Goal: Information Seeking & Learning: Find specific fact

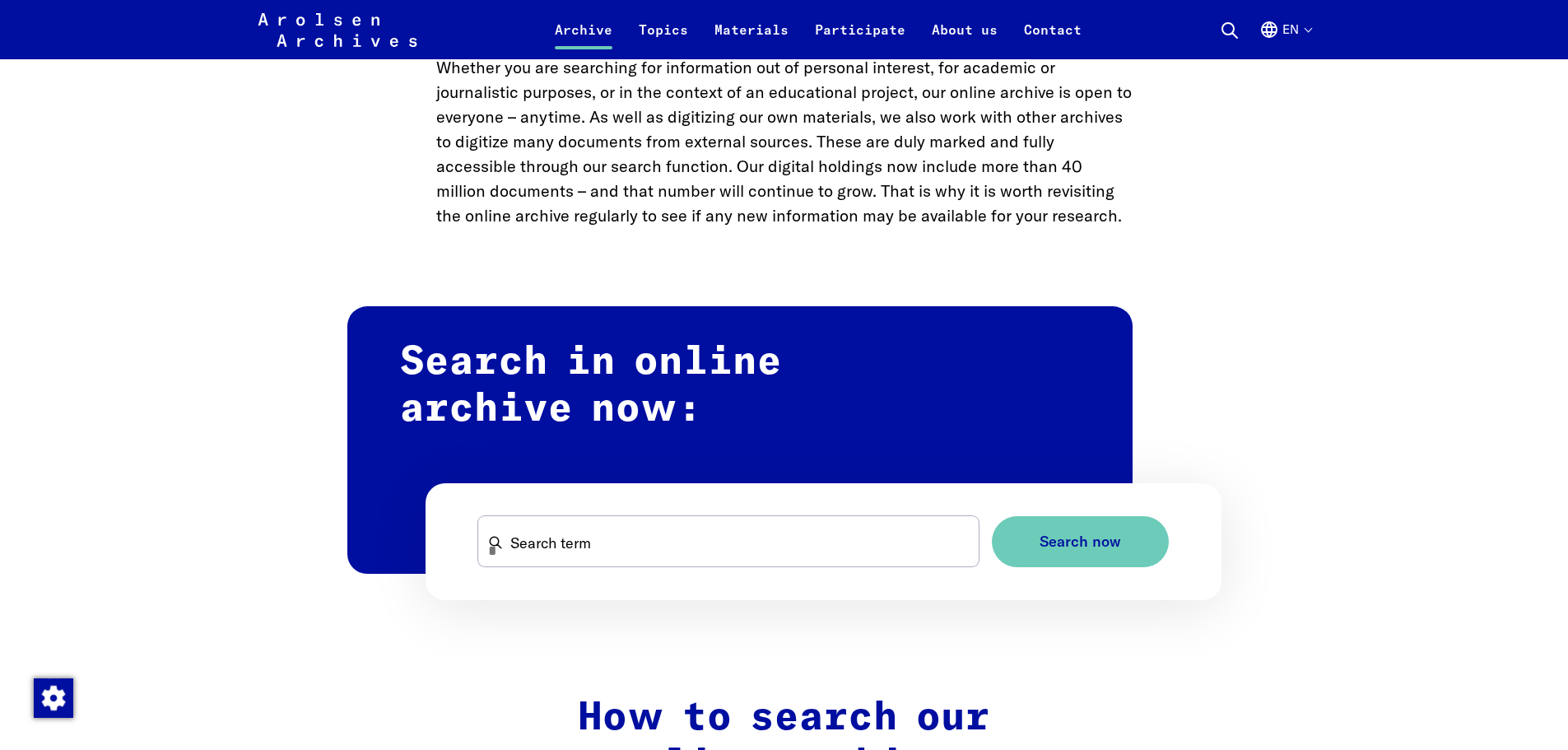
scroll to position [906, 0]
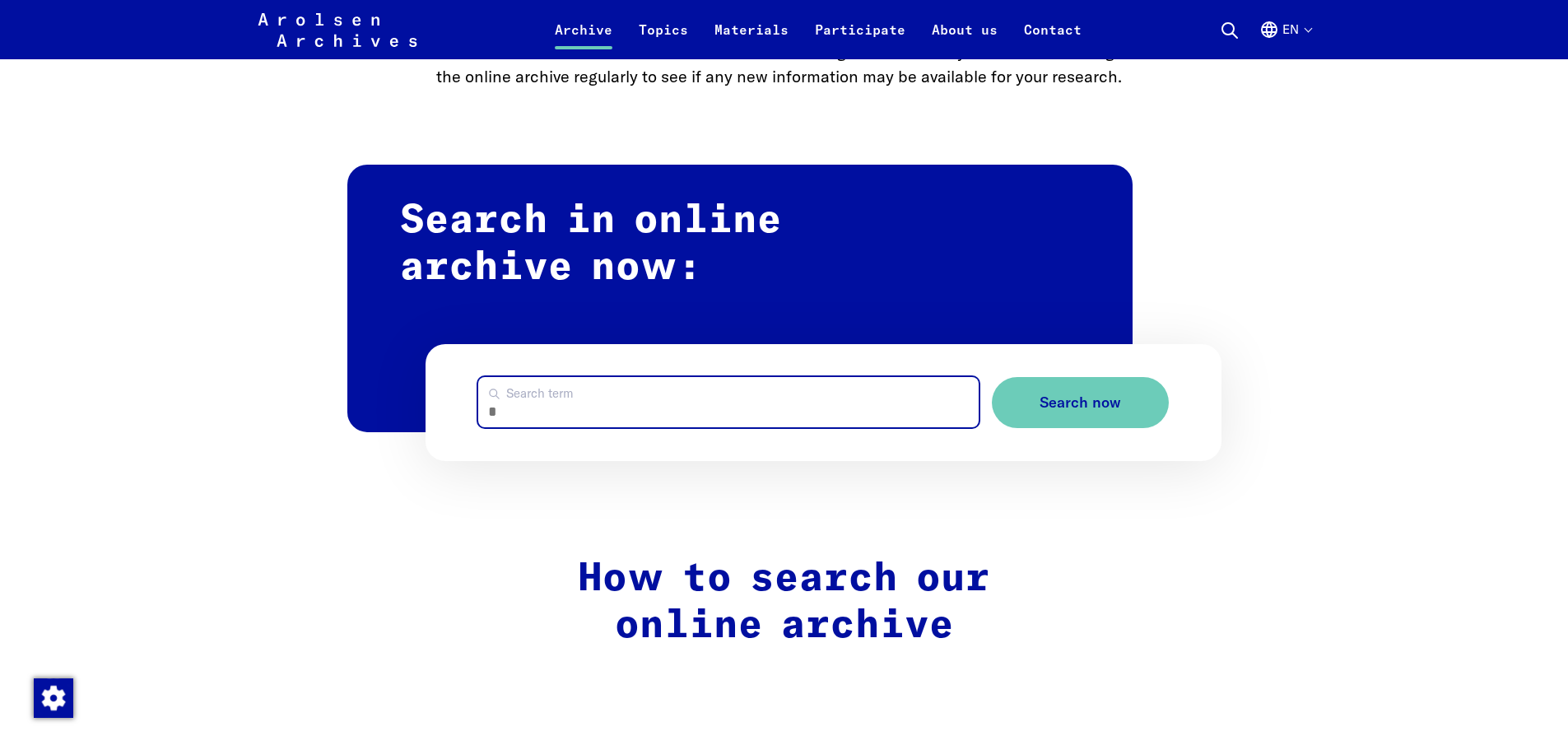
click at [717, 408] on input "Search term" at bounding box center [728, 402] width 500 height 50
paste input "**********"
type input "**********"
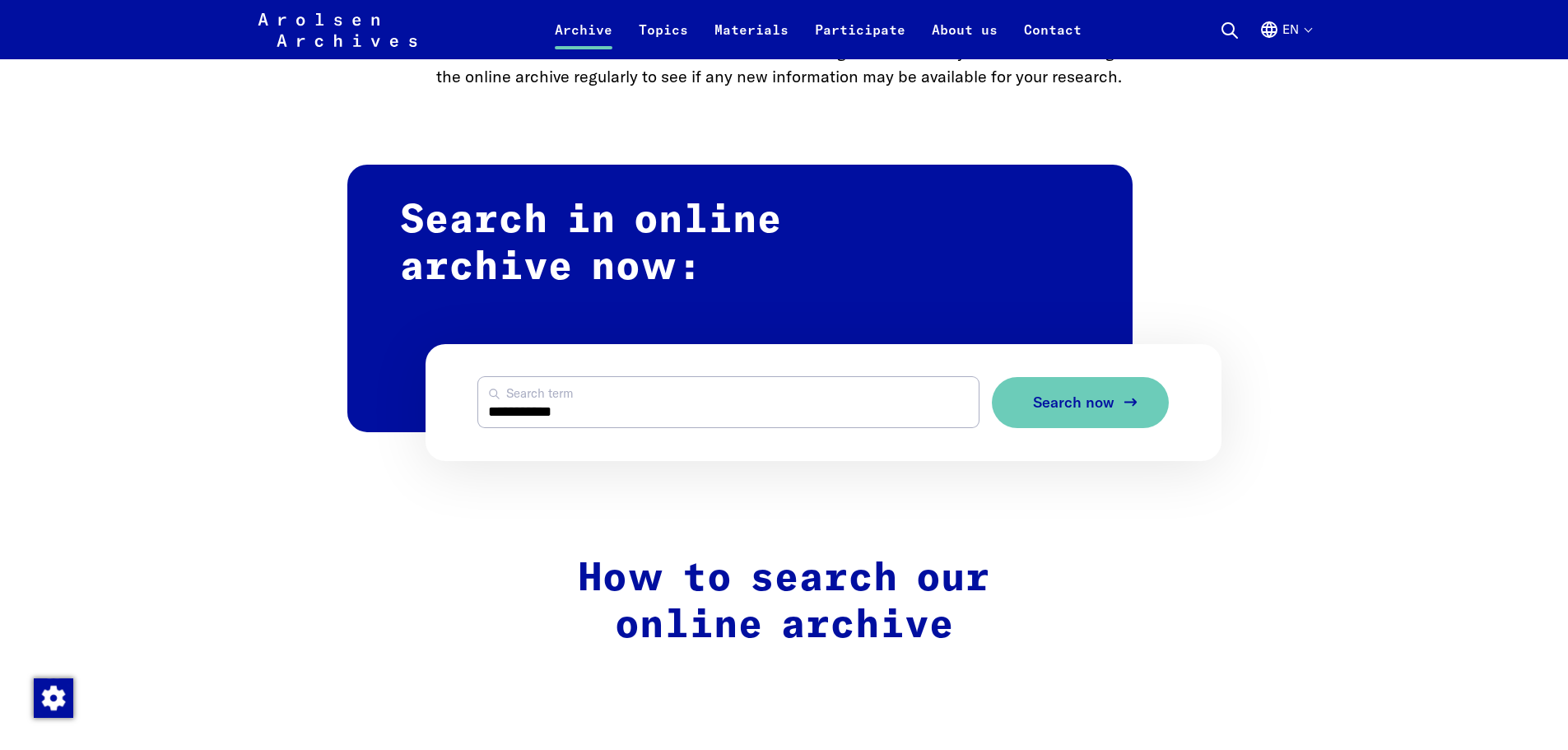
click at [1056, 406] on span "Search now" at bounding box center [1074, 403] width 82 height 17
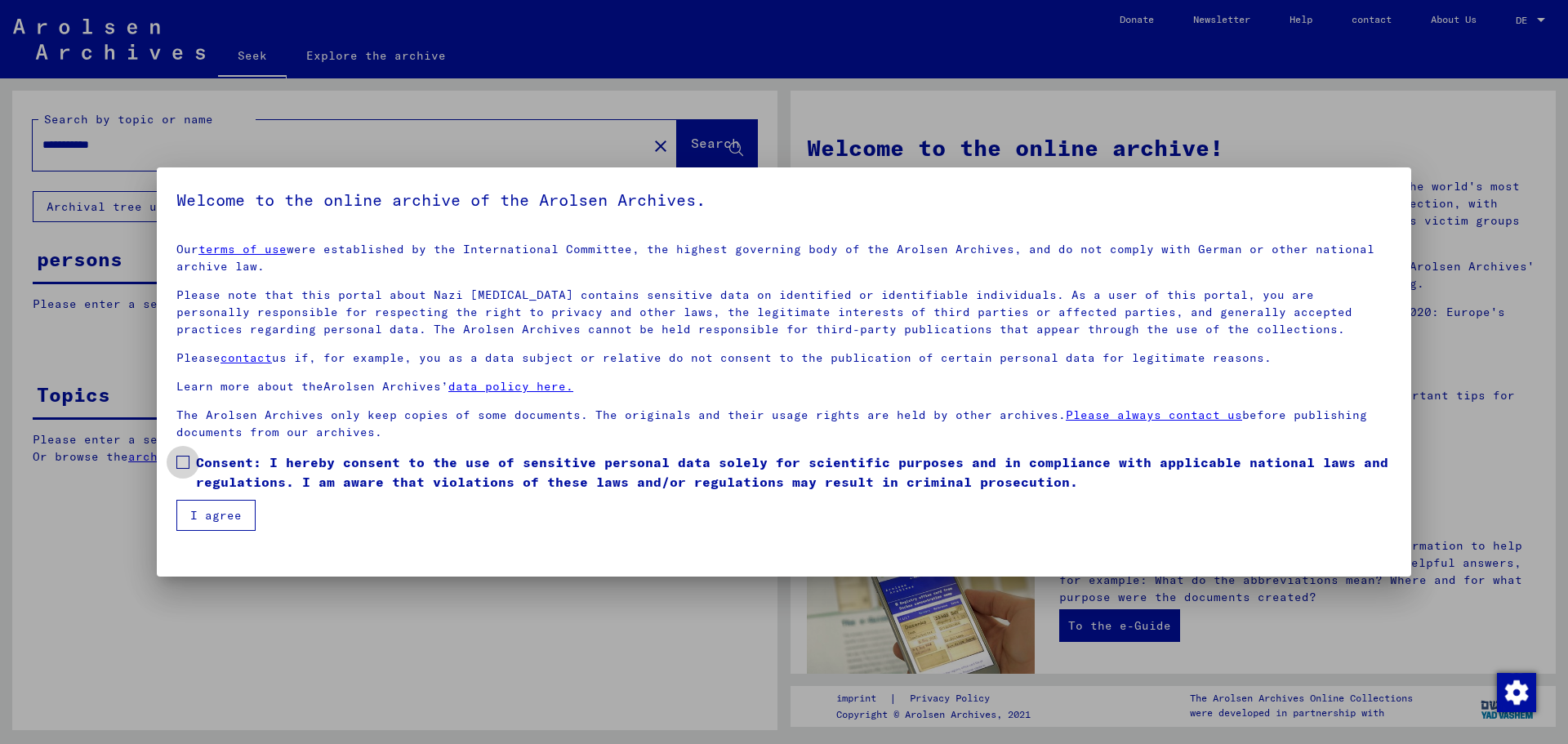
click at [181, 462] on span at bounding box center [183, 462] width 13 height 13
click at [215, 519] on font "I agree" at bounding box center [216, 515] width 51 height 15
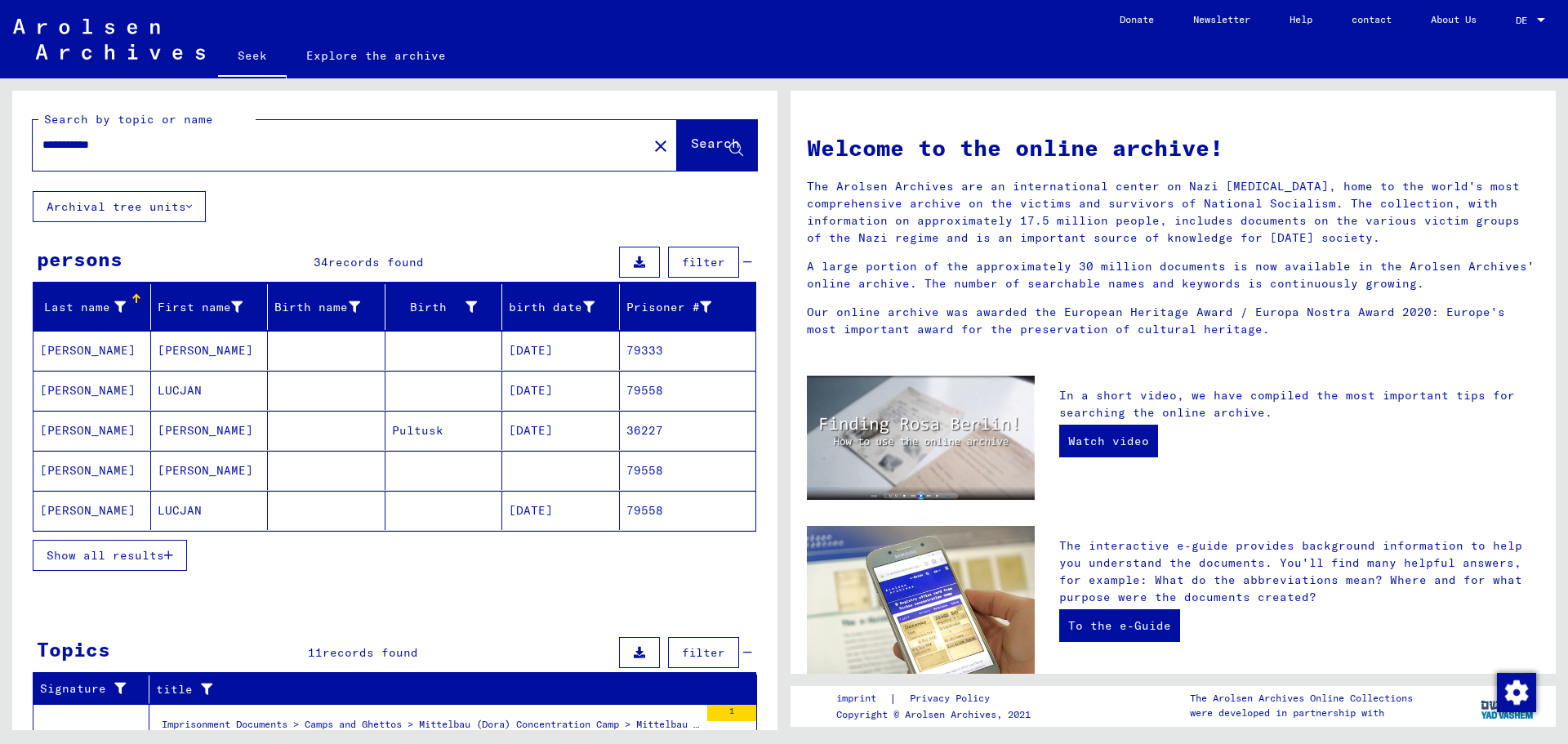
click at [93, 393] on font "SLONCZEWSKI" at bounding box center [88, 390] width 96 height 15
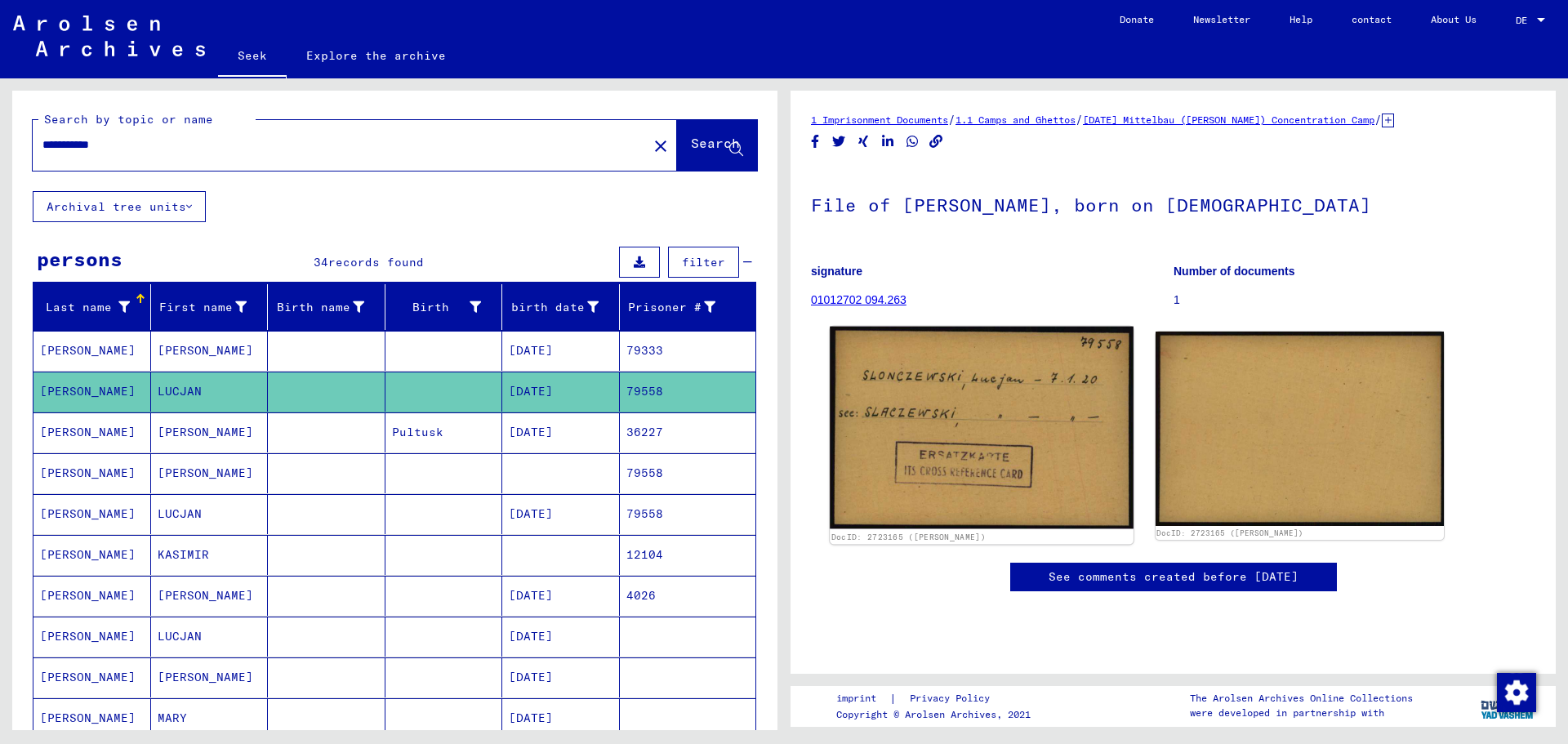
click at [1023, 386] on img at bounding box center [981, 427] width 303 height 201
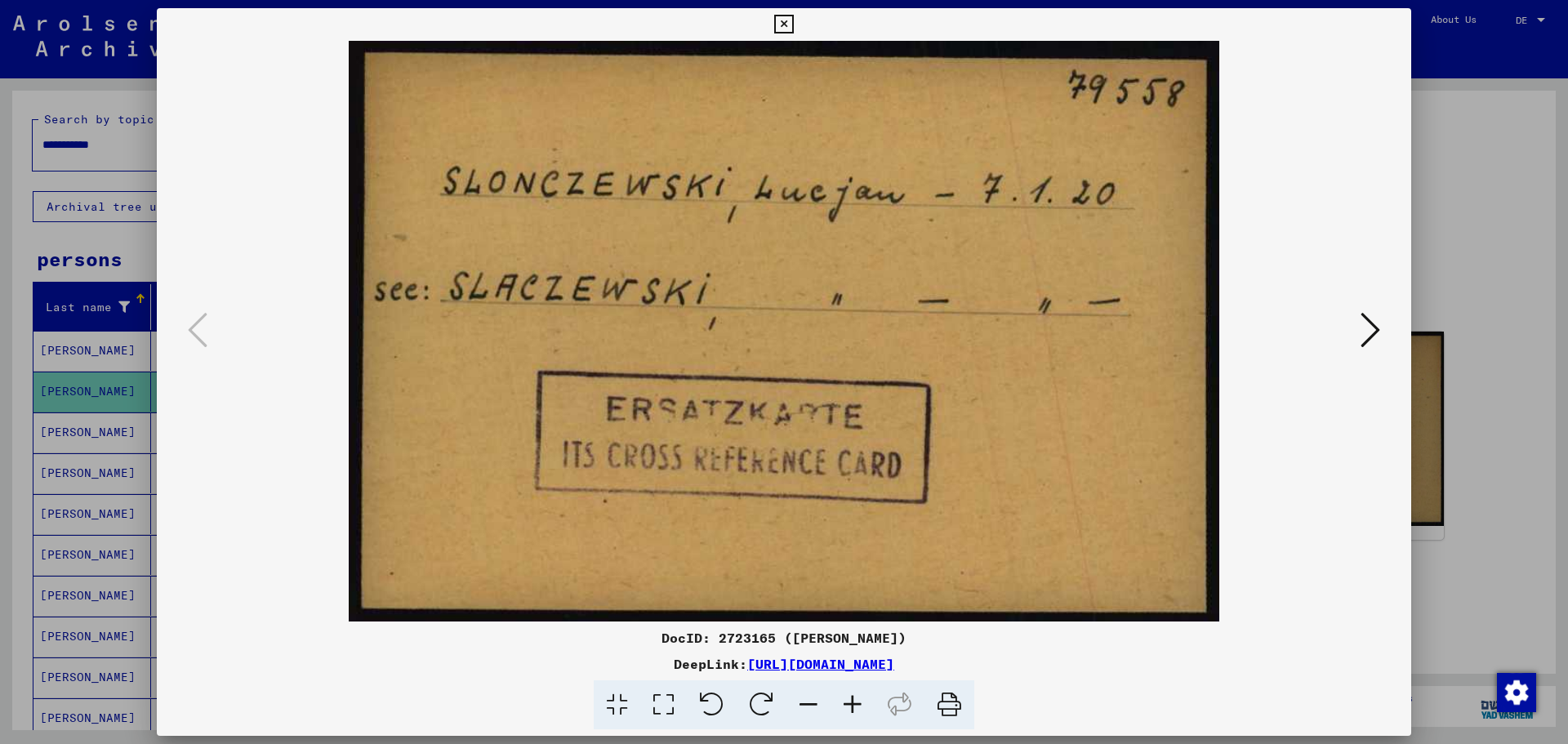
click at [1373, 336] on icon at bounding box center [1371, 331] width 20 height 39
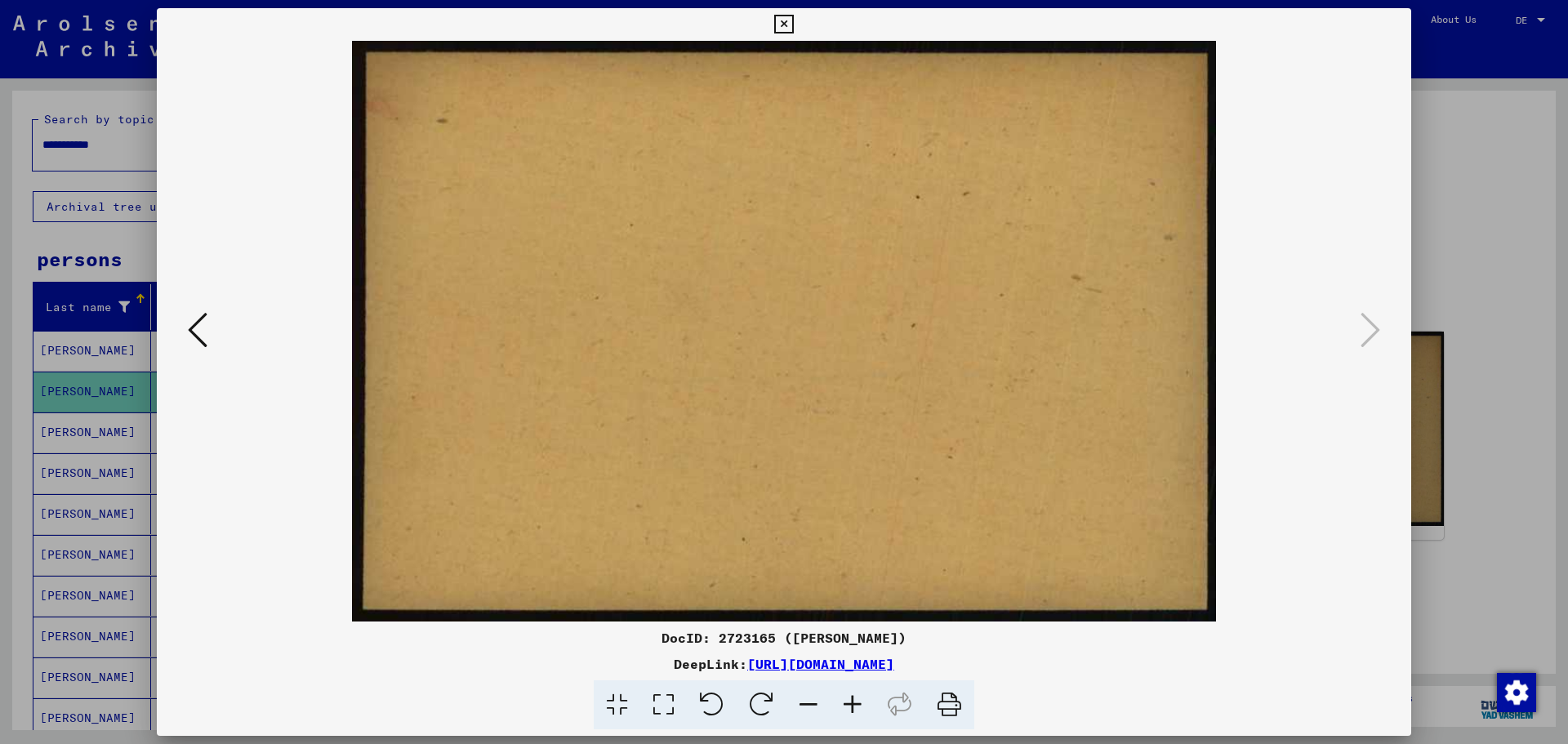
click at [1458, 121] on div at bounding box center [784, 372] width 1568 height 744
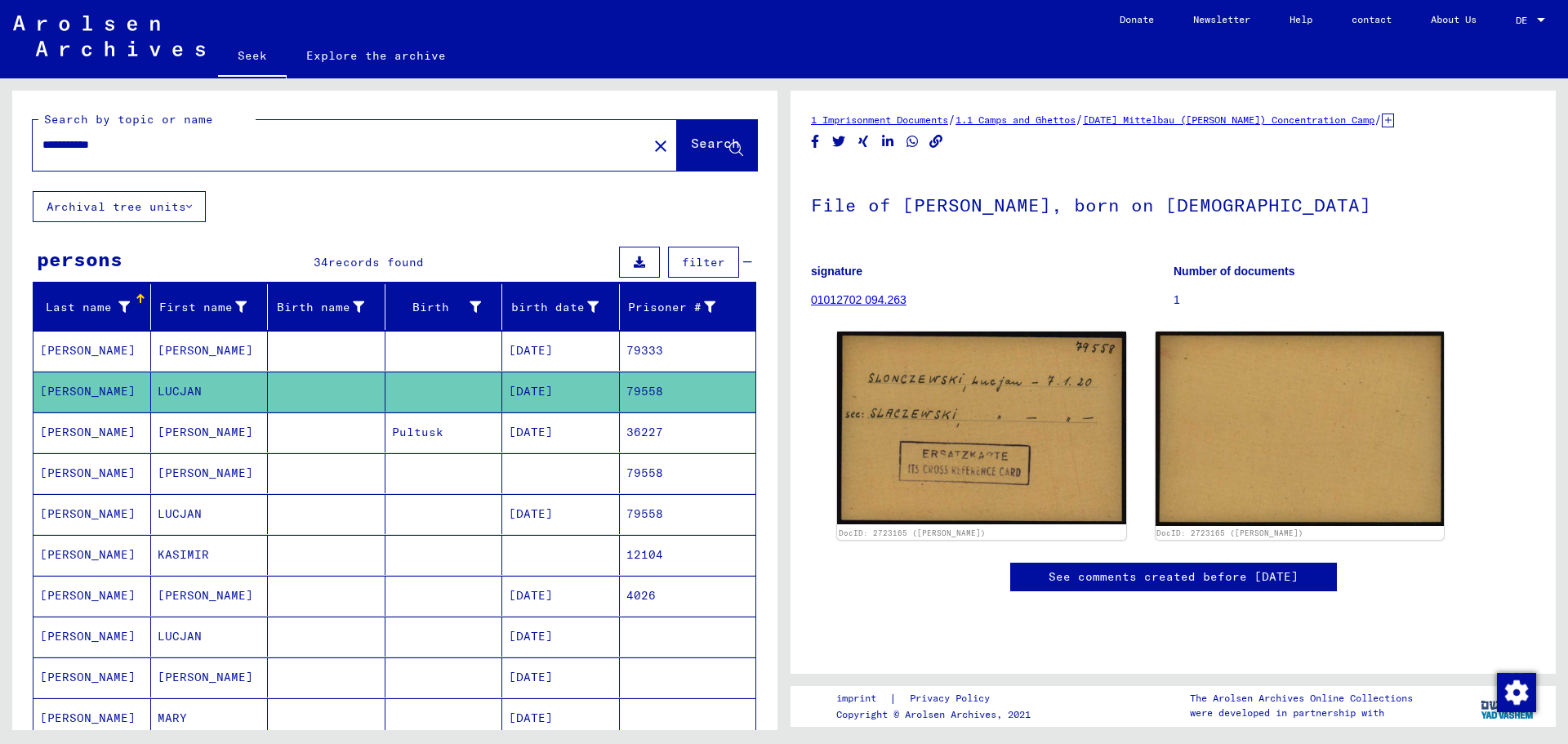
click at [69, 474] on font "SLONCZEWSKI" at bounding box center [88, 473] width 96 height 15
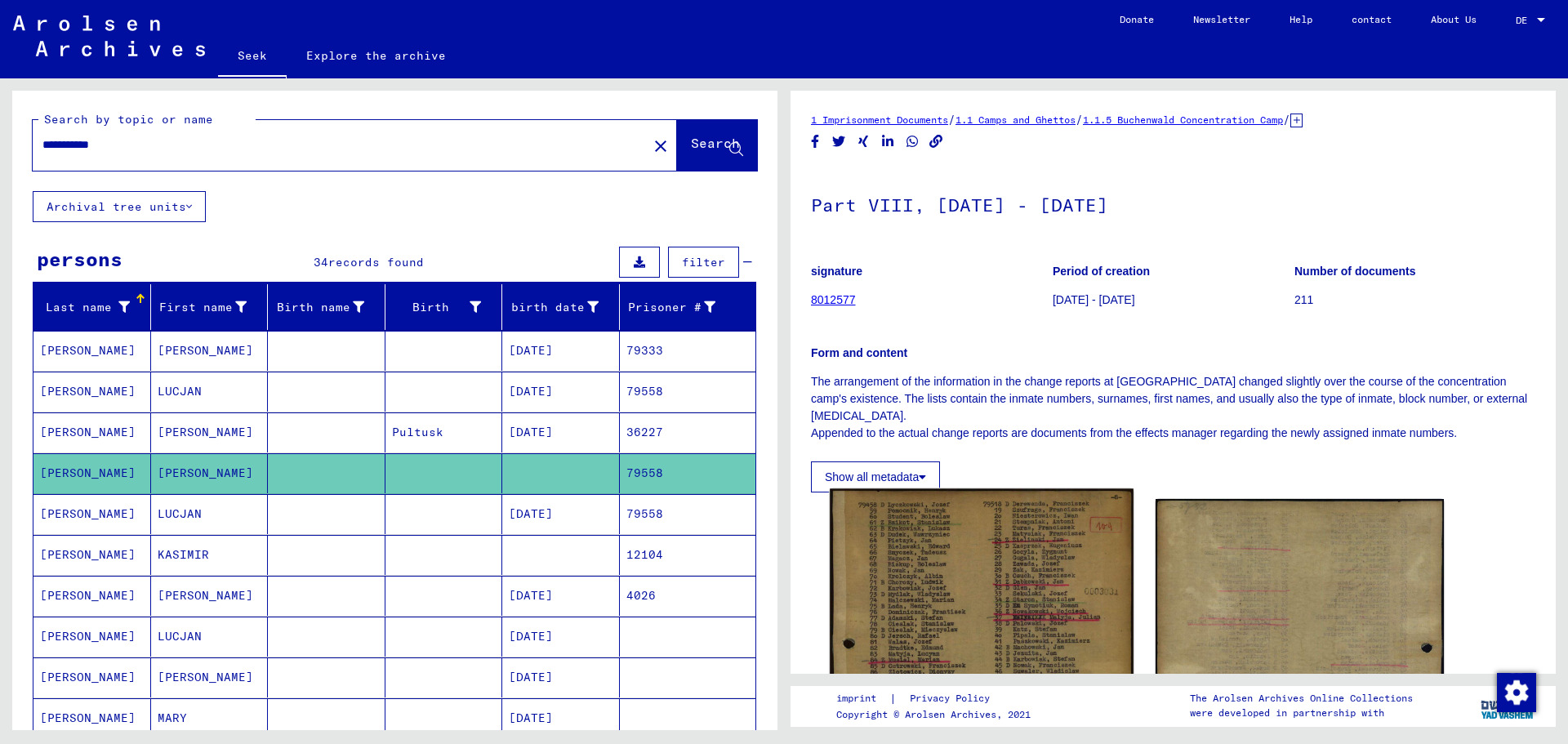
click at [947, 574] on img at bounding box center [981, 698] width 303 height 419
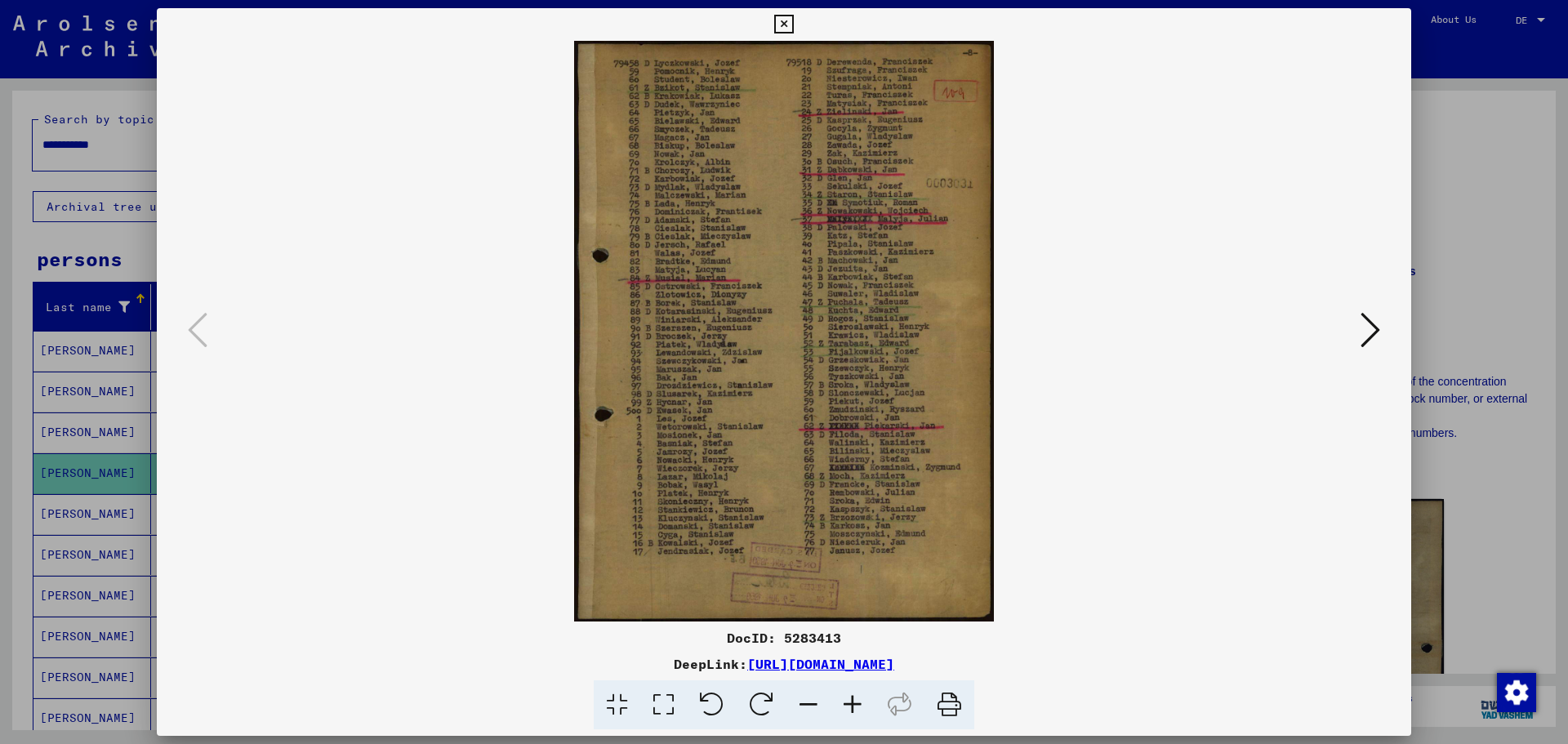
click at [1368, 325] on icon at bounding box center [1371, 331] width 20 height 39
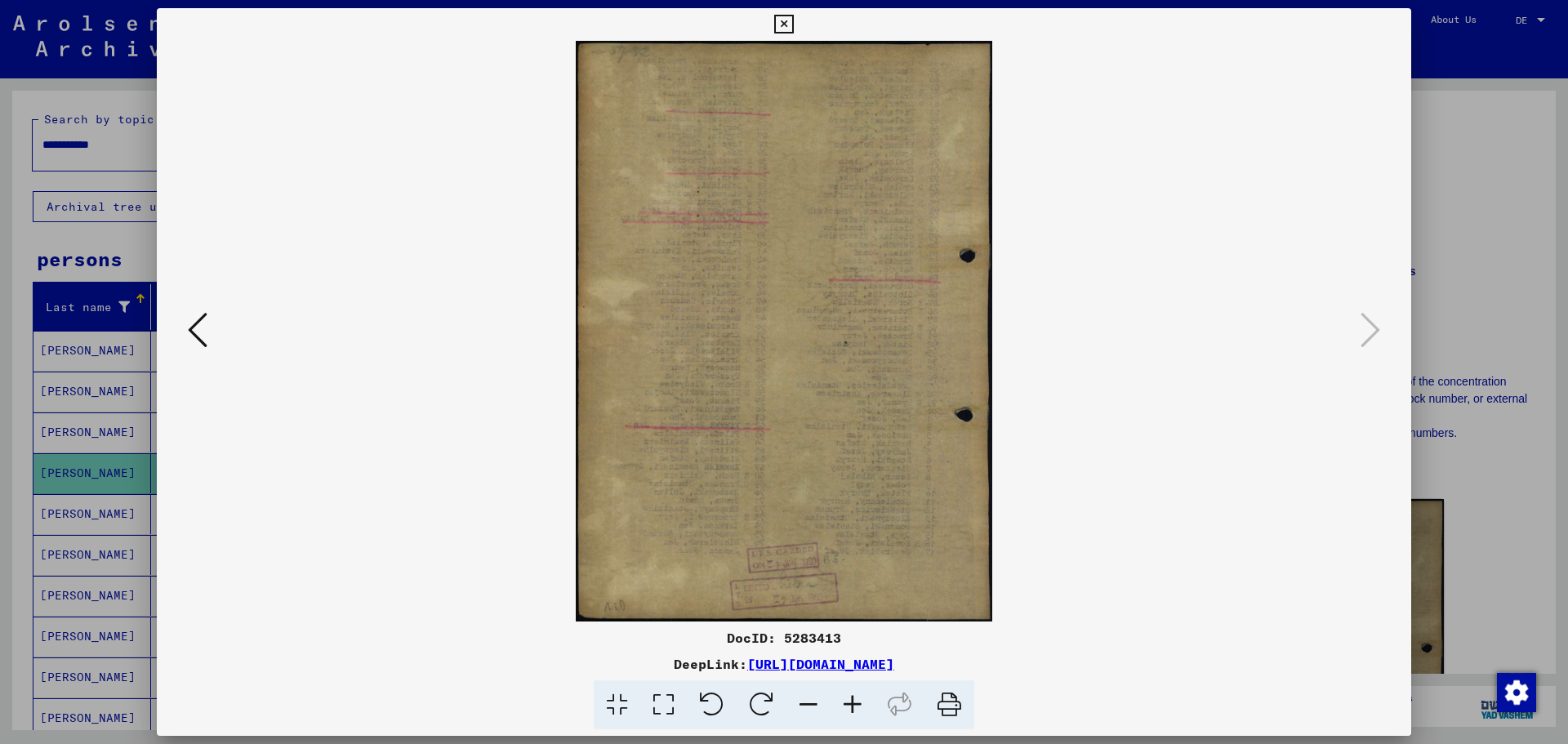
click at [1506, 112] on div at bounding box center [784, 372] width 1568 height 744
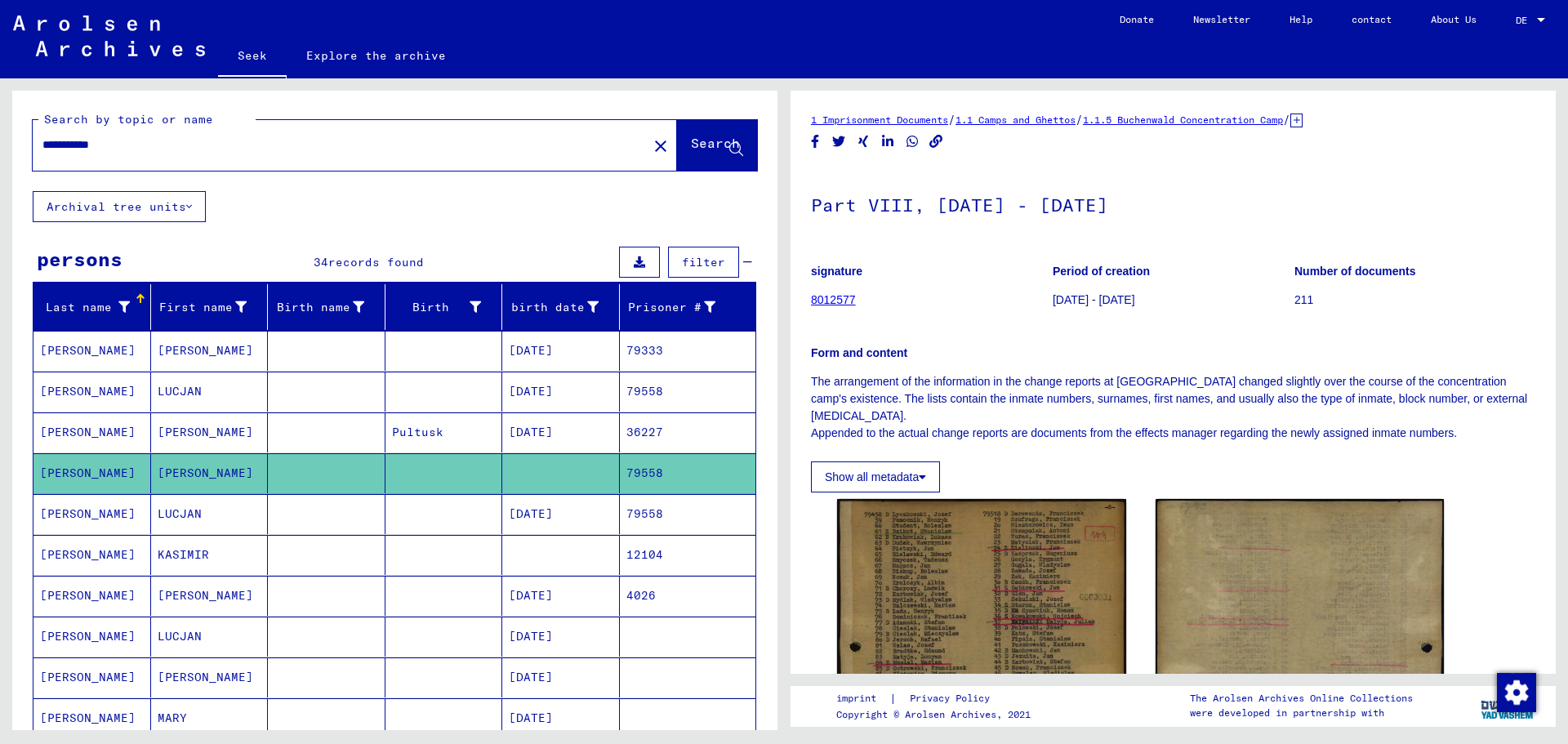
click at [54, 511] on font "SLONCZEWSKI" at bounding box center [88, 513] width 96 height 15
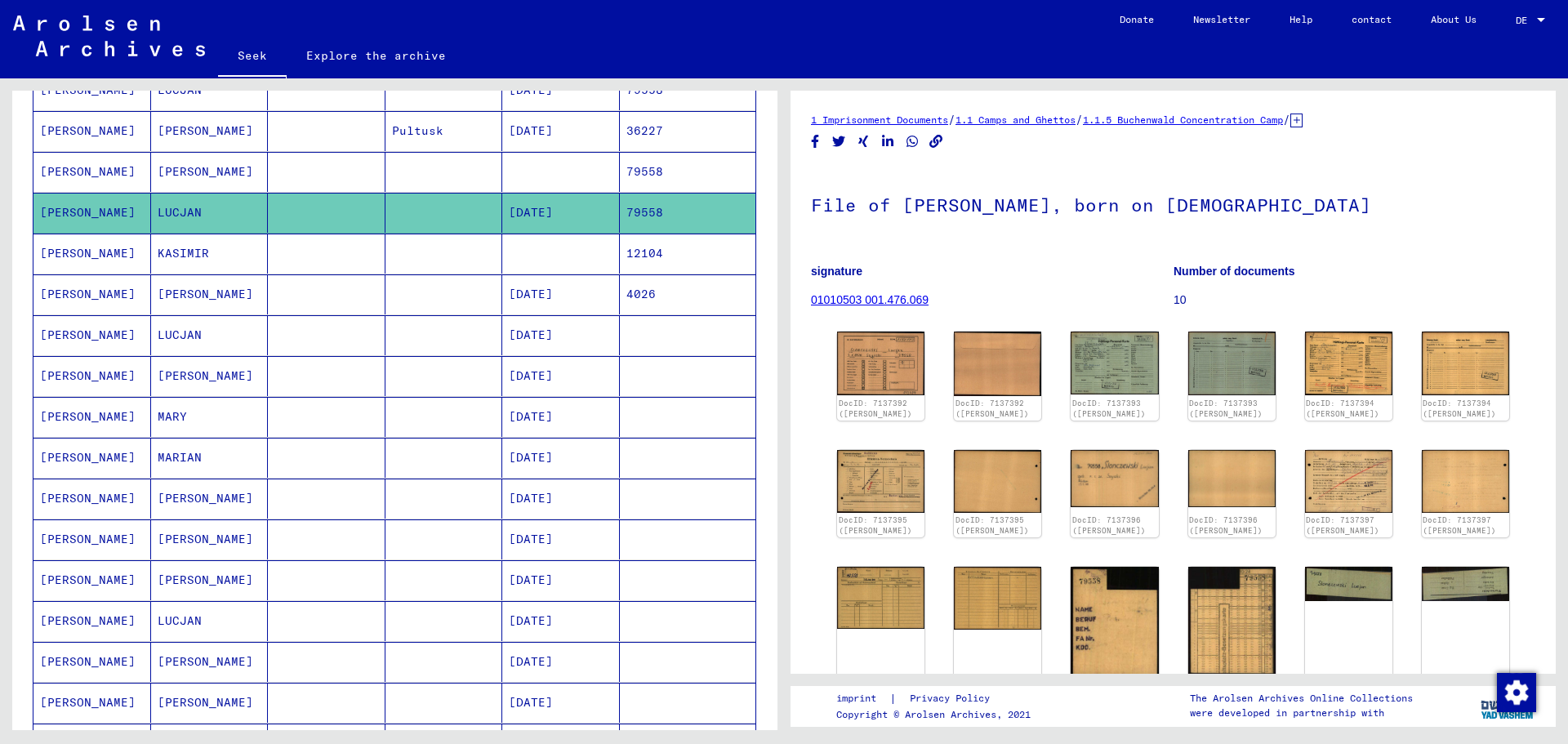
scroll to position [327, 0]
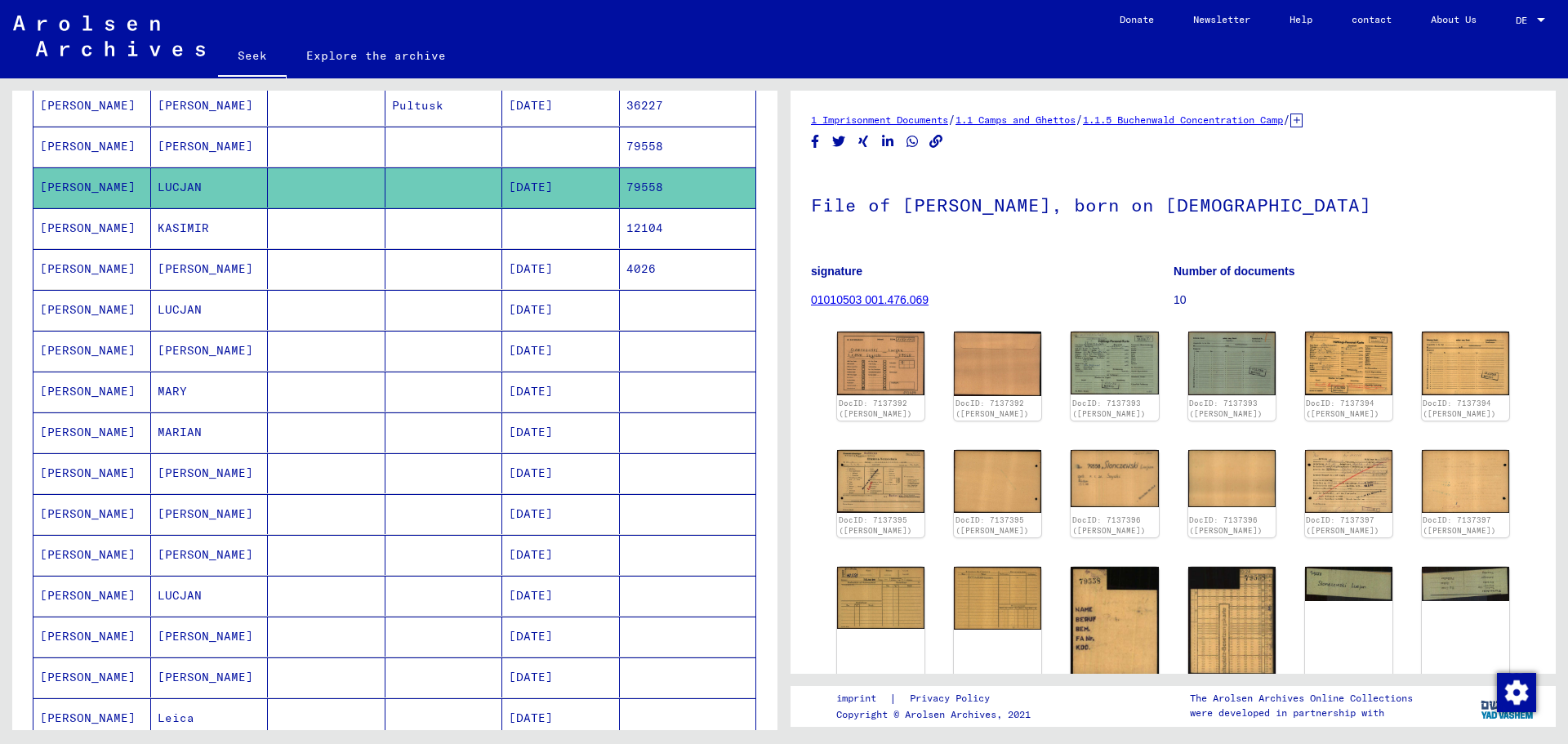
click at [101, 312] on font "SLONCZEWSKI" at bounding box center [88, 309] width 96 height 15
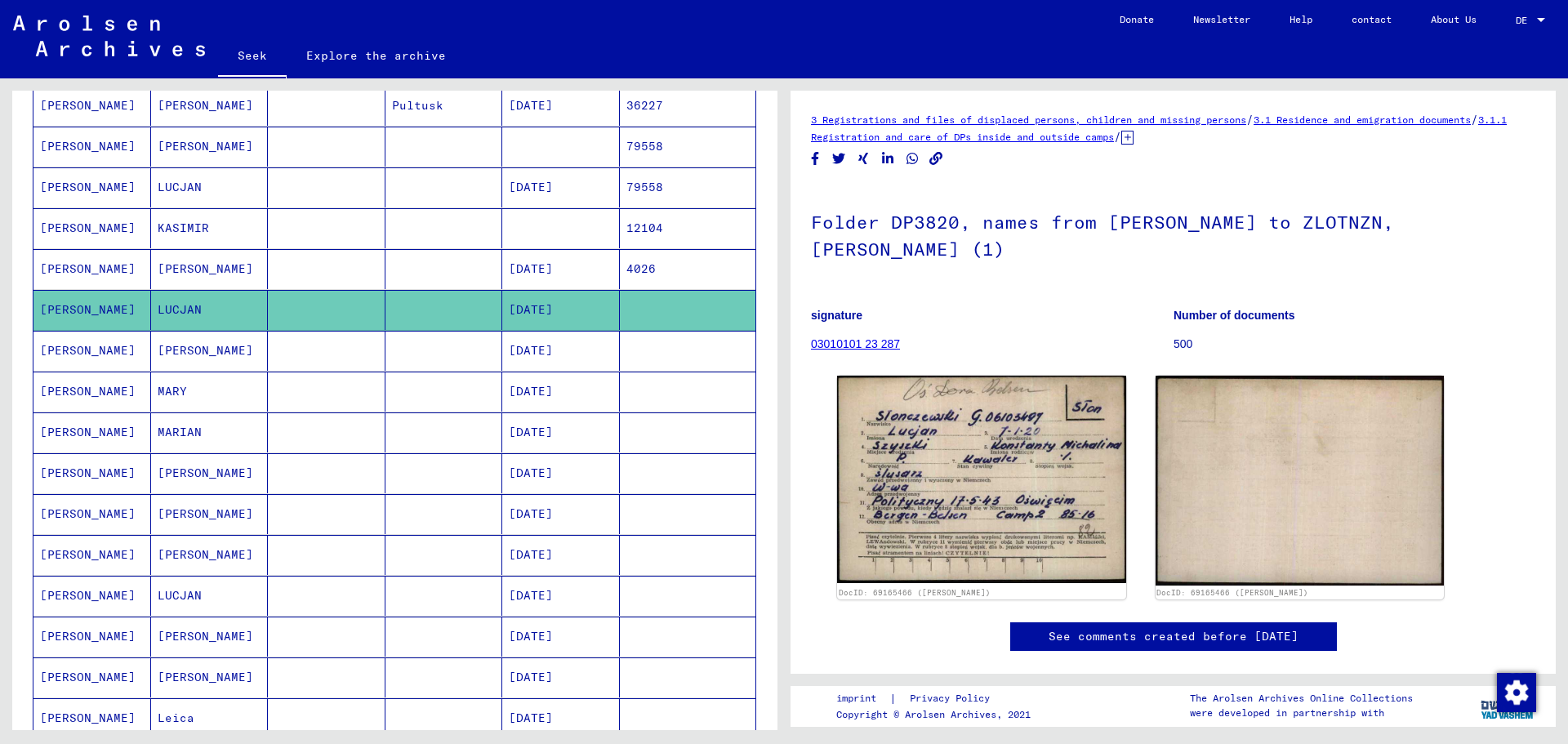
click at [110, 353] on font "SLONCZEWSKI" at bounding box center [88, 350] width 96 height 15
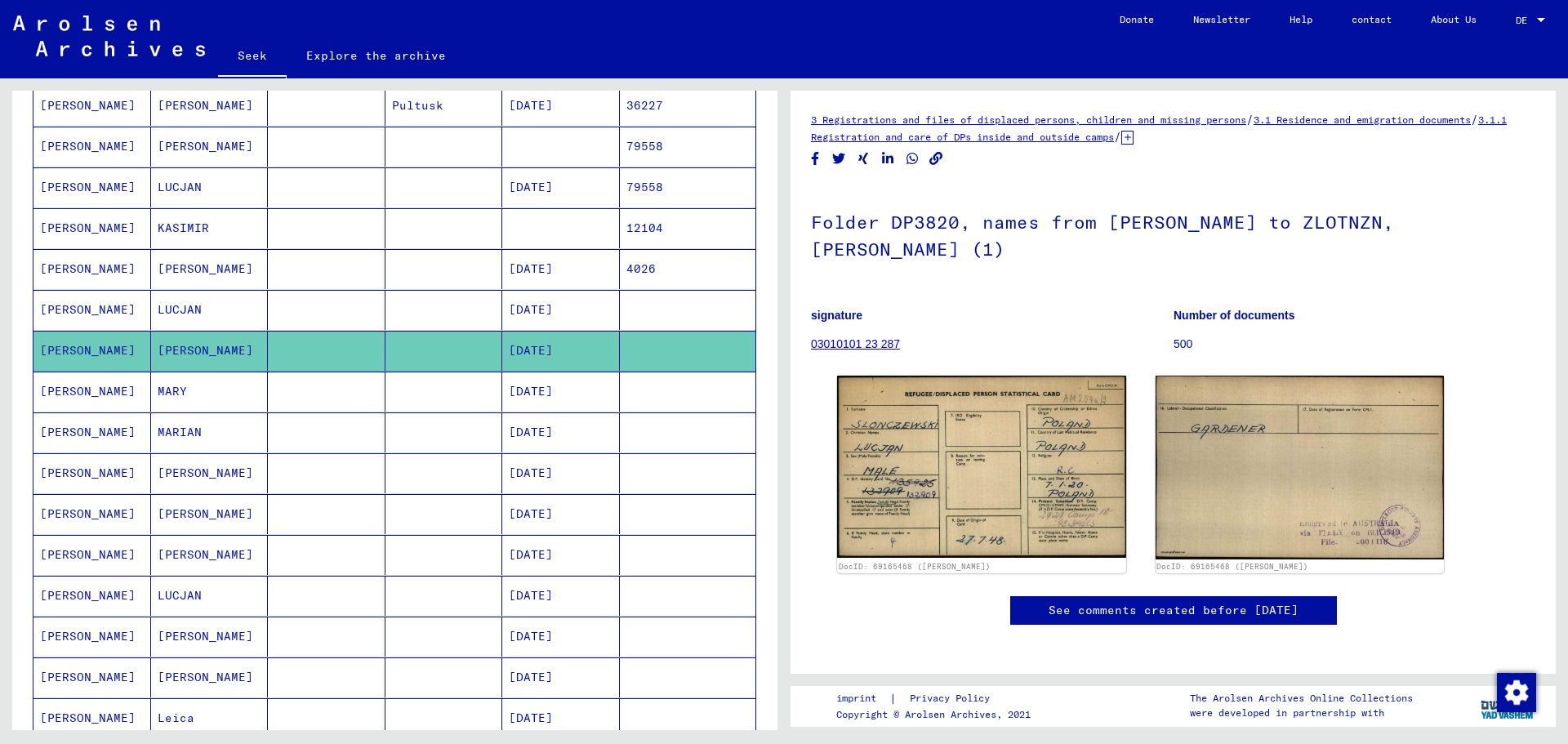
click at [102, 393] on font "SLONCZEWSKI" at bounding box center [88, 391] width 96 height 15
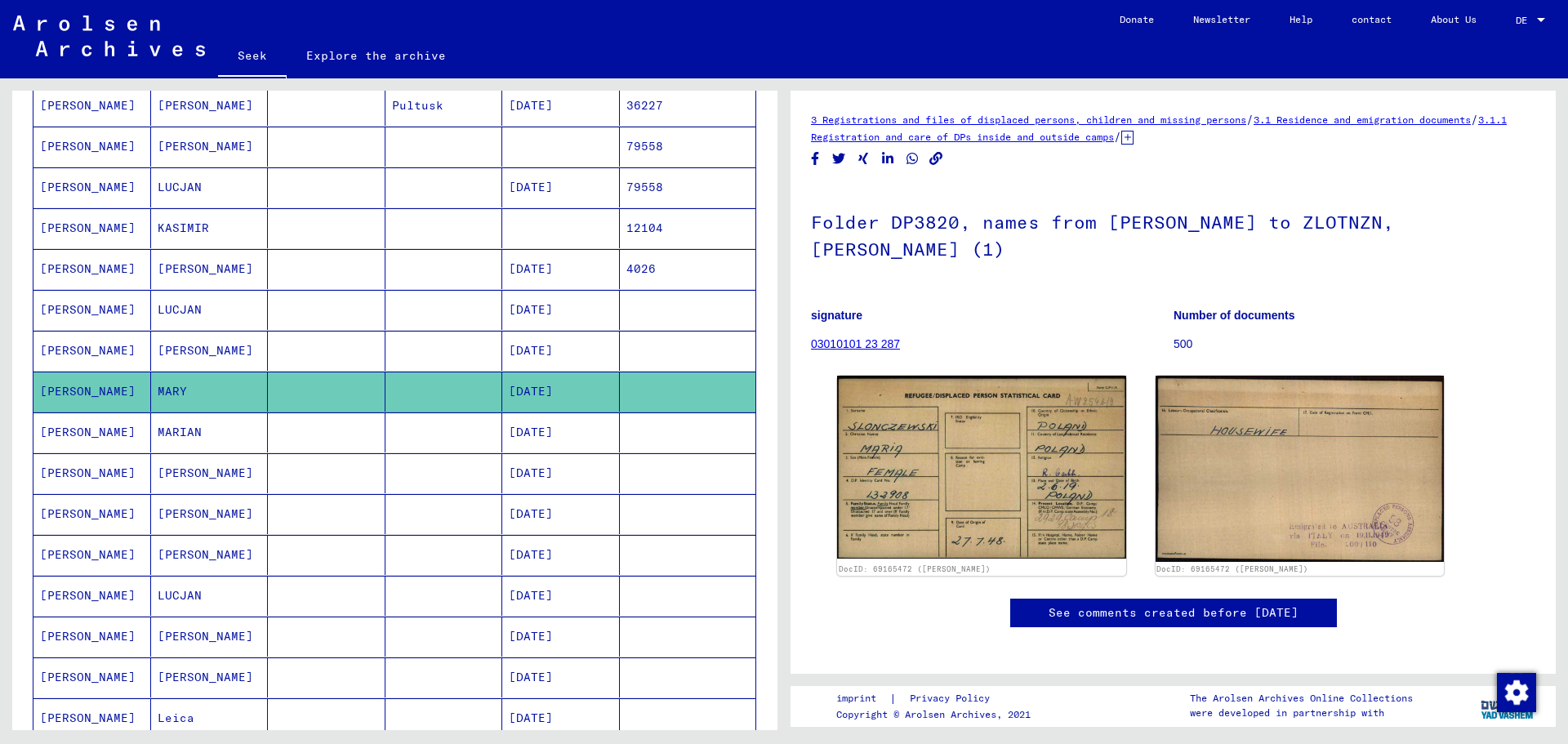
click at [91, 434] on font "SLONCZEWSKI" at bounding box center [88, 431] width 96 height 15
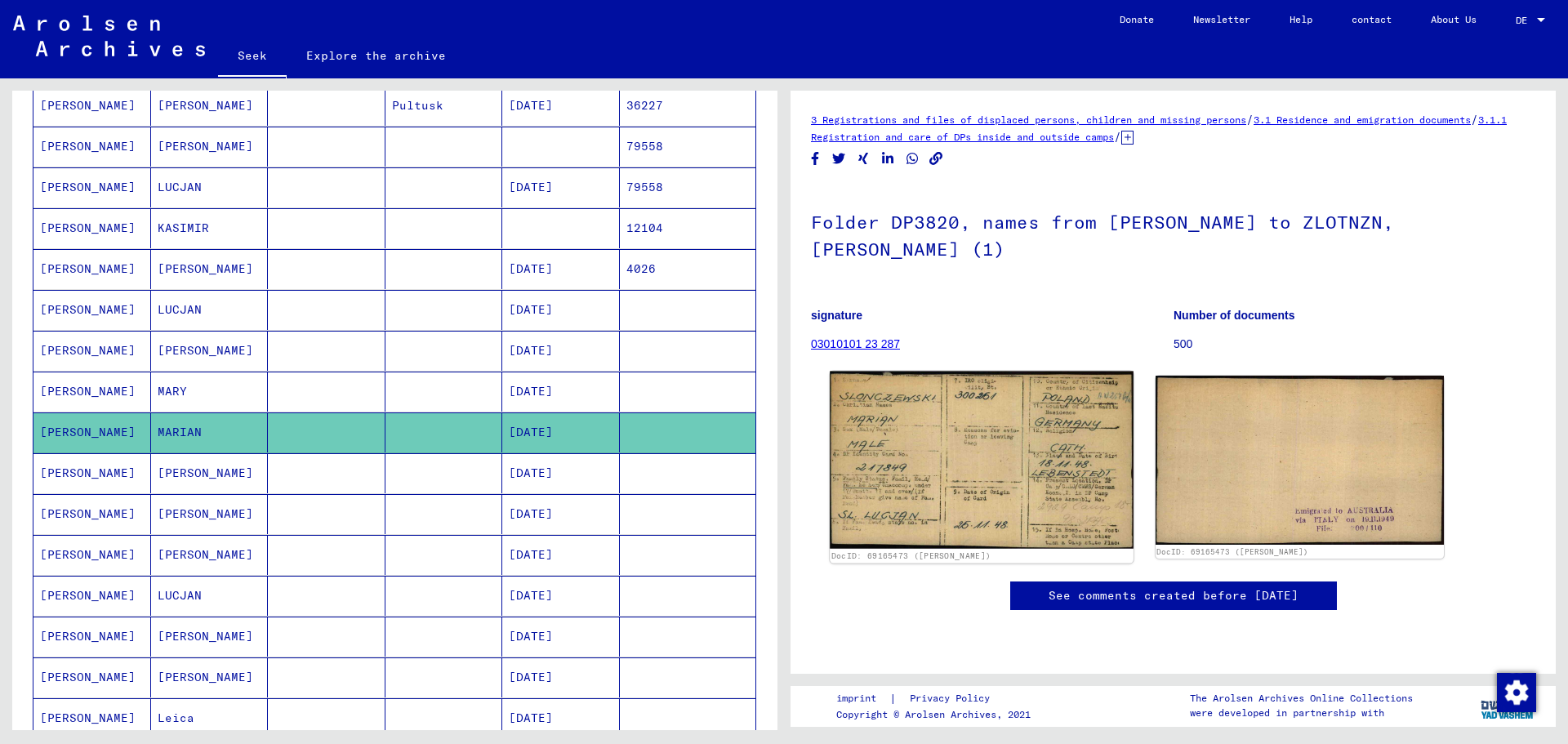
click at [994, 389] on img at bounding box center [981, 461] width 303 height 178
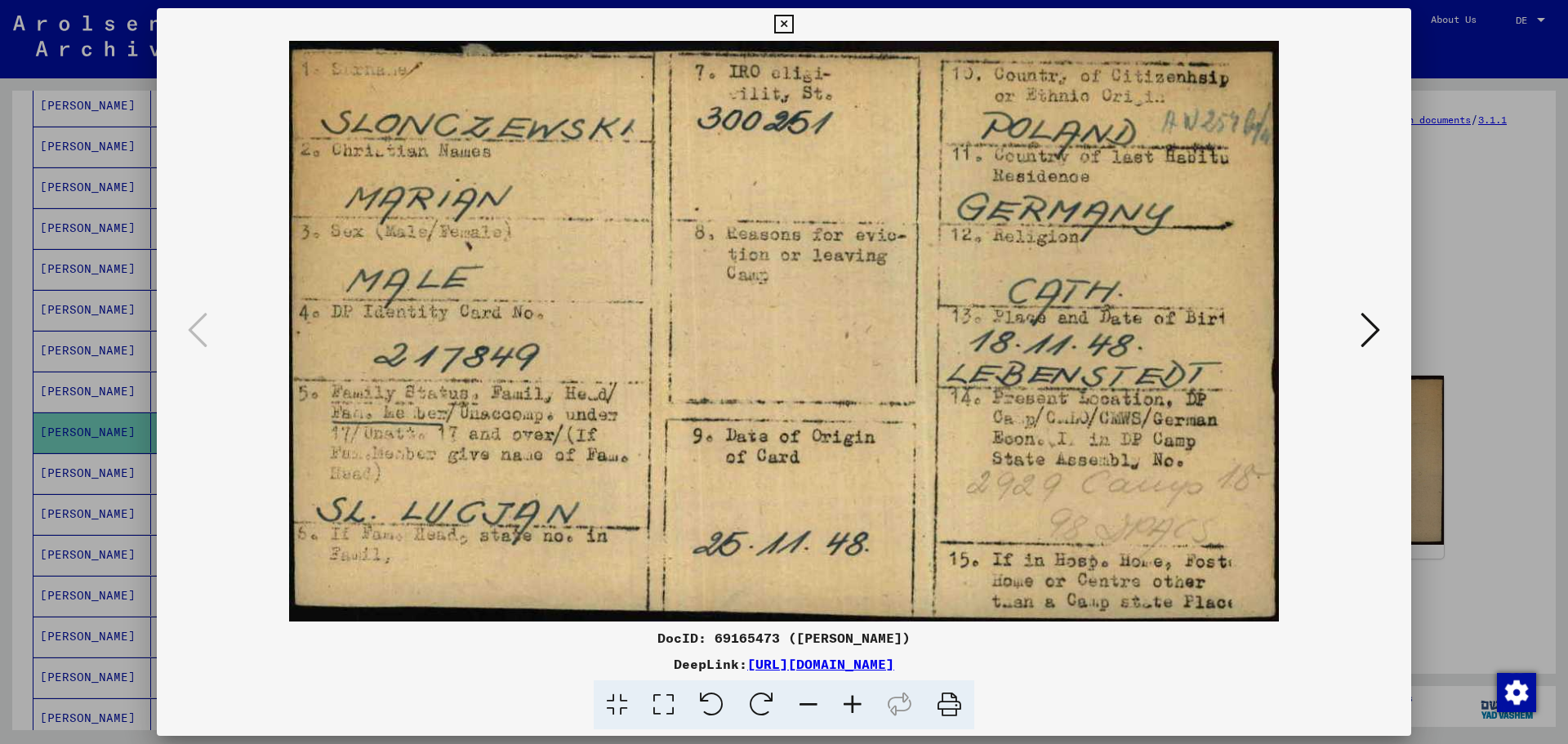
click at [1369, 328] on icon at bounding box center [1371, 331] width 20 height 39
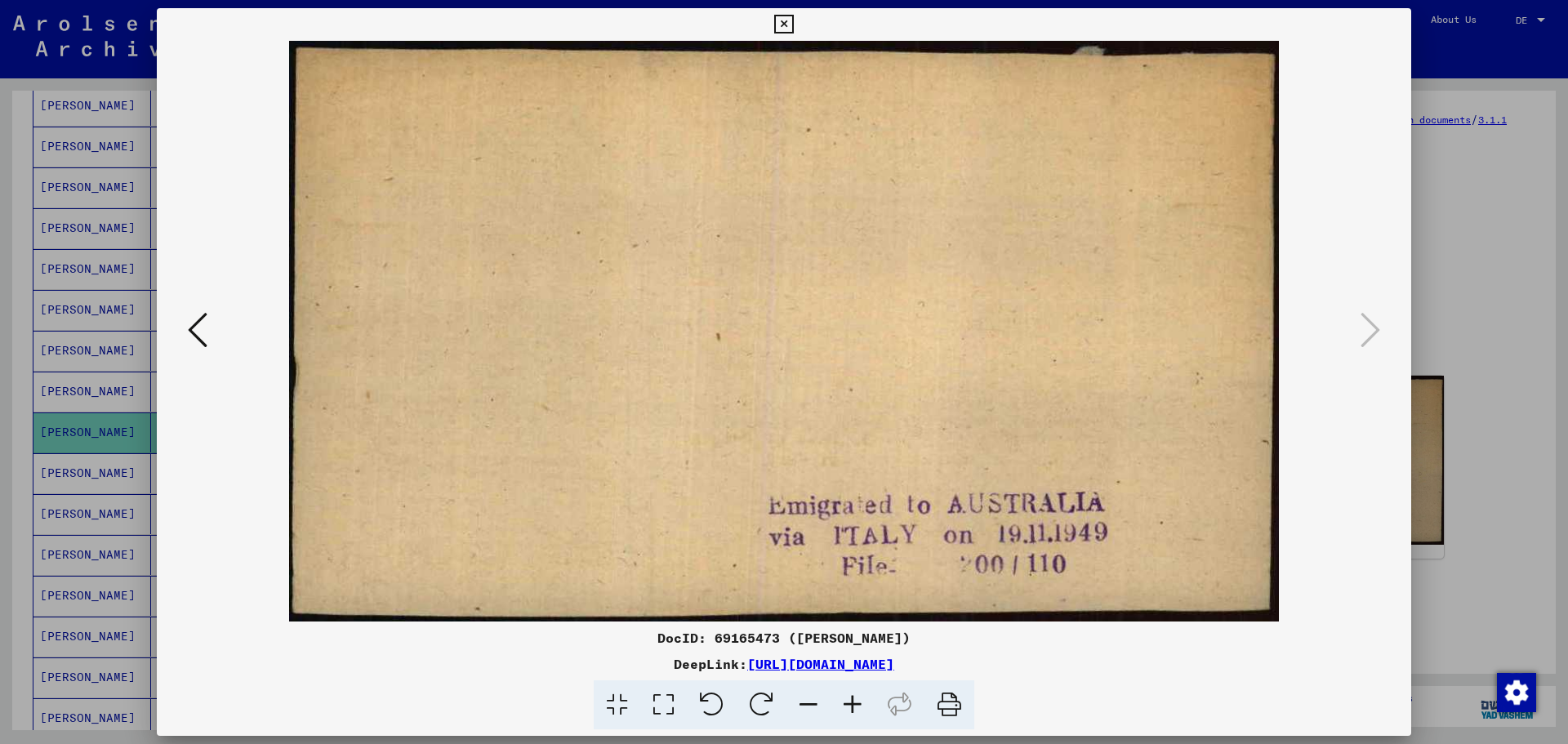
click at [200, 321] on icon at bounding box center [197, 331] width 20 height 39
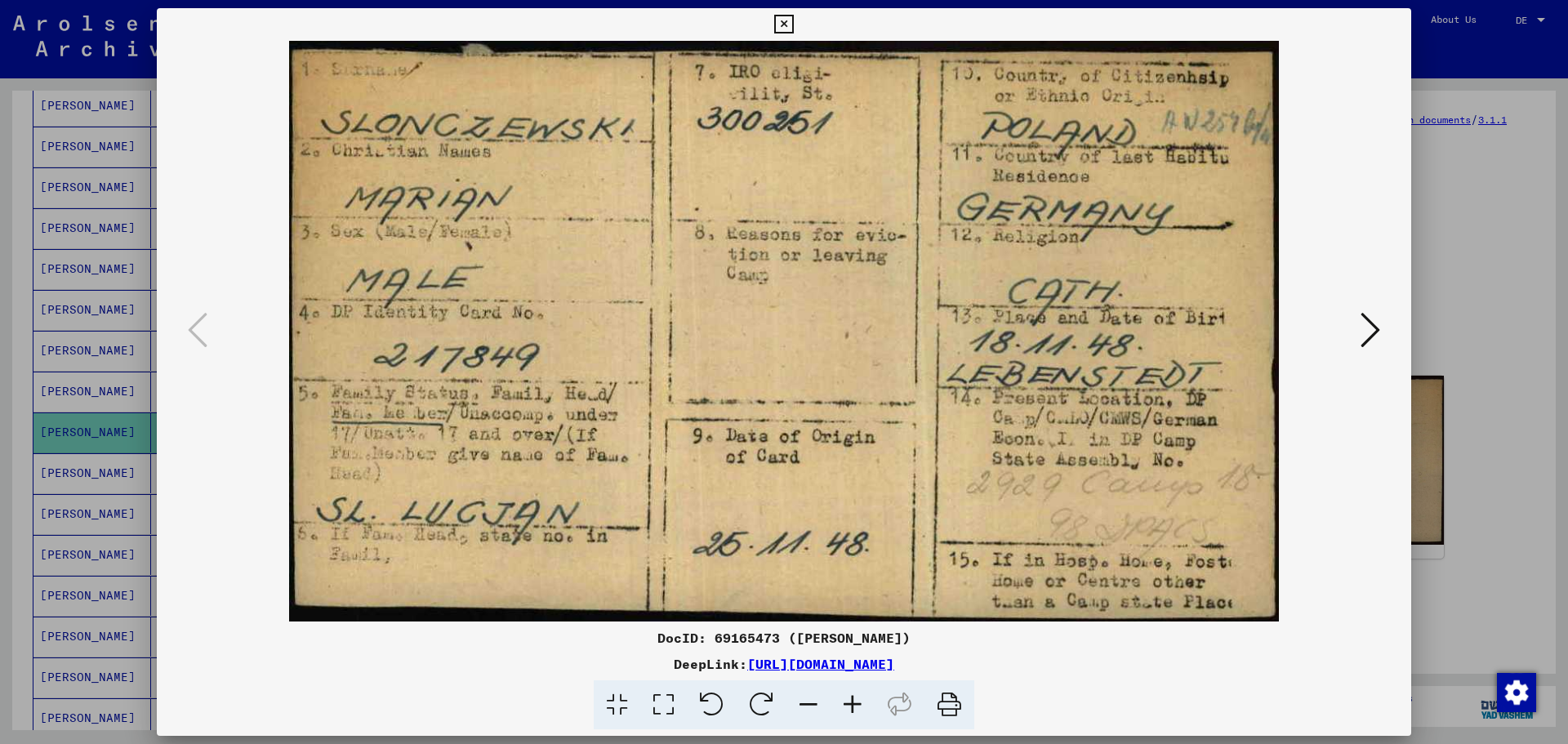
click at [1365, 325] on icon at bounding box center [1371, 331] width 20 height 39
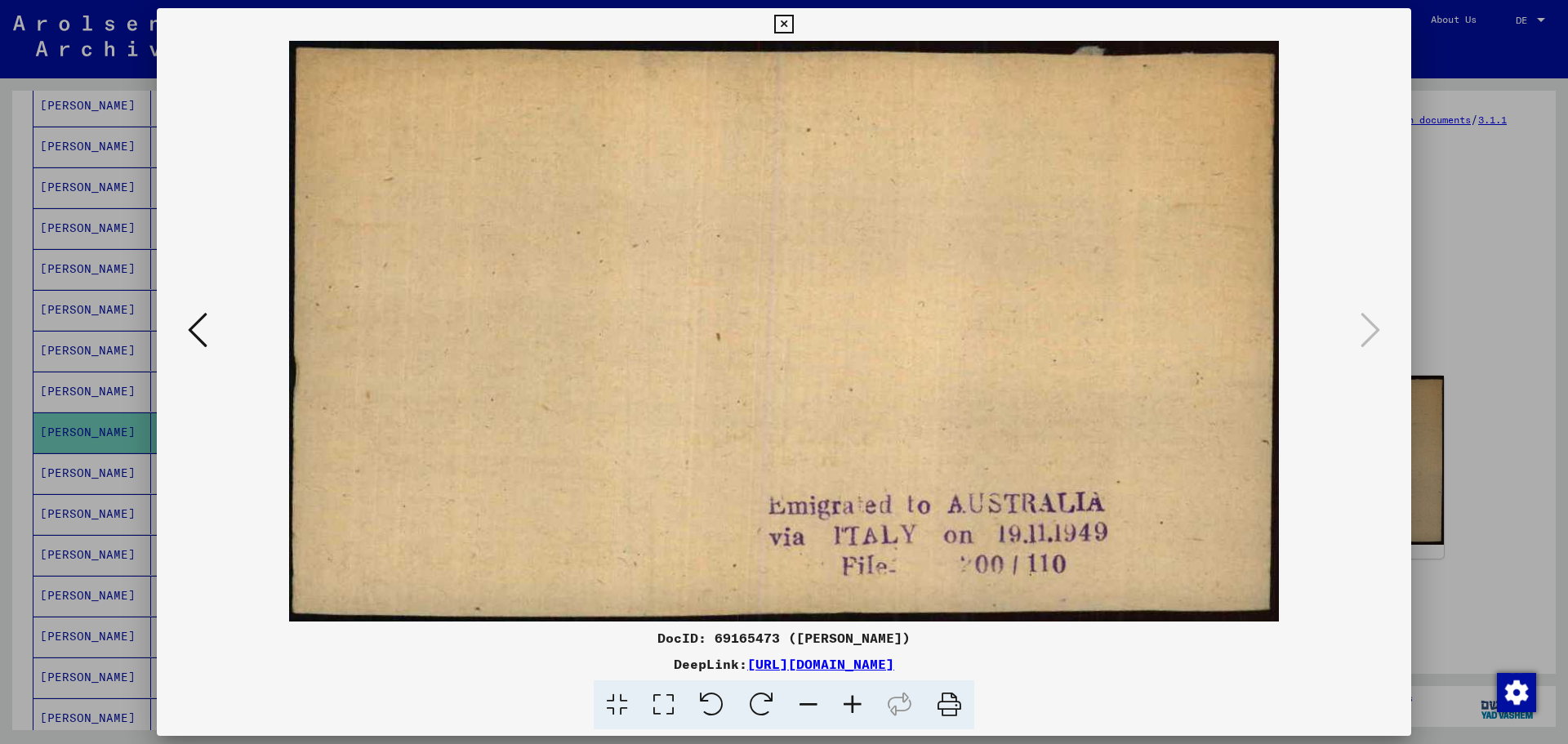
click at [188, 329] on icon at bounding box center [197, 331] width 20 height 39
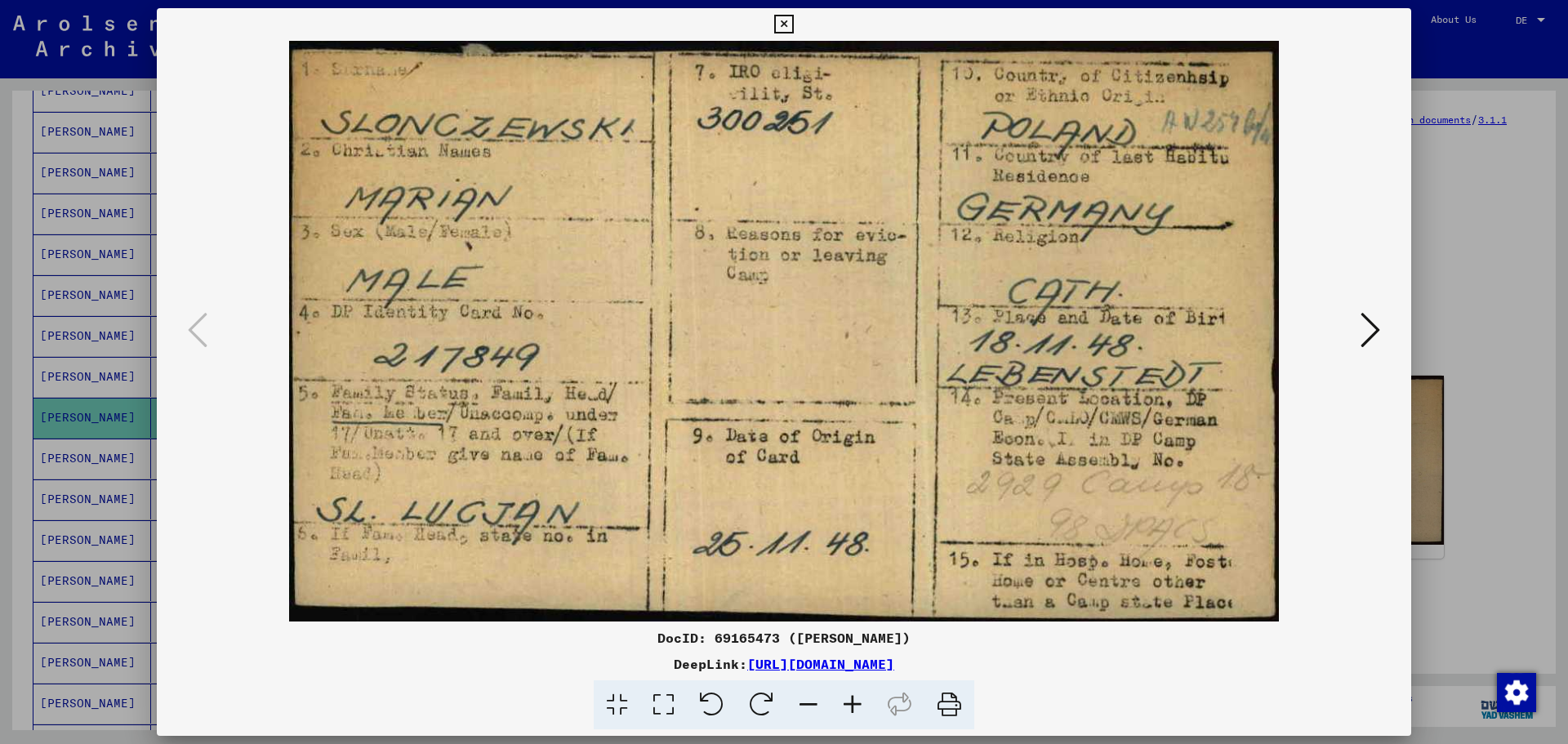
drag, startPoint x: 959, startPoint y: 641, endPoint x: 635, endPoint y: 641, distance: 324.0
click at [635, 641] on div "DocID: 69165473 (MARIAN SLONCZEWSKI)" at bounding box center [784, 638] width 1255 height 20
copy font "DocID: 69165473 (MARIAN SLONCZEWSKI)"
drag, startPoint x: 1092, startPoint y: 667, endPoint x: 576, endPoint y: 671, distance: 516.0
click at [576, 671] on div "DeepLink: https://collections.arolsen-archives.org/de/document/69165473" at bounding box center [784, 664] width 1255 height 20
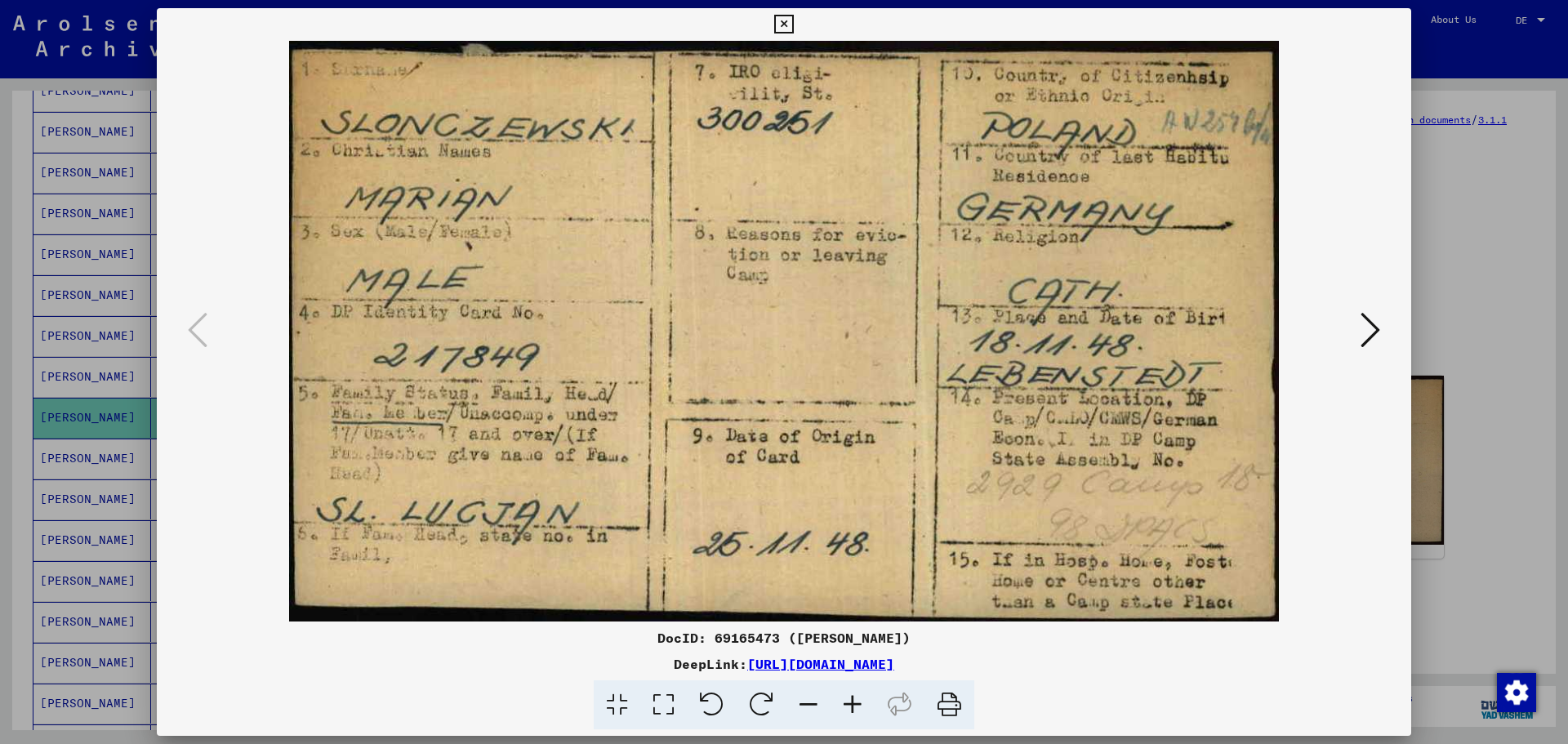
copy font "https://collections.arolsen-archives.org/de/document/69165473"
click at [784, 21] on icon at bounding box center [784, 25] width 19 height 20
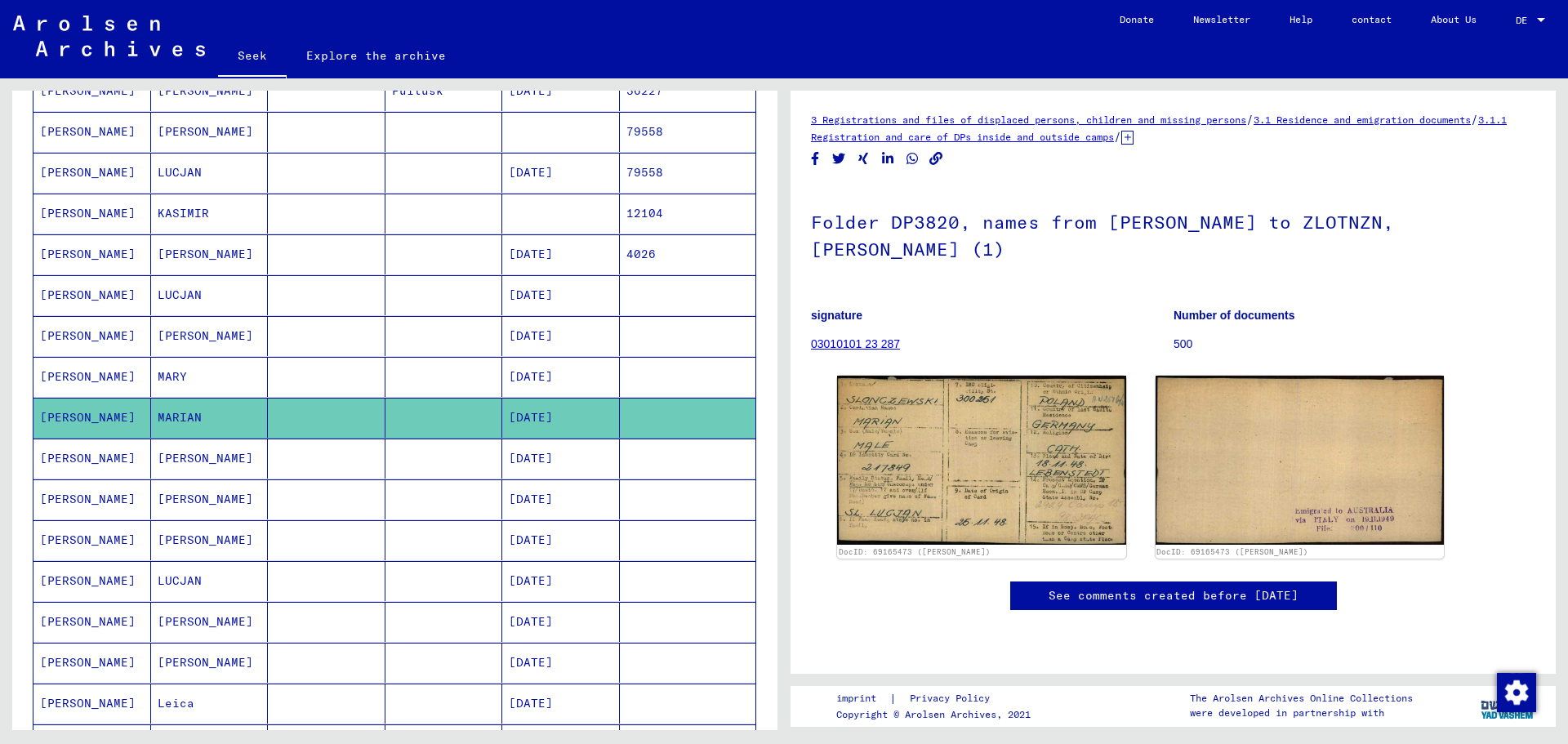
drag, startPoint x: 807, startPoint y: 116, endPoint x: 1252, endPoint y: 141, distance: 445.7
click at [1252, 141] on yv-its-full-details "3 Registrations and files of displaced persons, children and missing persons / …" at bounding box center [1173, 378] width 766 height 533
copy div "3 Registrations and files of displaced persons, children and missing persons / …"
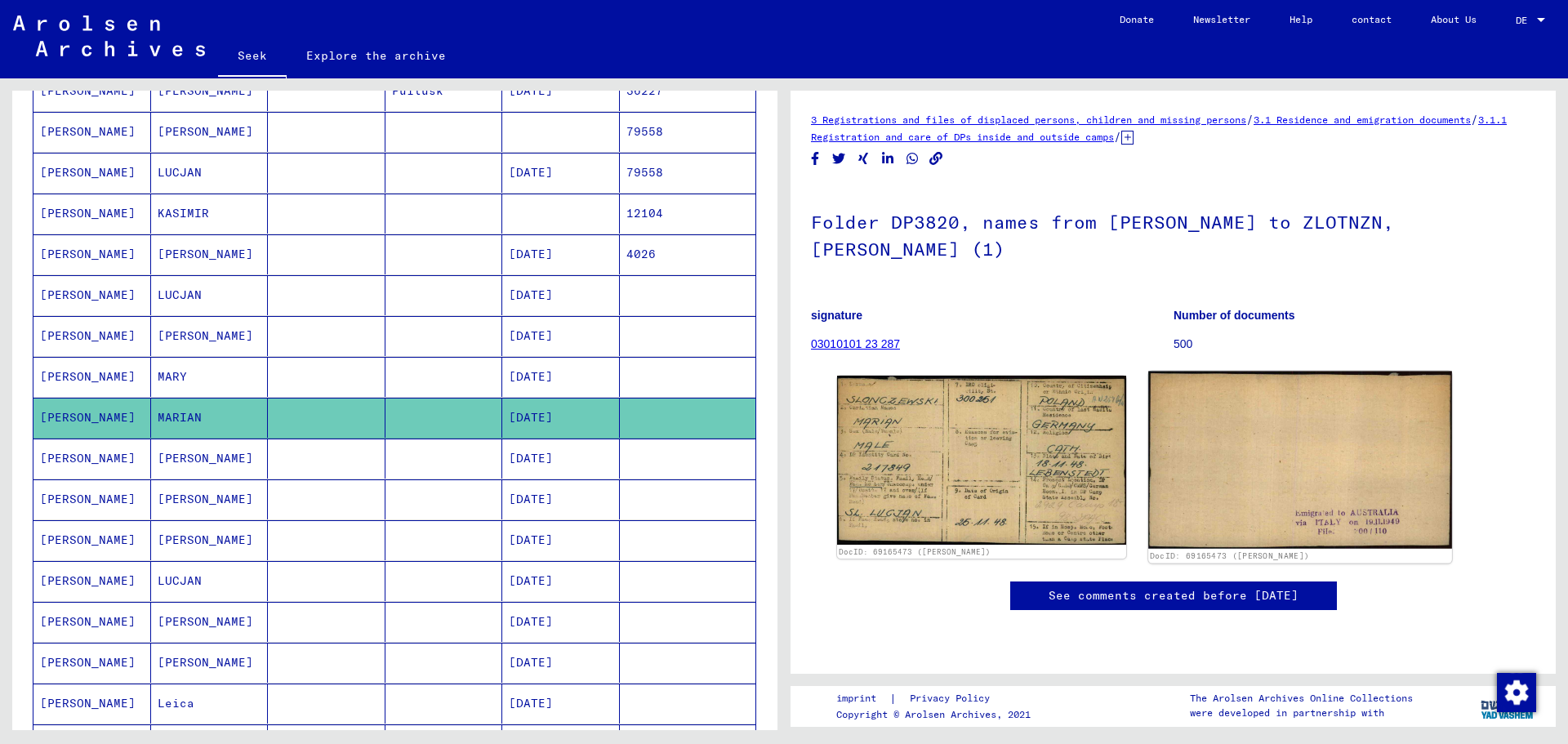
click at [1202, 406] on img at bounding box center [1300, 461] width 303 height 178
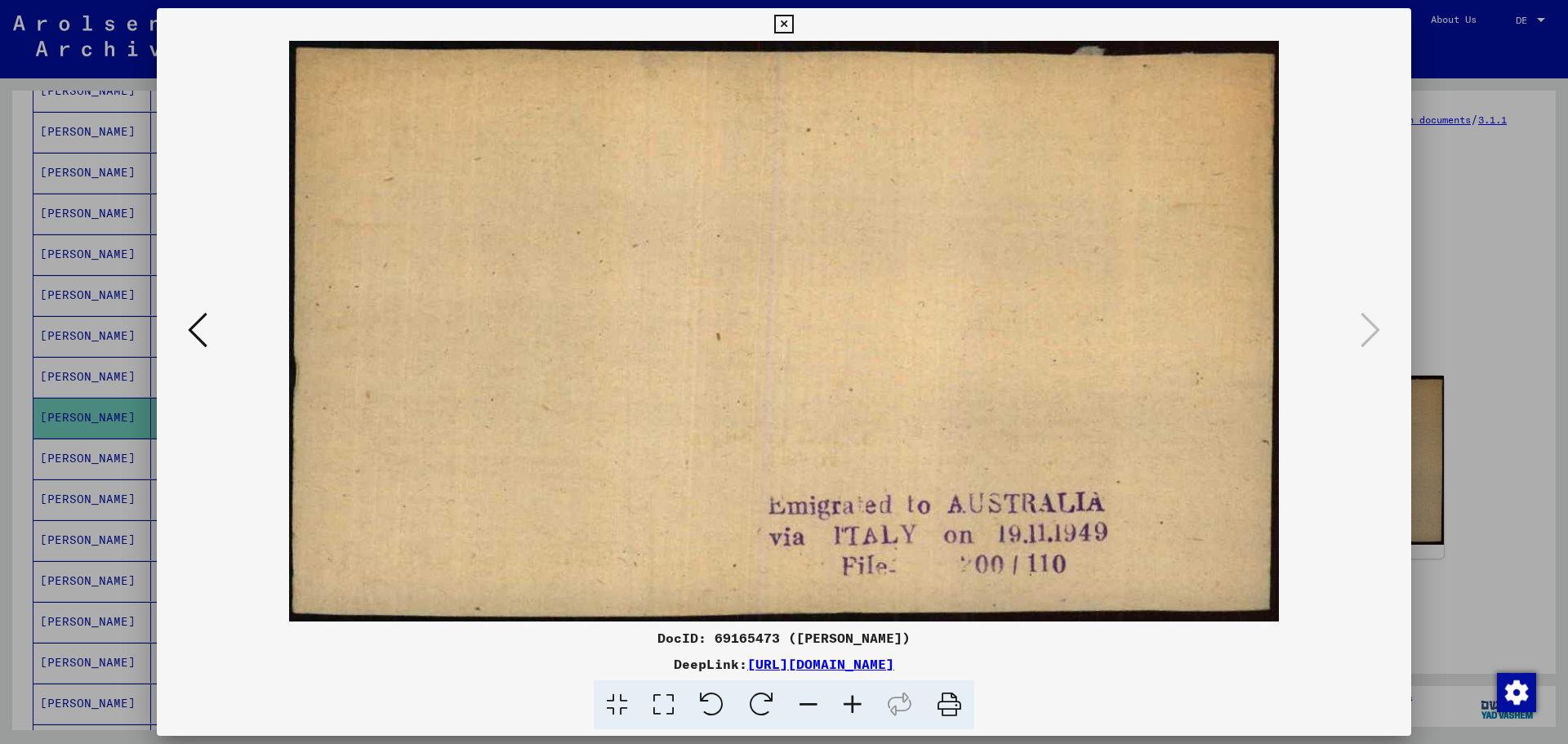
drag, startPoint x: 950, startPoint y: 642, endPoint x: 622, endPoint y: 642, distance: 328.0
click at [622, 642] on div "DocID: 69165473 (MARIAN SLONCZEWSKI)" at bounding box center [784, 638] width 1255 height 20
copy font "DocID: 69165473 (MARIAN SLONCZEWSKI)"
drag, startPoint x: 1103, startPoint y: 671, endPoint x: 577, endPoint y: 662, distance: 526.1
click at [577, 662] on div "DeepLink: https://collections.arolsen-archives.org/de/document/69165473" at bounding box center [784, 664] width 1255 height 20
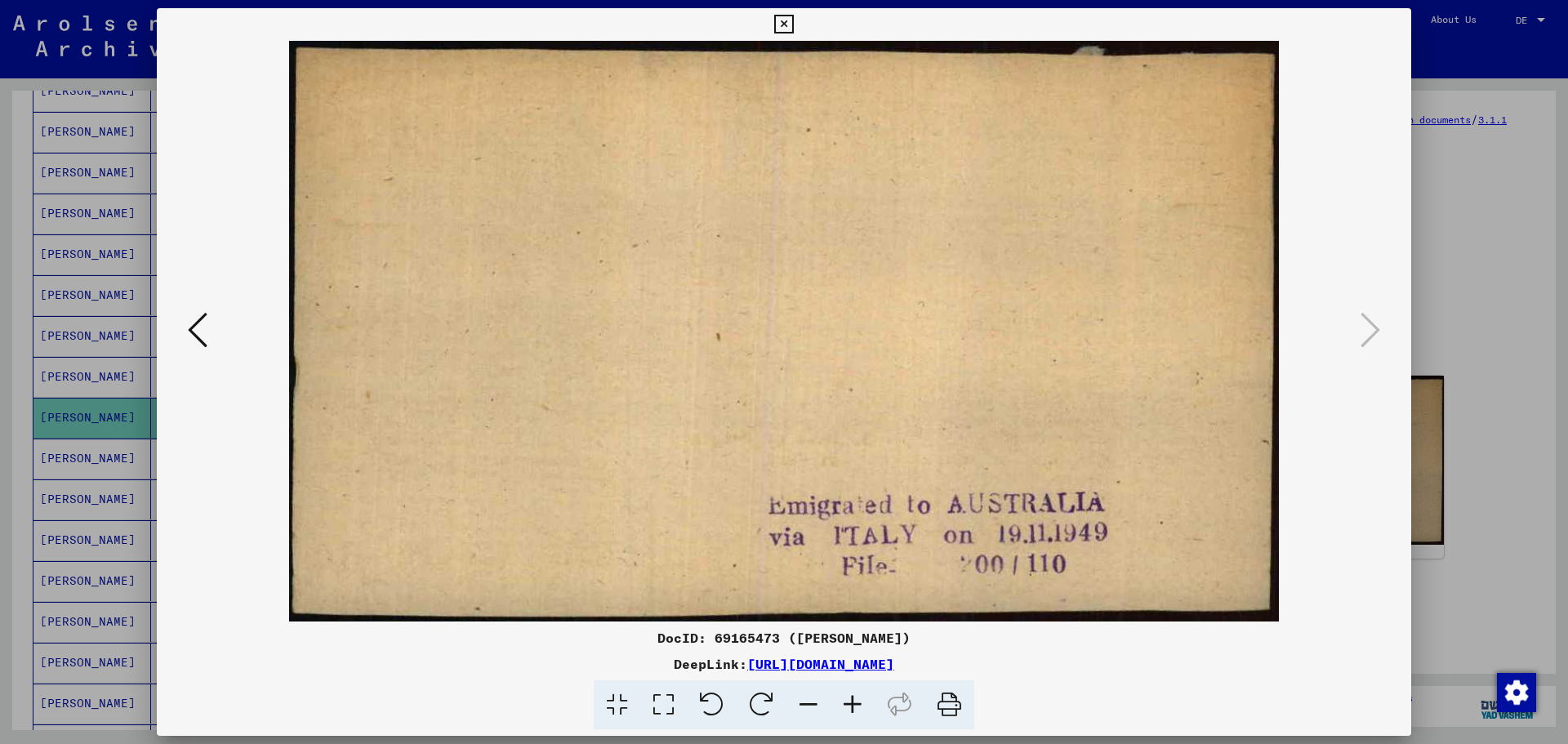
copy font "https://collections.arolsen-archives.org/de/document/69165473"
click at [789, 26] on icon at bounding box center [784, 25] width 19 height 20
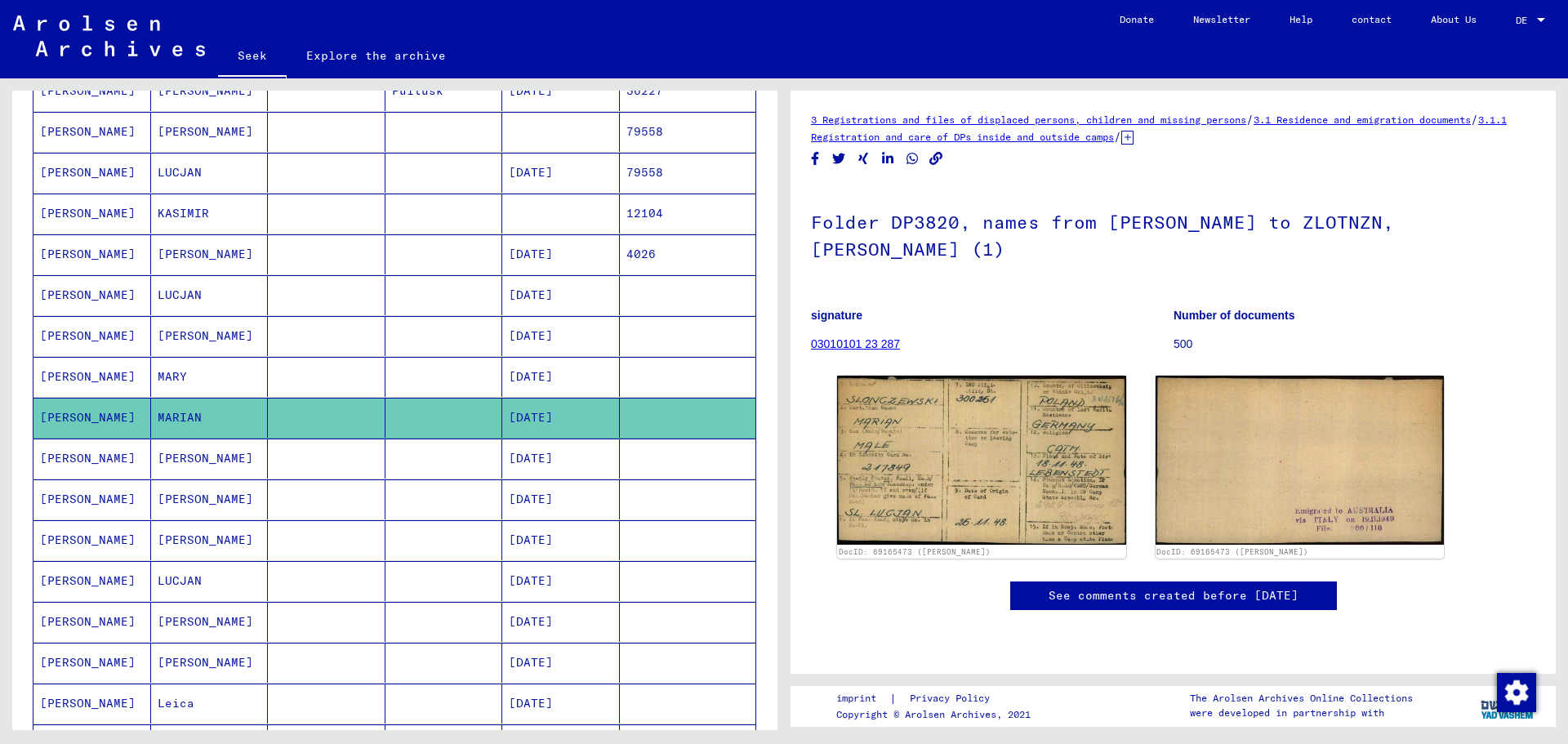
click at [102, 377] on font "SLONCZEWSKI" at bounding box center [88, 376] width 96 height 15
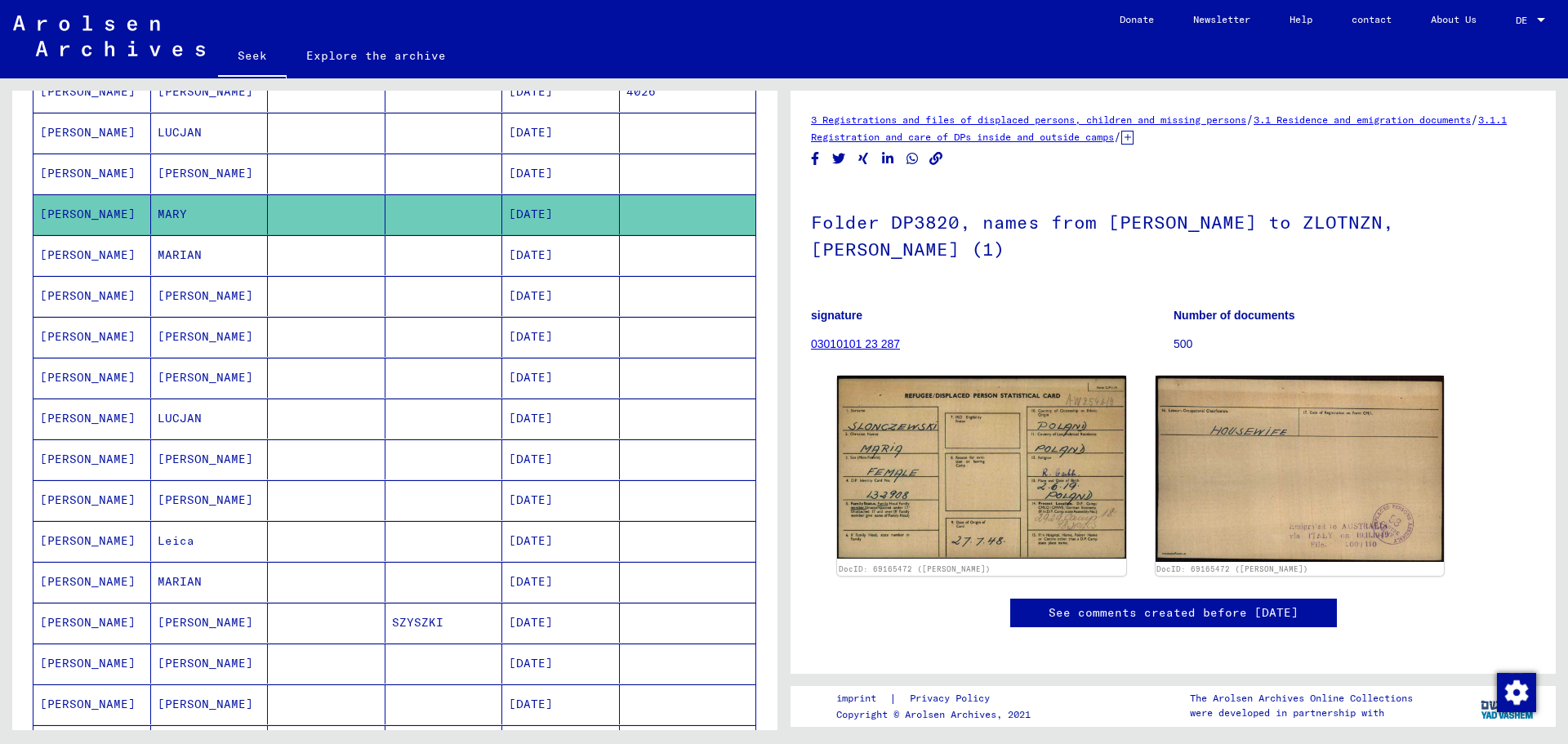
scroll to position [505, 0]
click at [88, 583] on font "SLONCZEWSKI" at bounding box center [88, 580] width 96 height 15
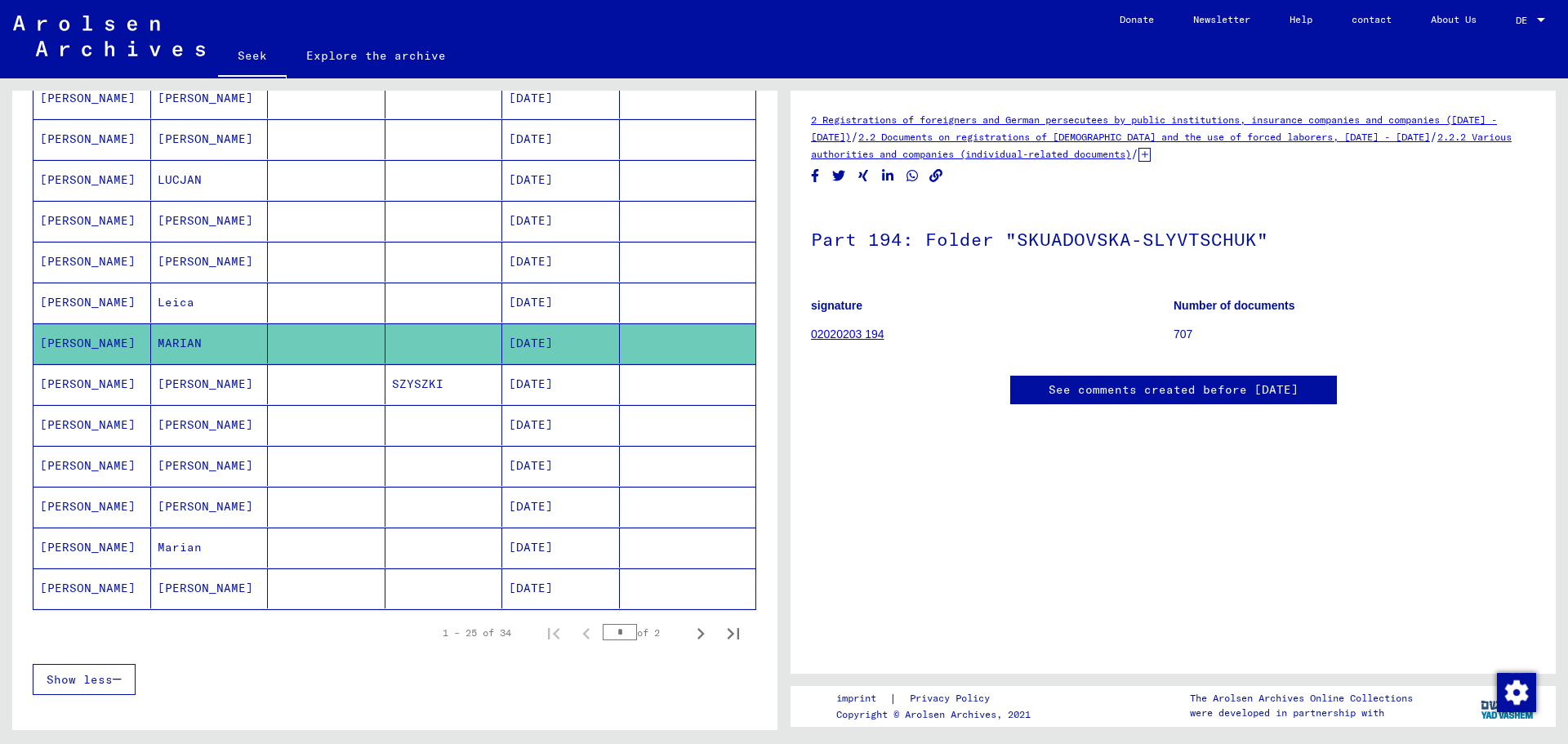
scroll to position [750, 0]
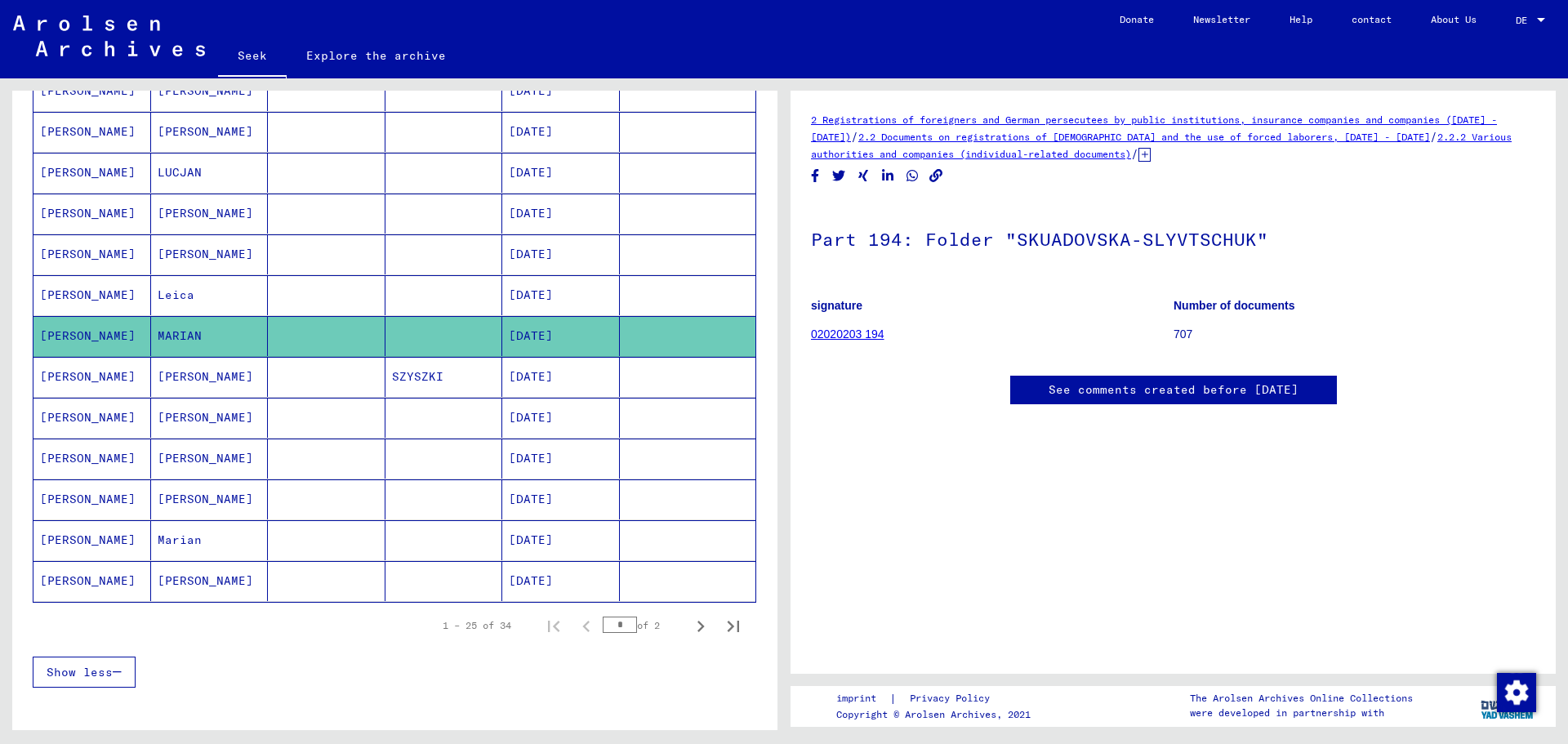
click at [83, 500] on font "SLONCZEWSKI" at bounding box center [88, 498] width 96 height 15
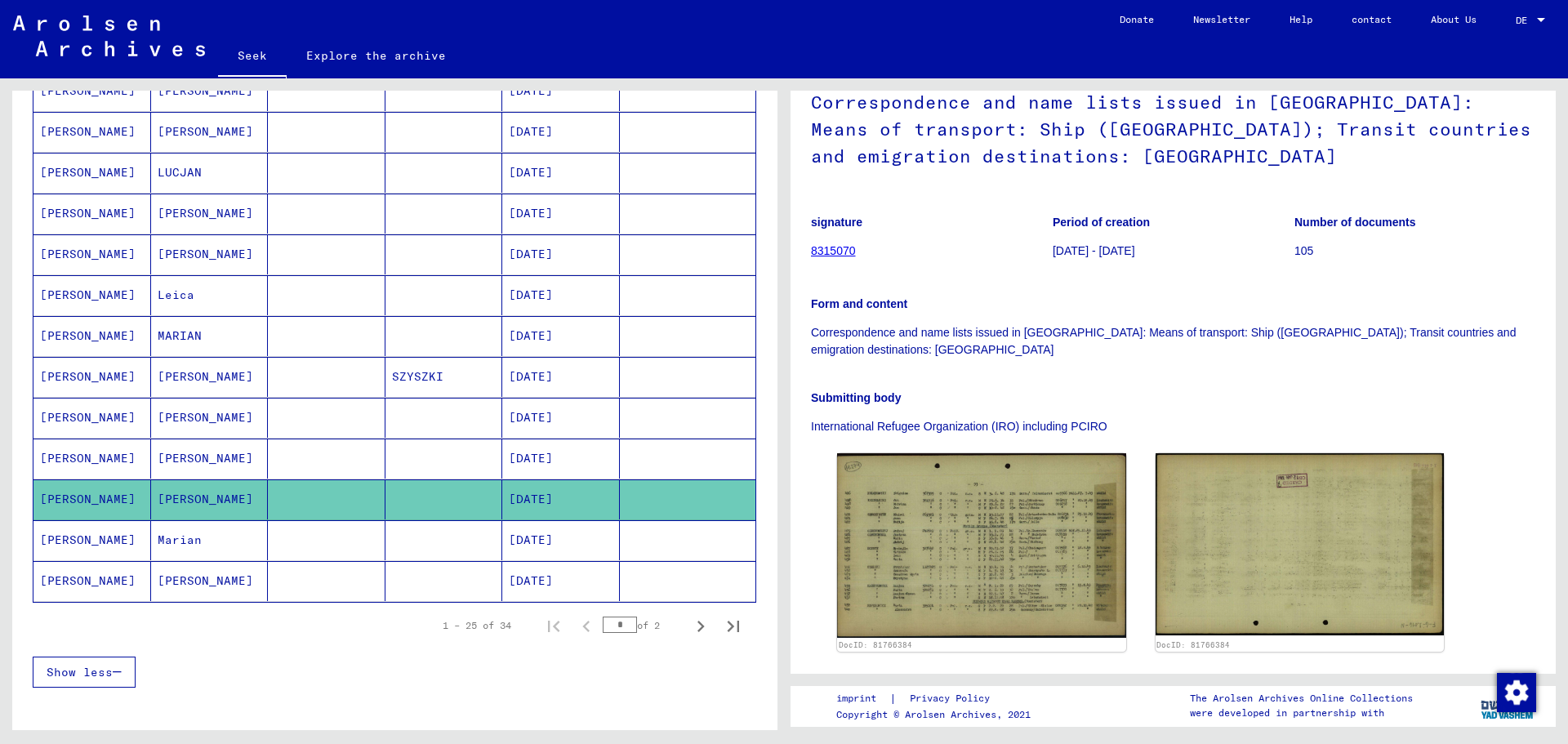
scroll to position [245, 0]
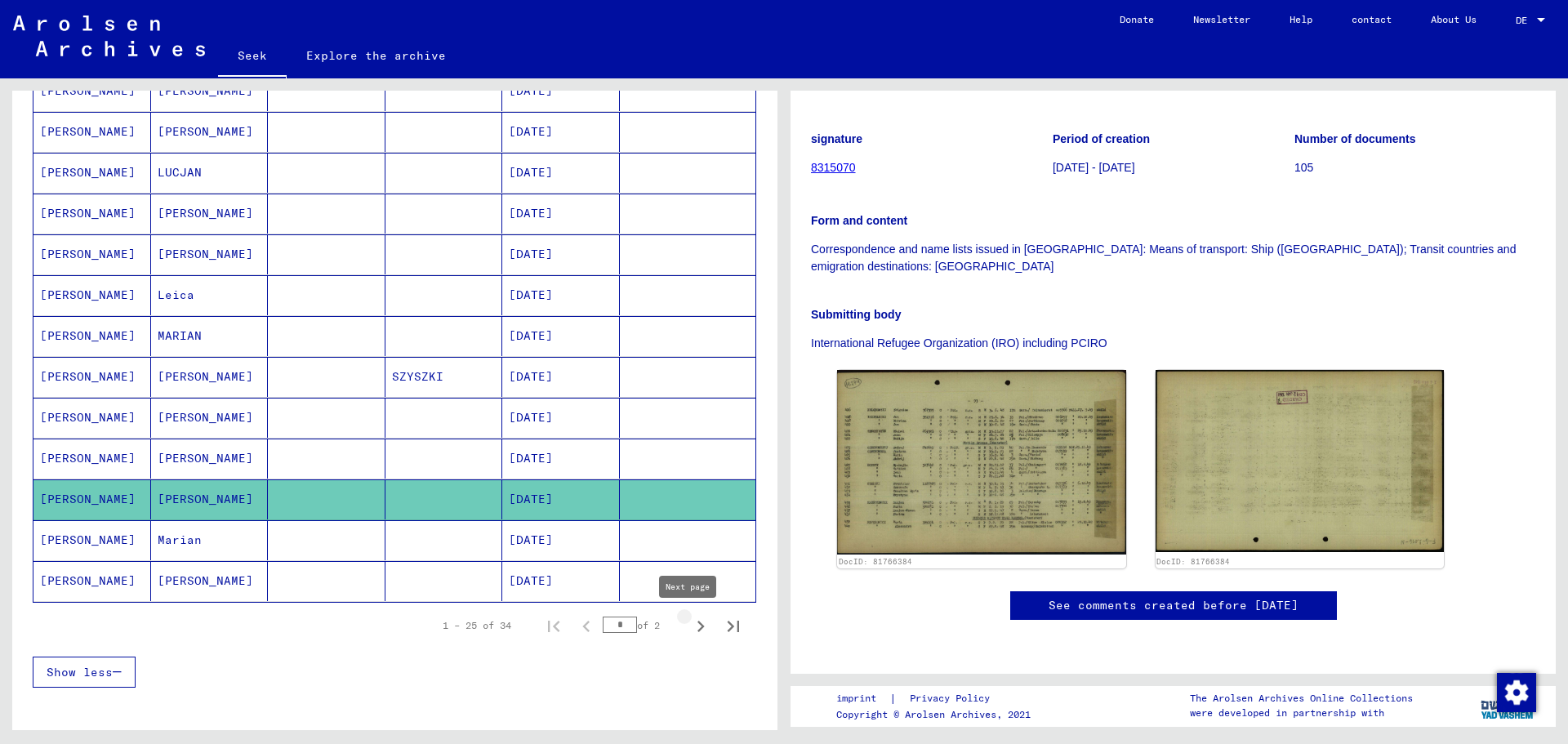
click at [698, 624] on icon "Next page" at bounding box center [701, 627] width 7 height 12
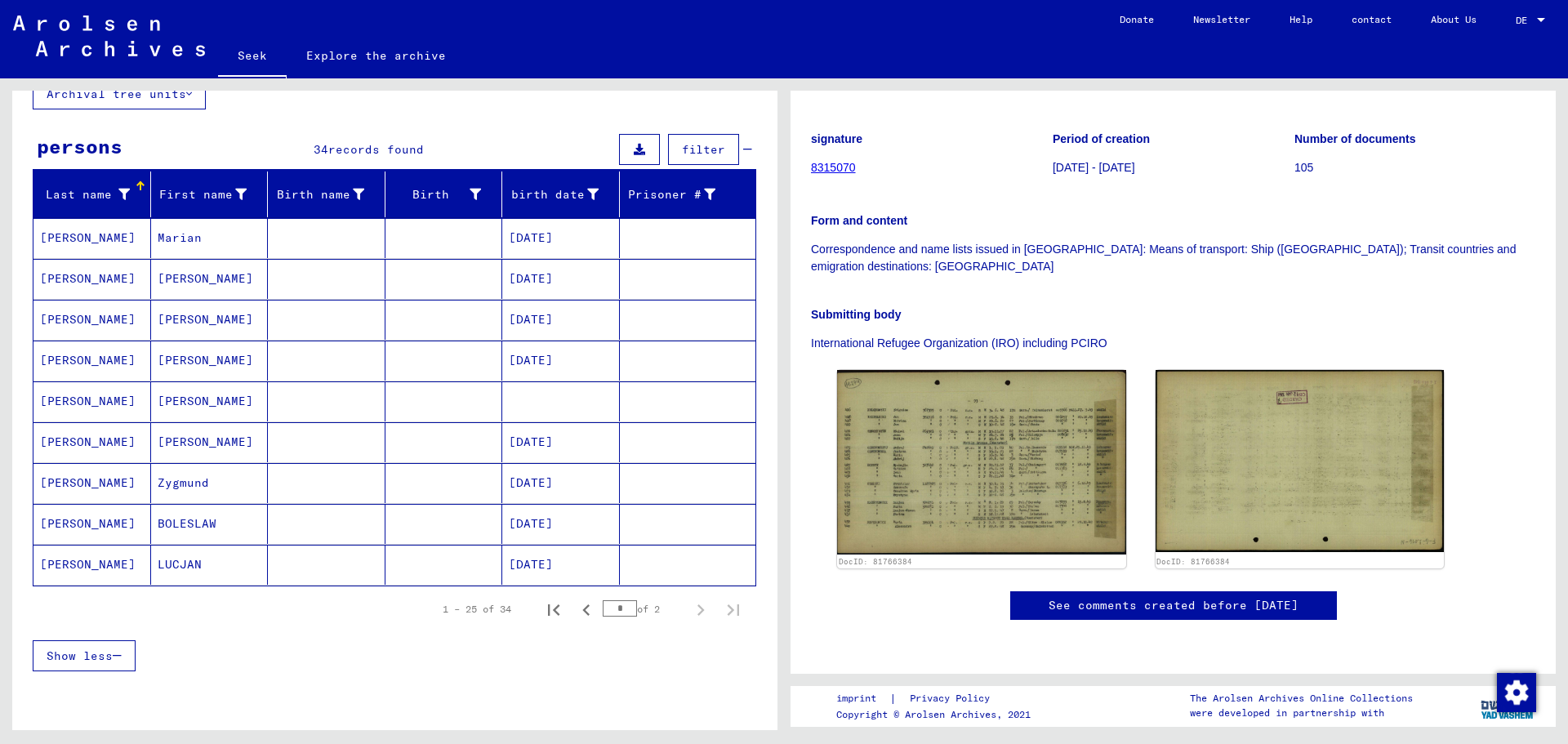
scroll to position [109, 0]
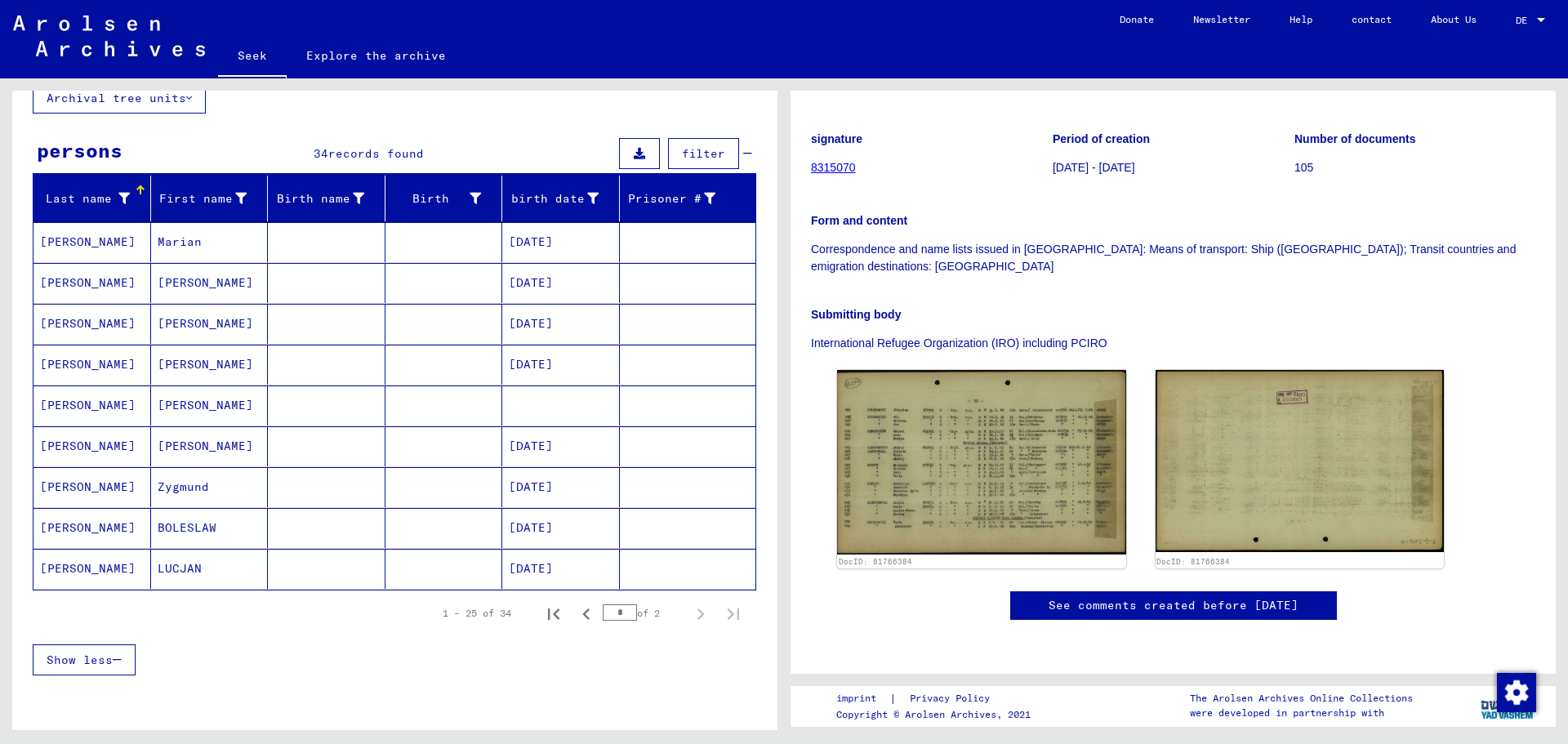
click at [111, 242] on font "SLONCZEWSKI" at bounding box center [88, 242] width 96 height 15
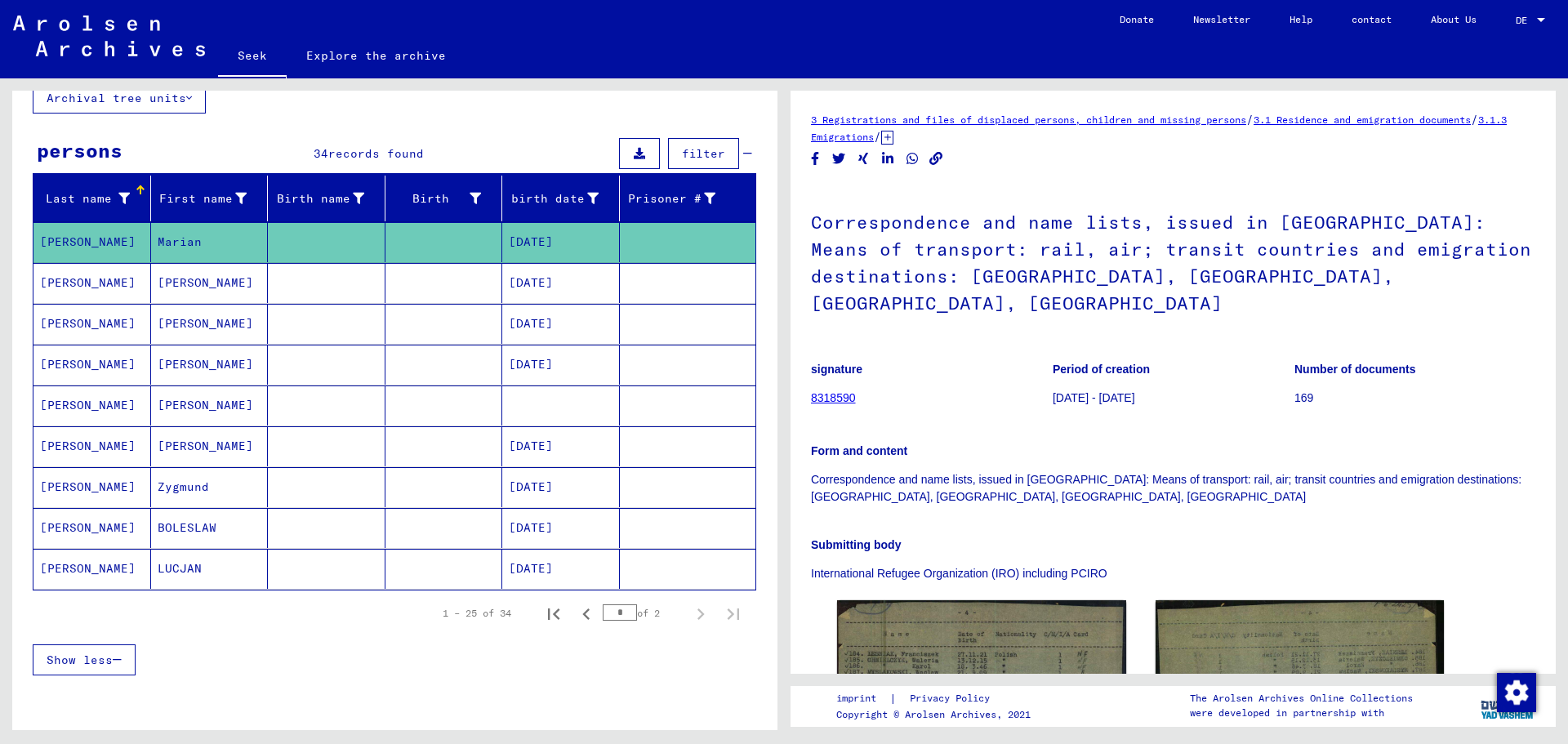
click at [111, 287] on font "SLONCZEWSKI" at bounding box center [88, 282] width 96 height 15
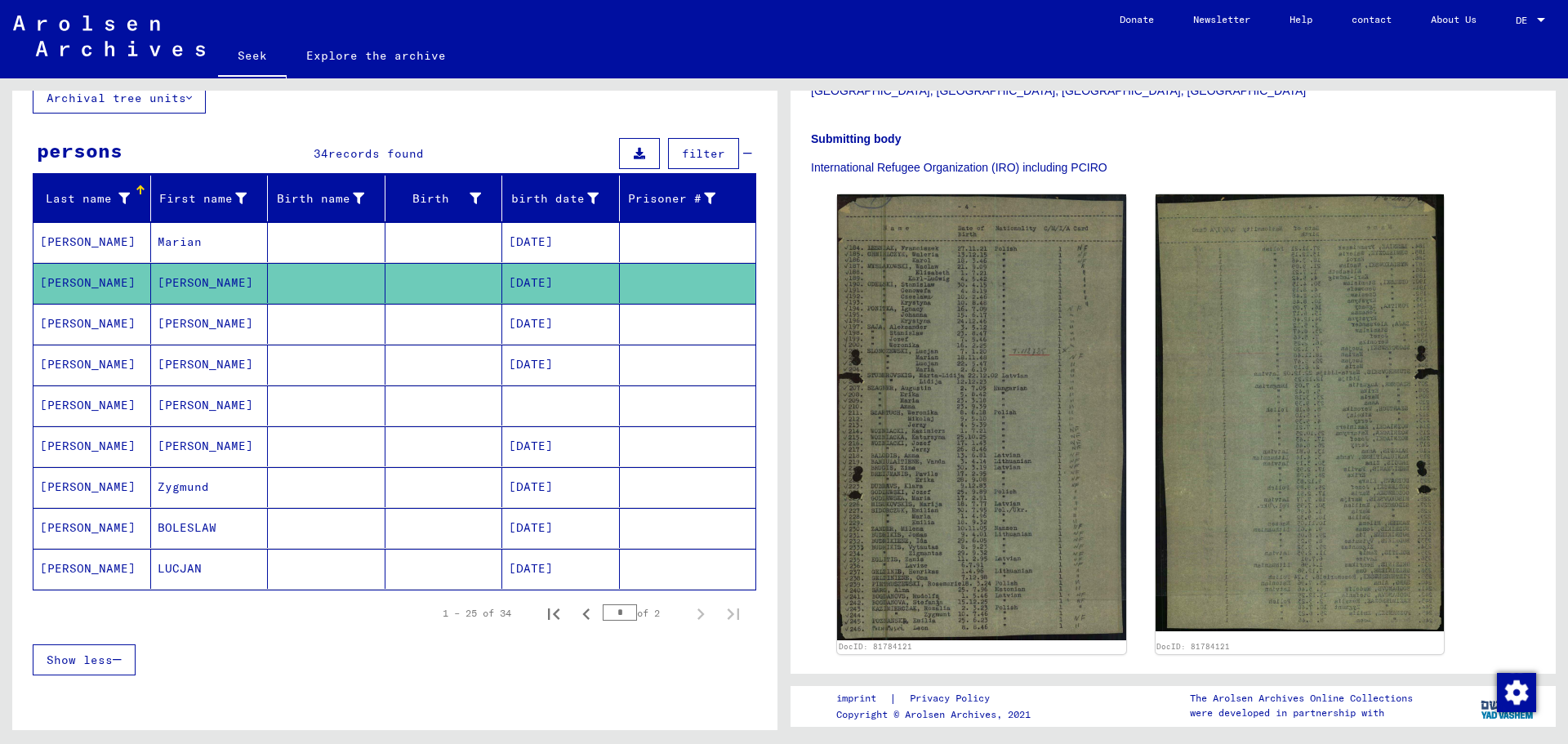
scroll to position [490, 0]
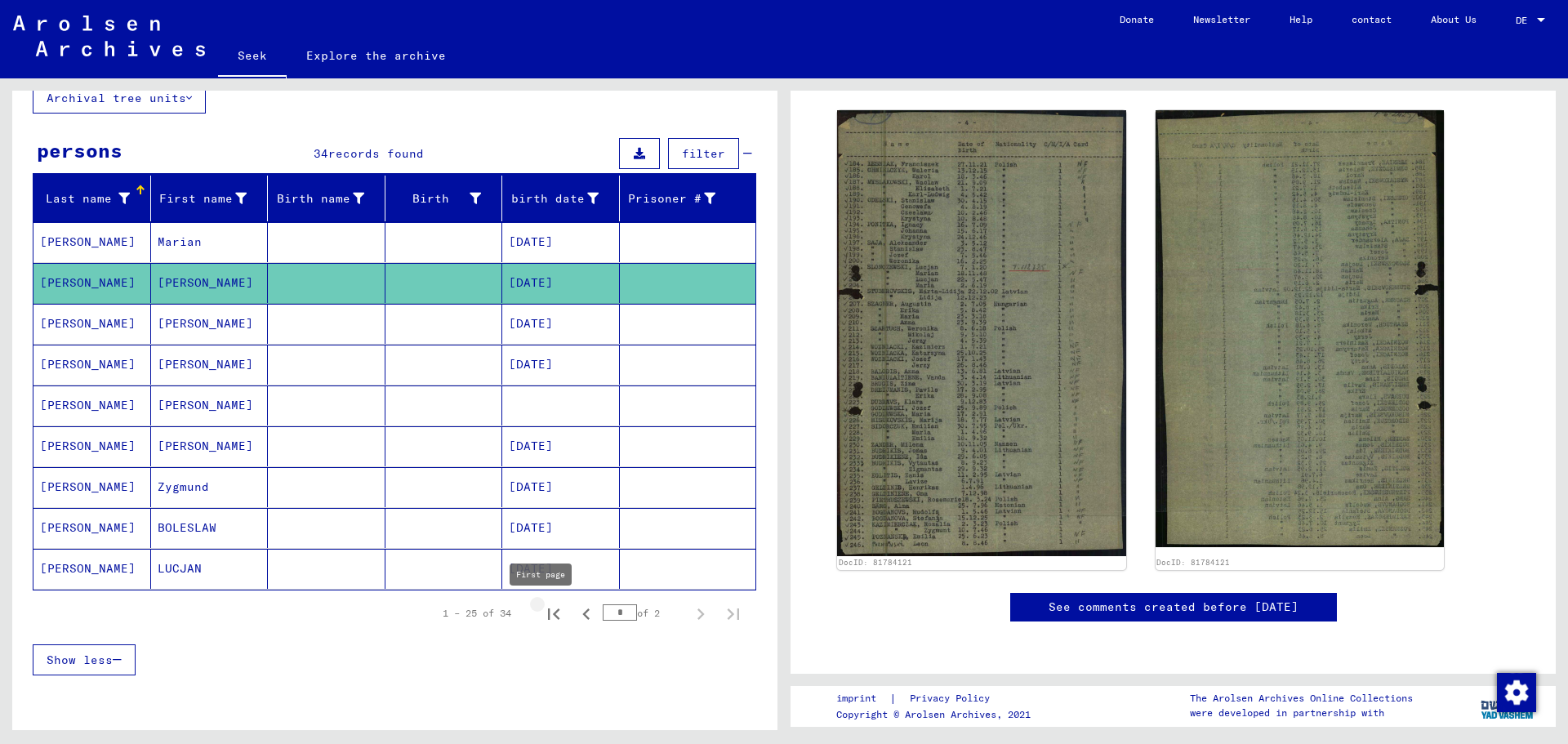
click at [547, 615] on icon "First page" at bounding box center [554, 614] width 23 height 23
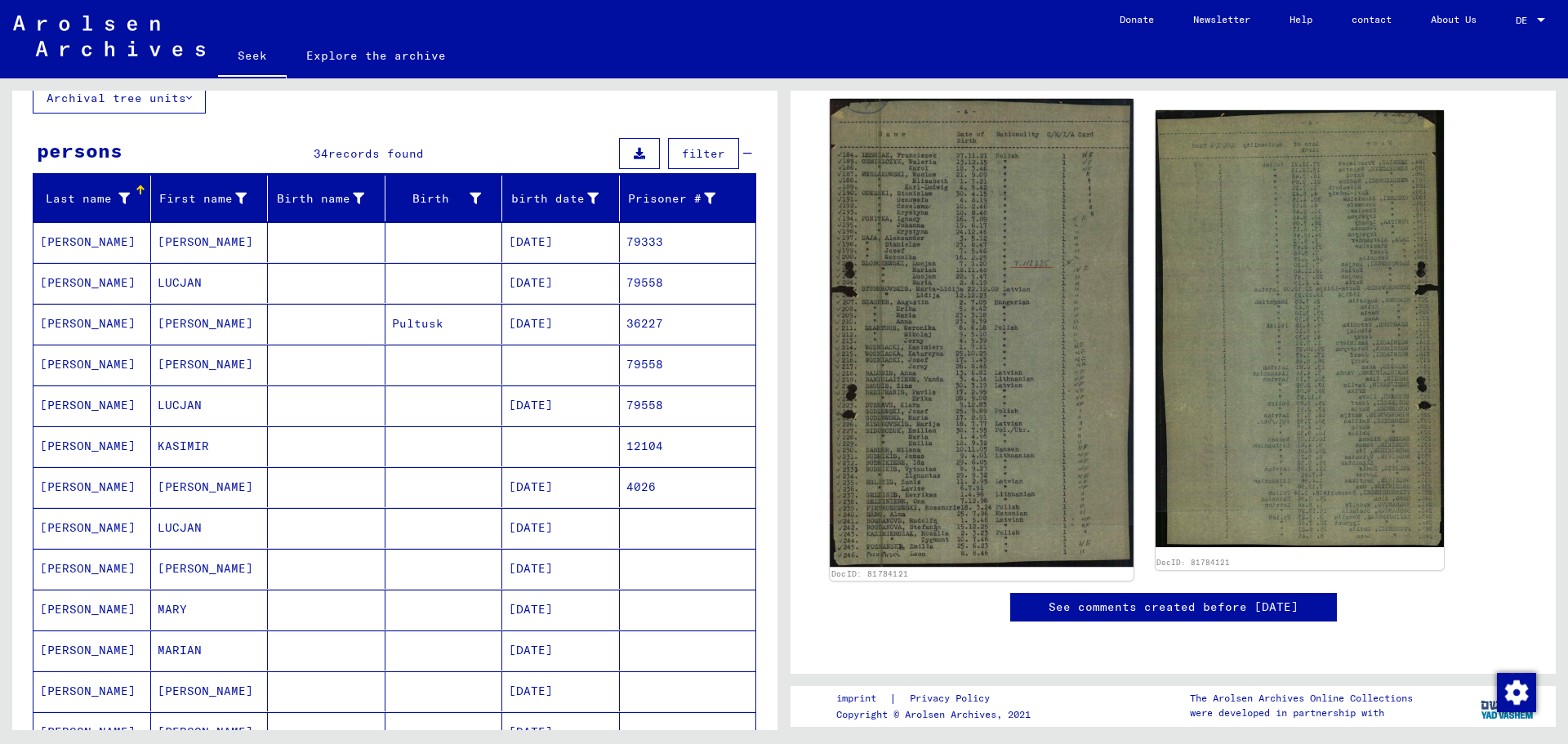
click at [989, 252] on img at bounding box center [981, 333] width 303 height 468
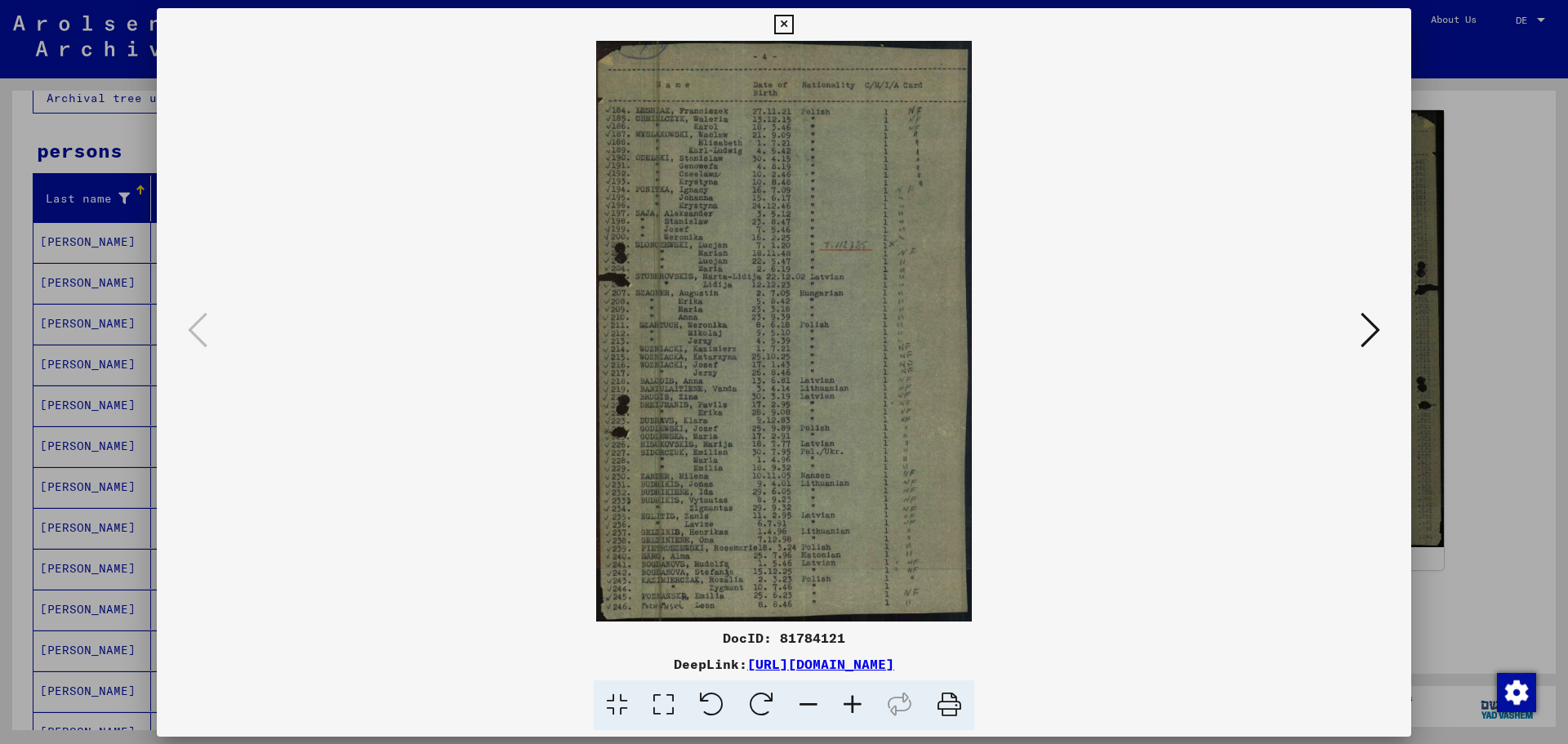
scroll to position [489, 0]
click at [989, 252] on img at bounding box center [784, 331] width 1144 height 581
click at [859, 697] on icon at bounding box center [853, 706] width 44 height 49
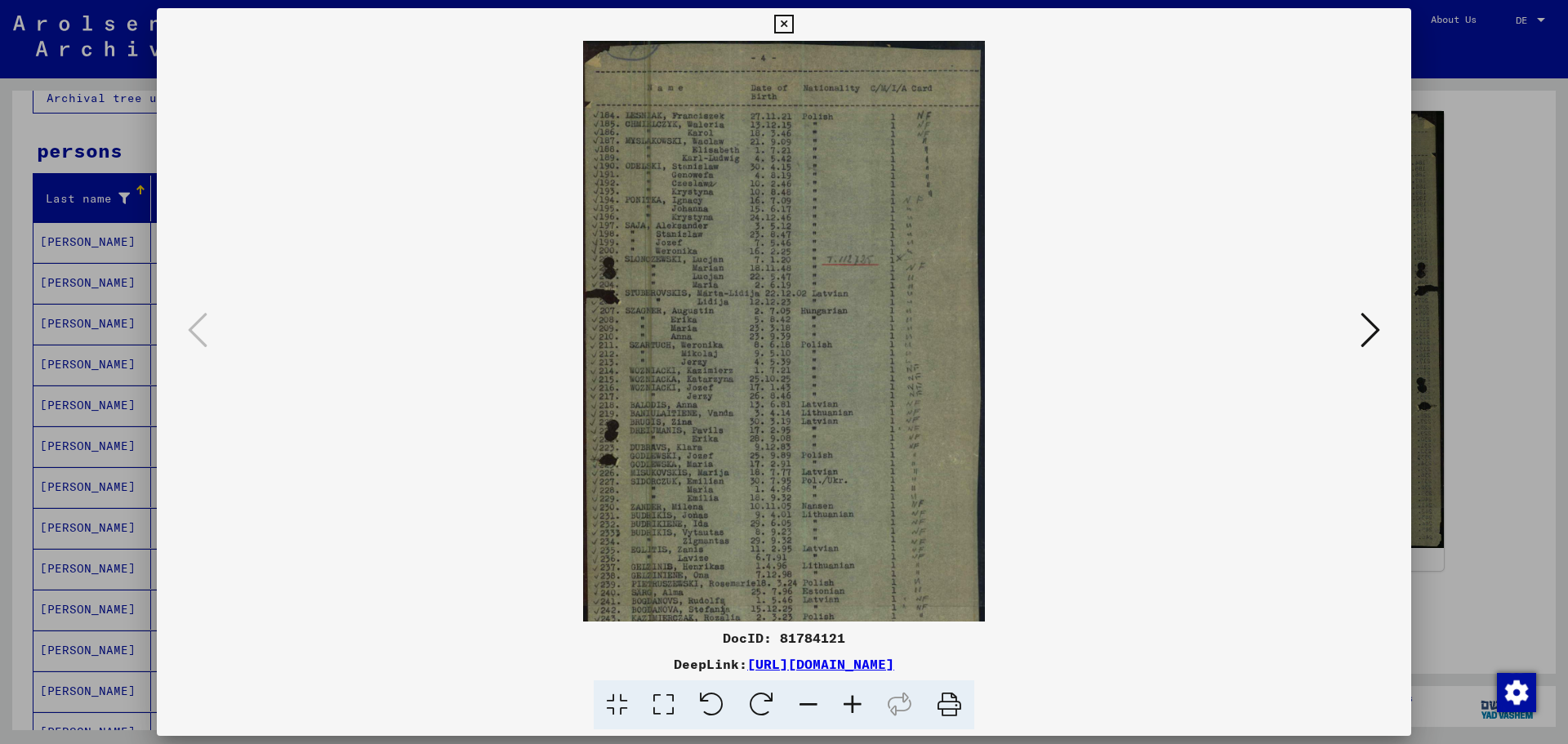
click at [859, 697] on icon at bounding box center [853, 706] width 44 height 49
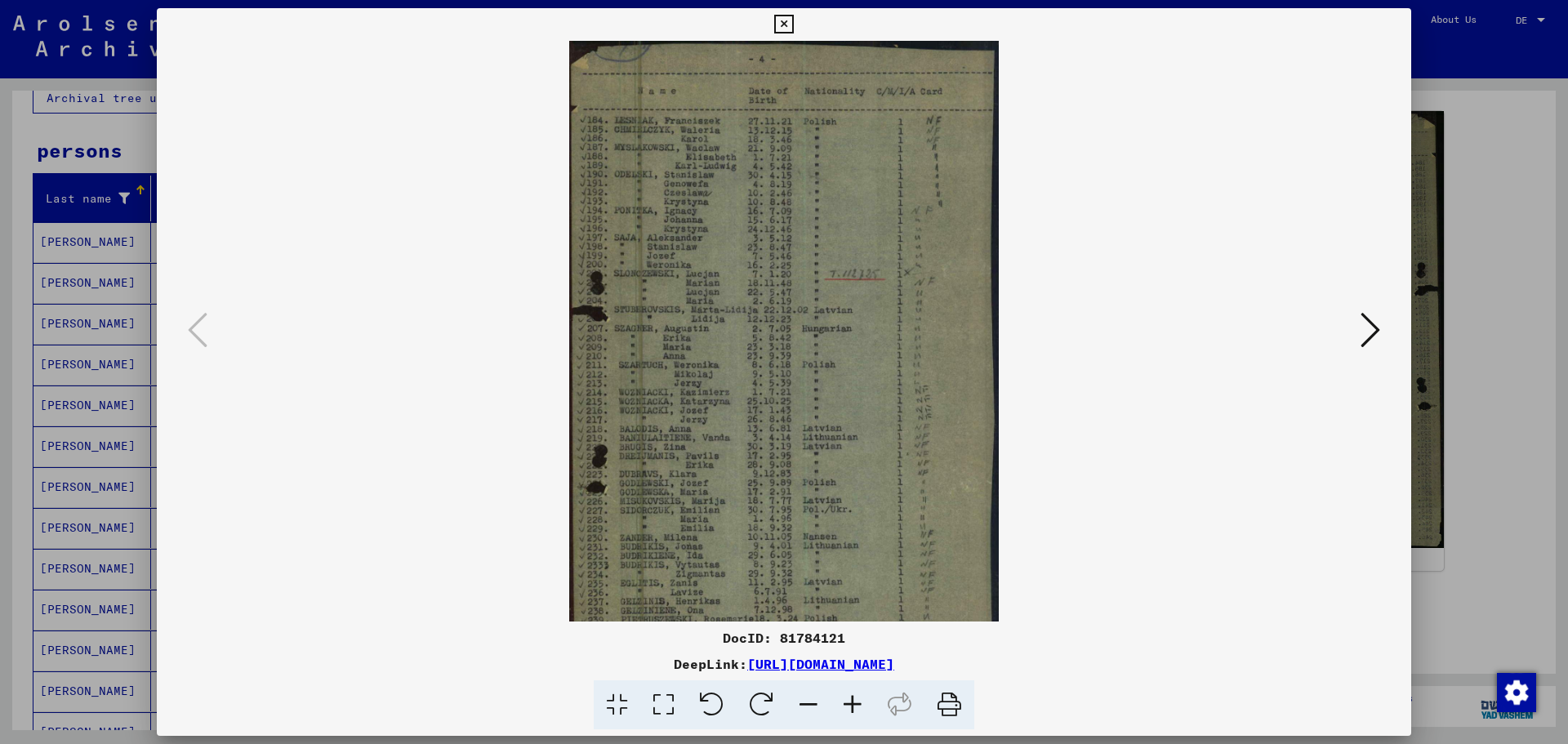
click at [859, 697] on icon at bounding box center [853, 706] width 44 height 49
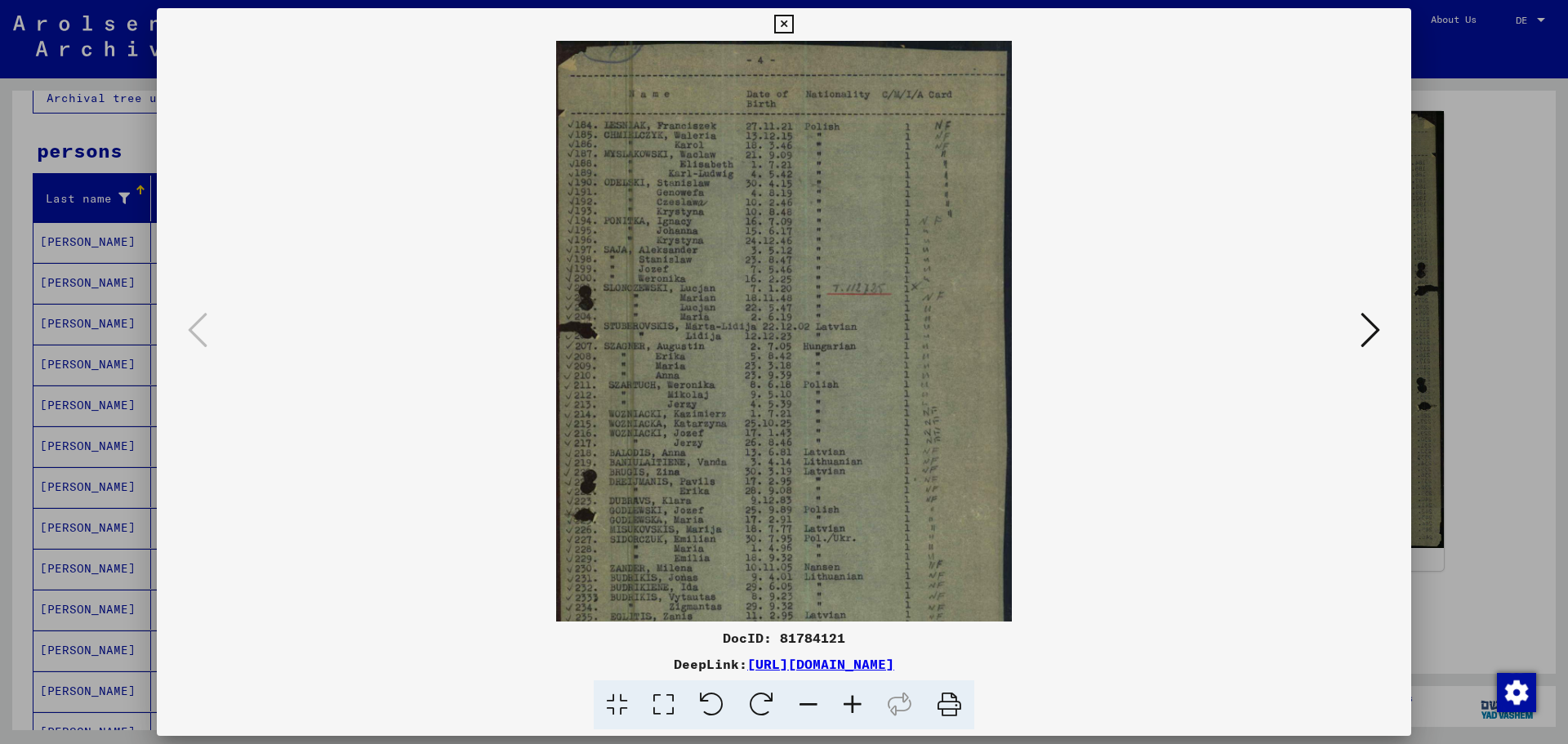
click at [859, 695] on icon at bounding box center [853, 706] width 44 height 49
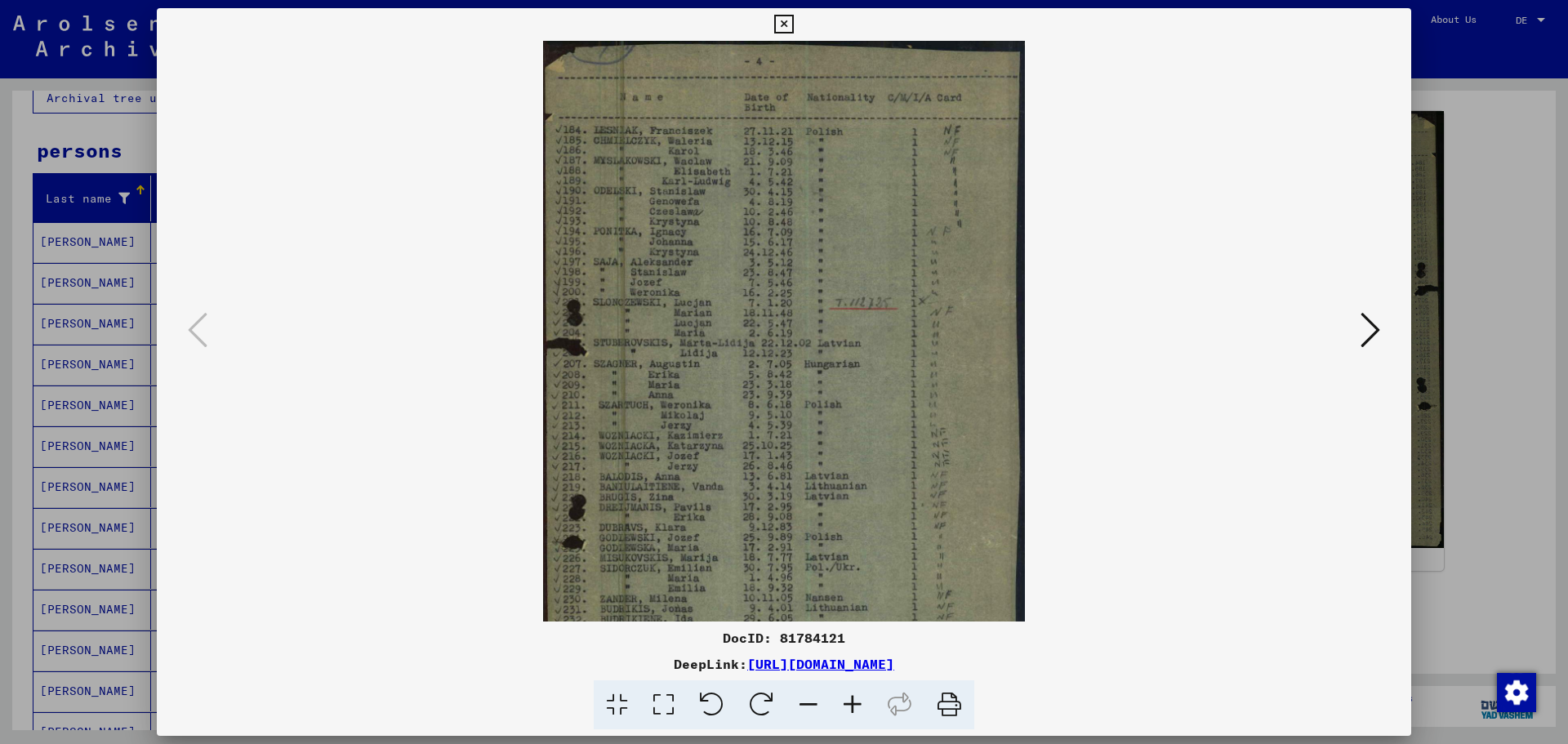
click at [859, 695] on icon at bounding box center [853, 706] width 44 height 49
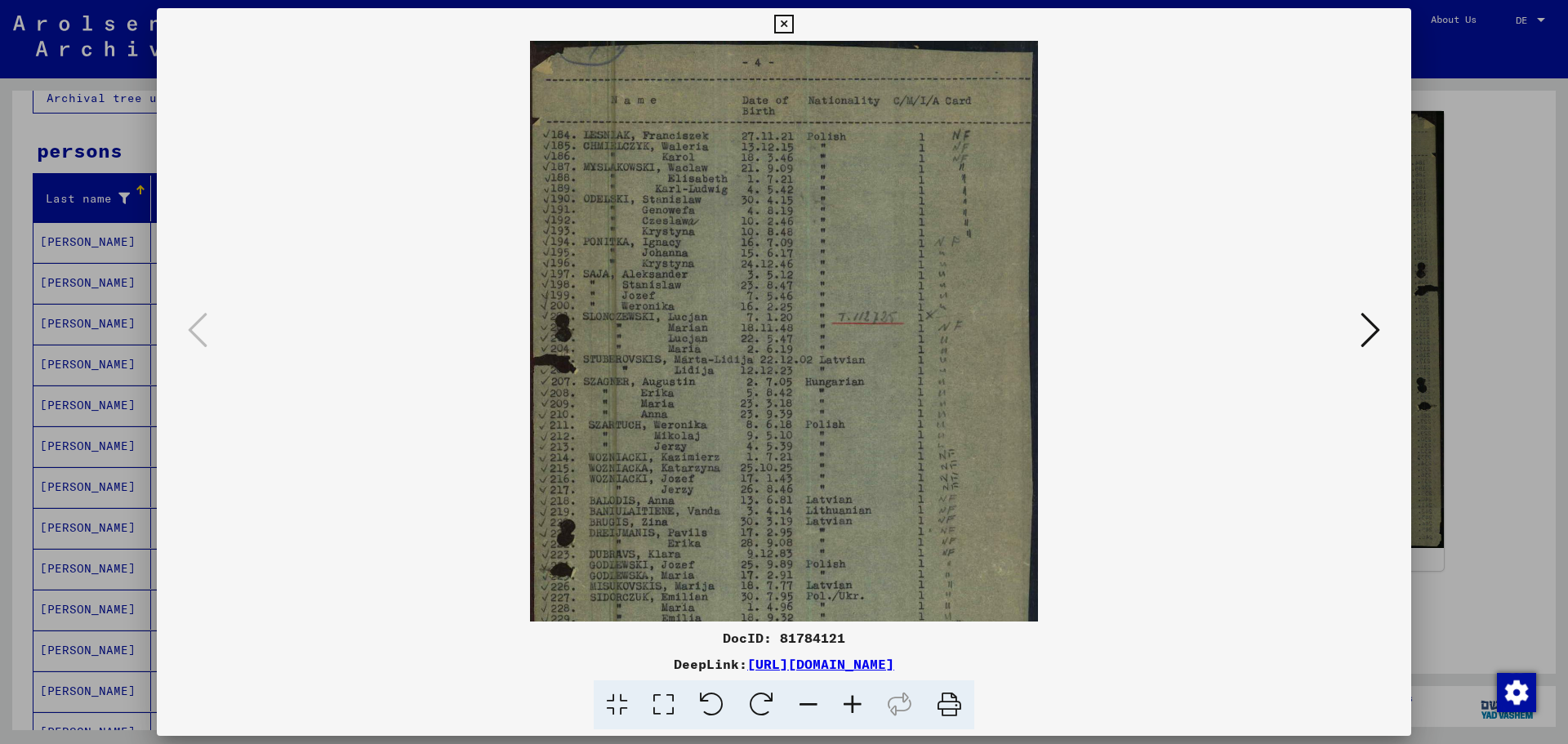
click at [859, 695] on icon at bounding box center [853, 706] width 44 height 49
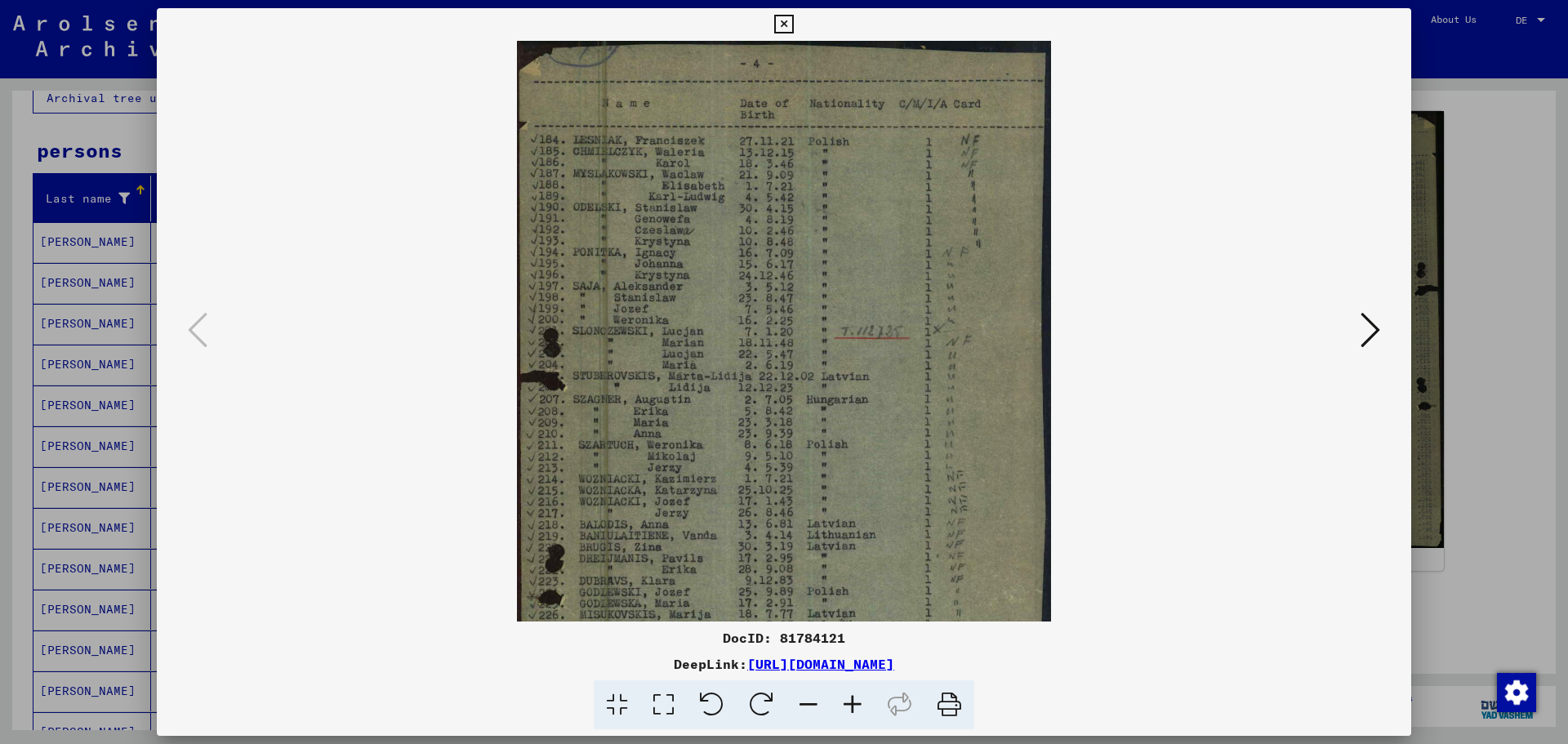
click at [859, 693] on icon at bounding box center [853, 706] width 44 height 49
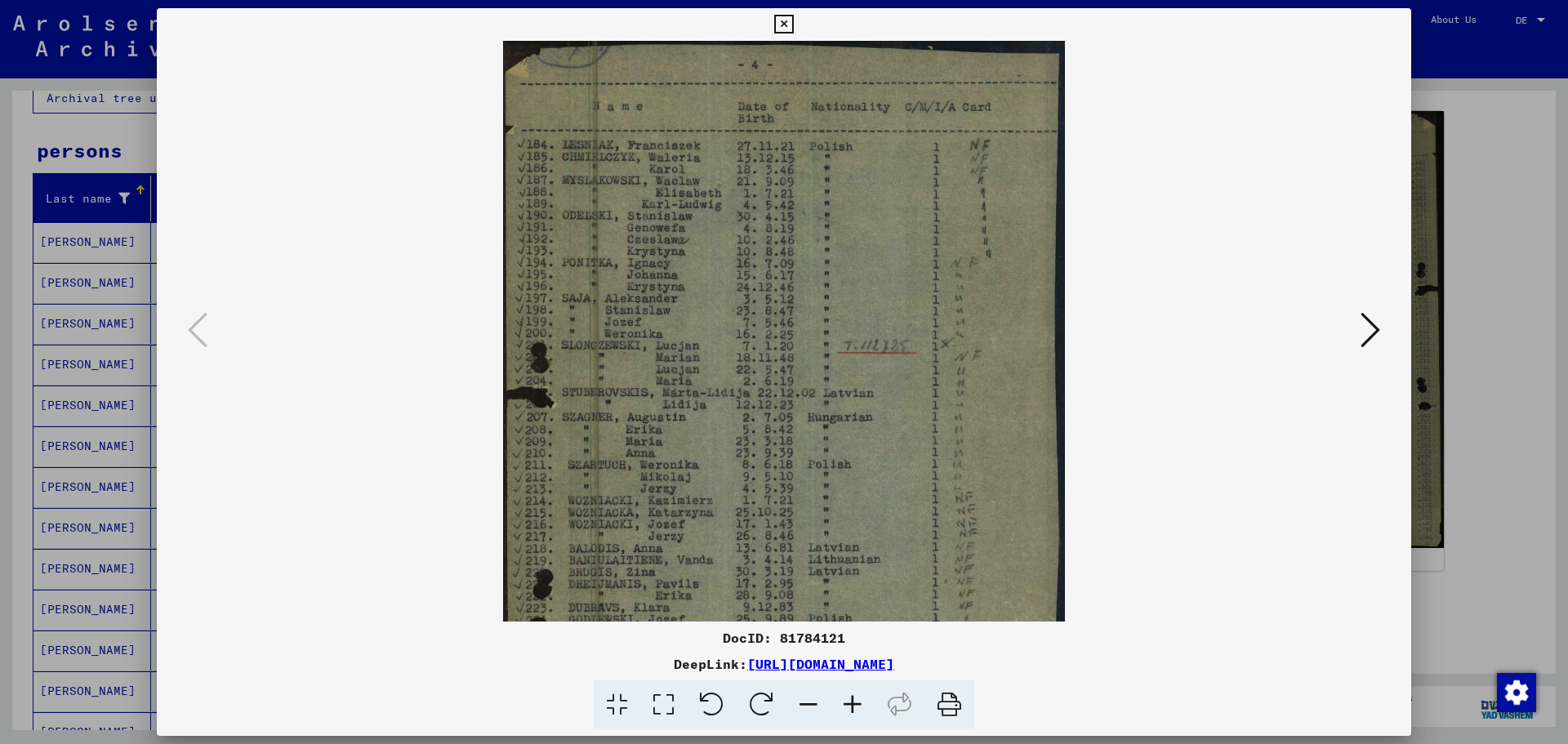
click at [1479, 187] on div at bounding box center [784, 372] width 1568 height 744
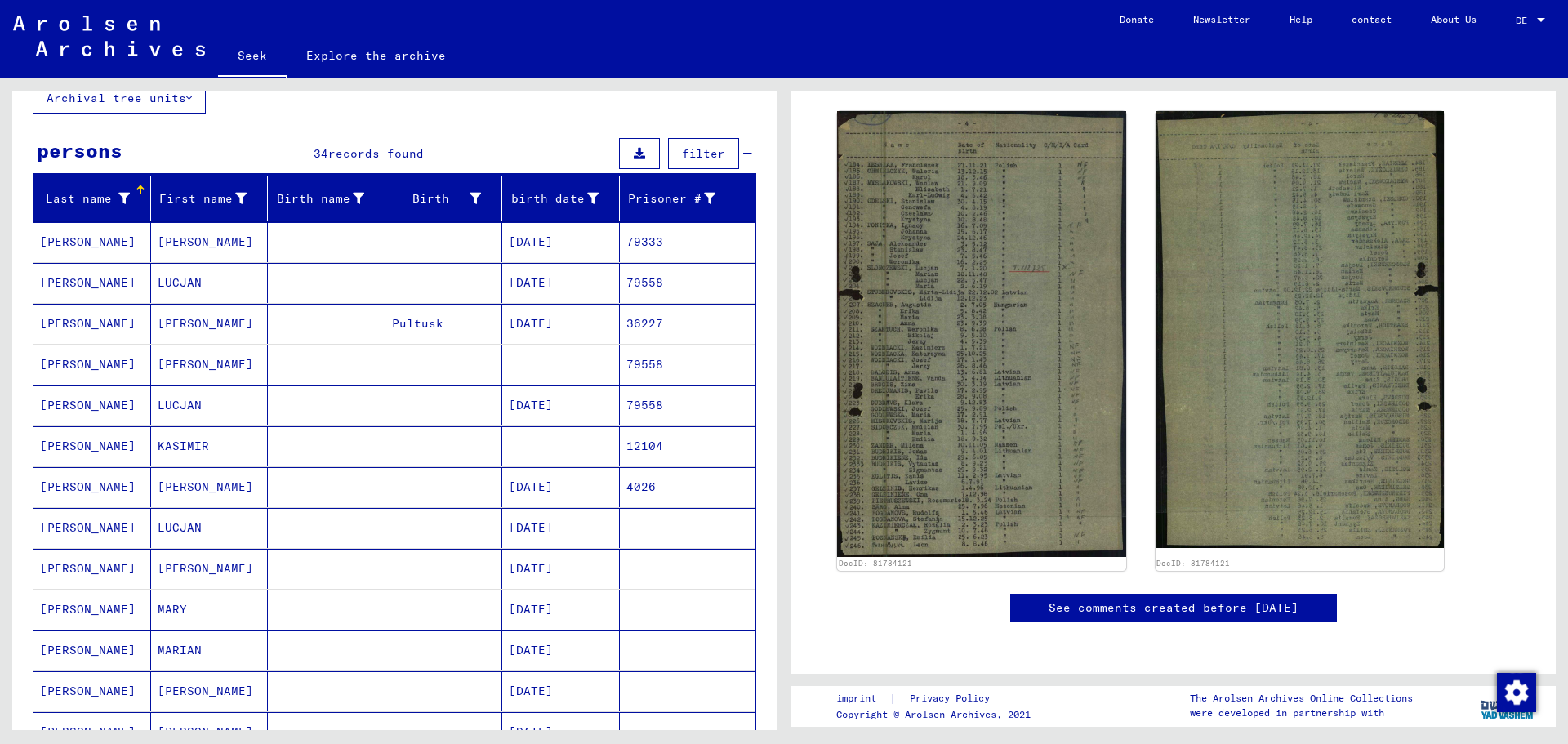
click at [103, 444] on font "SLONCZEWSKI" at bounding box center [88, 446] width 96 height 15
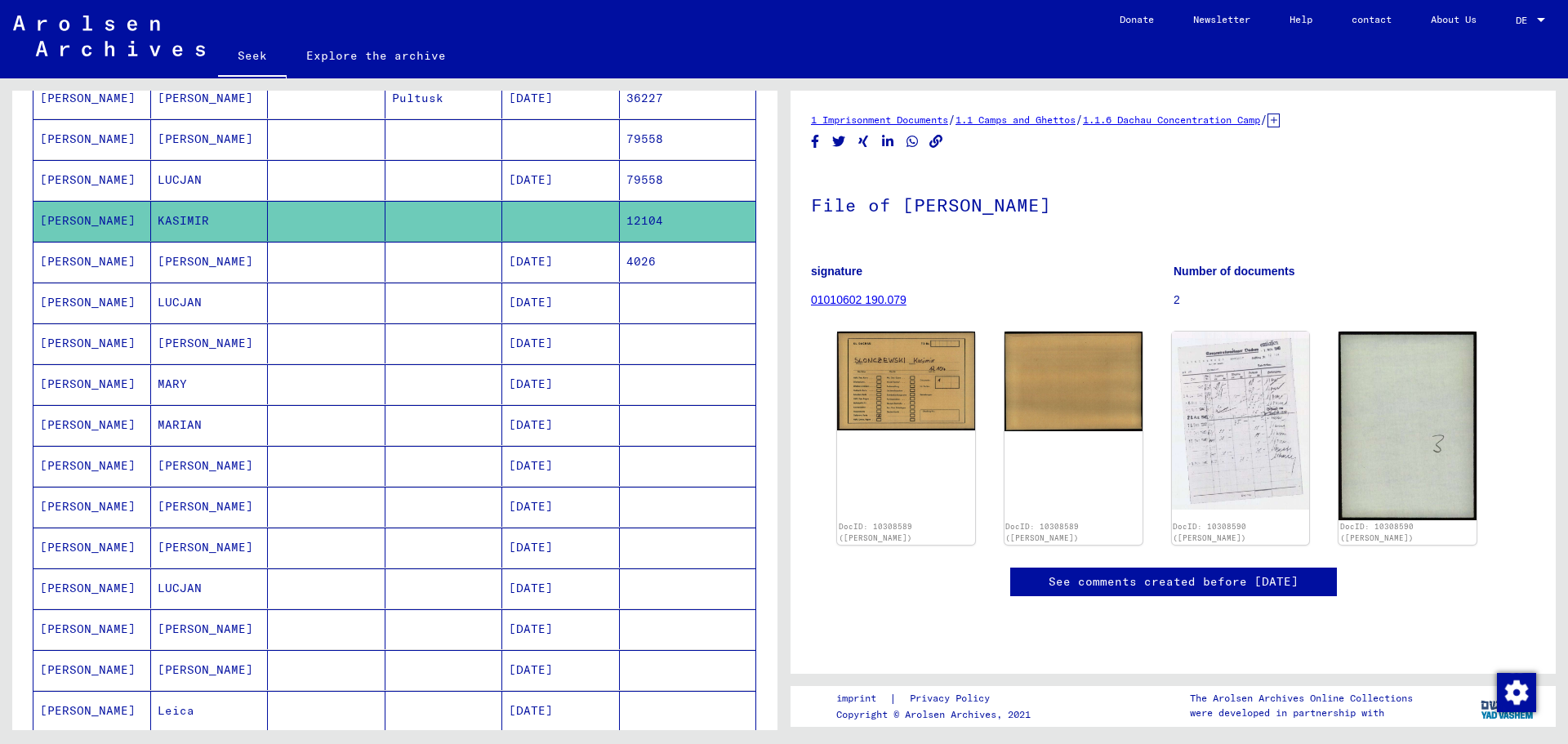
scroll to position [353, 0]
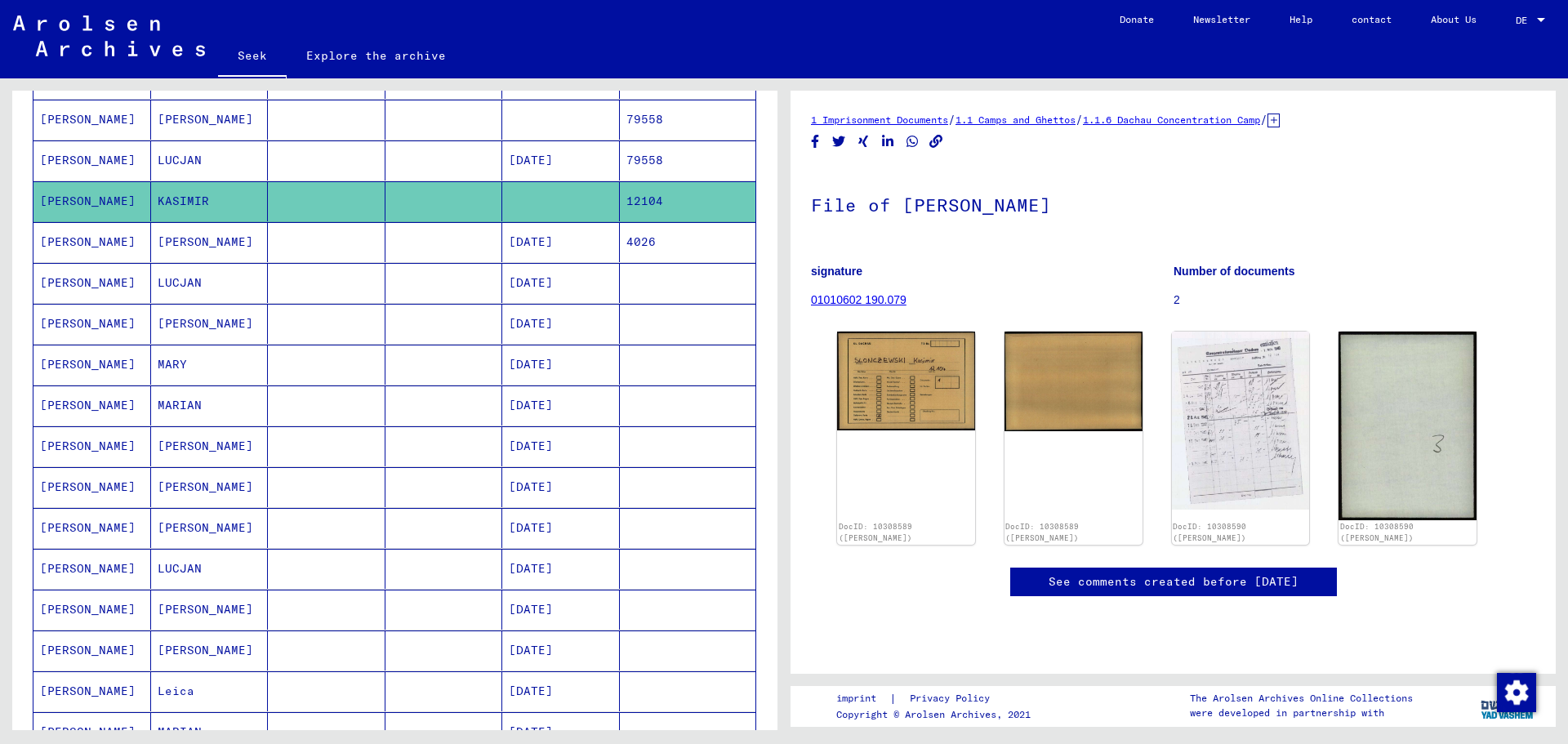
click at [105, 407] on font "SLONCZEWSKI" at bounding box center [88, 405] width 96 height 15
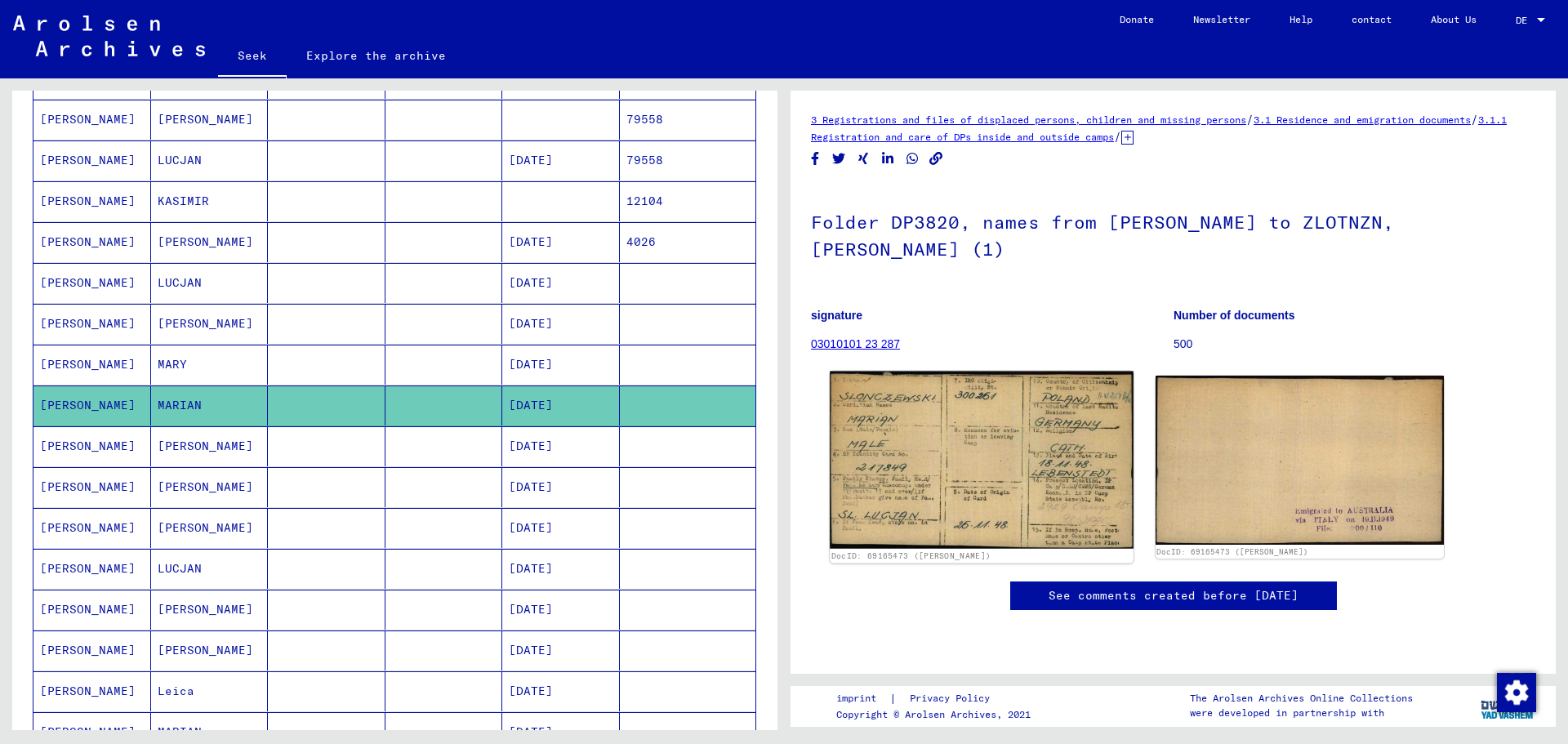
click at [1000, 439] on img at bounding box center [981, 461] width 303 height 178
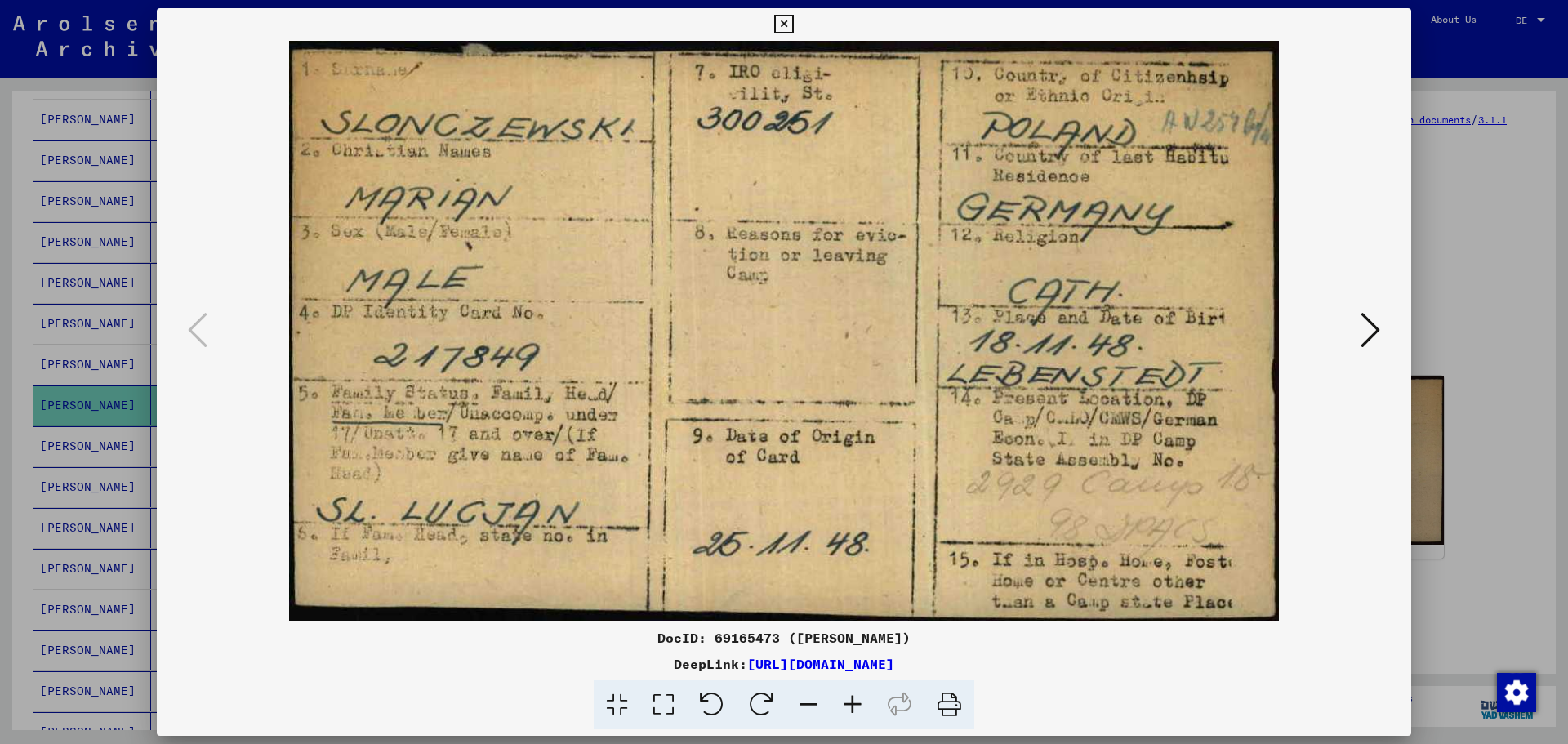
click at [1454, 160] on div at bounding box center [784, 372] width 1568 height 744
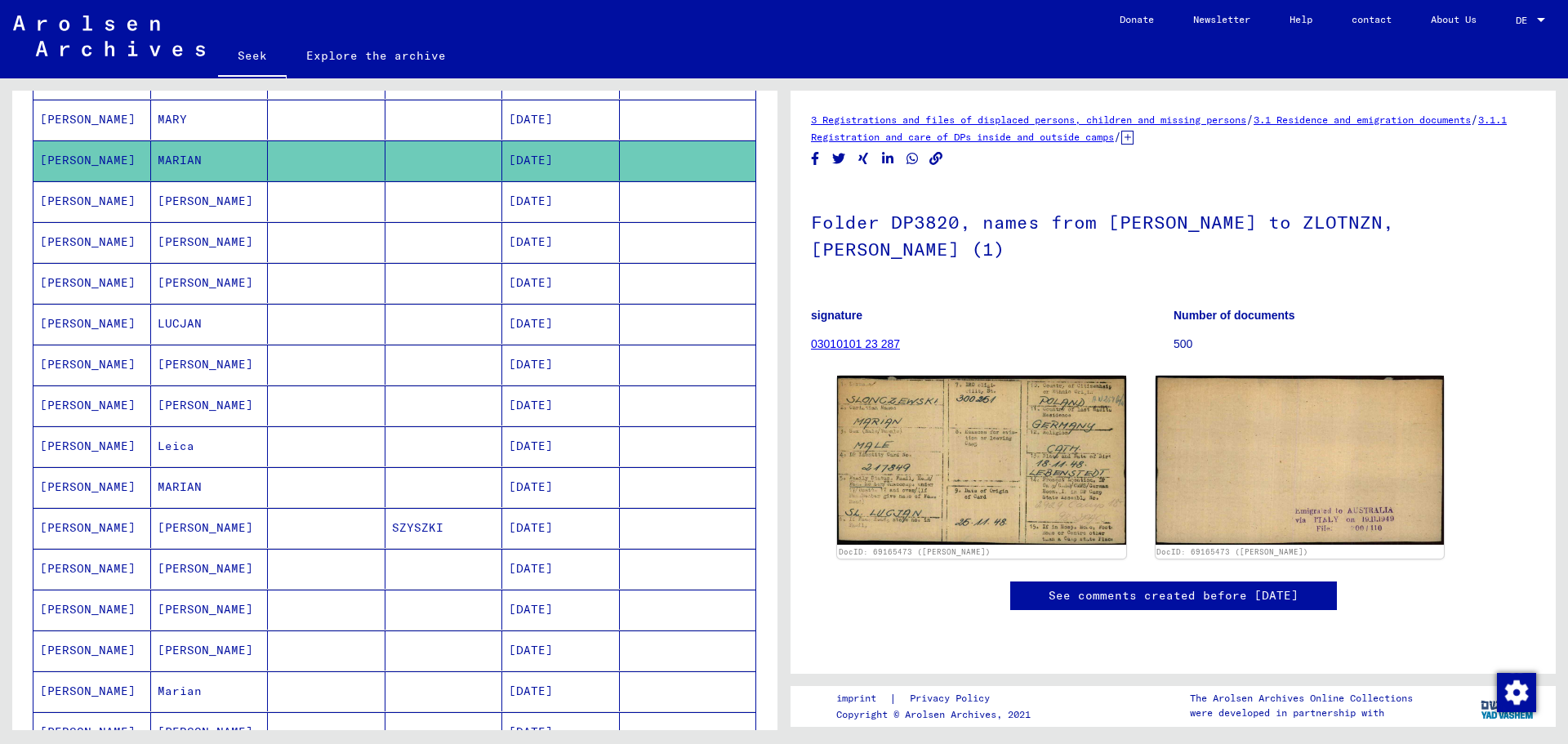
scroll to position [681, 0]
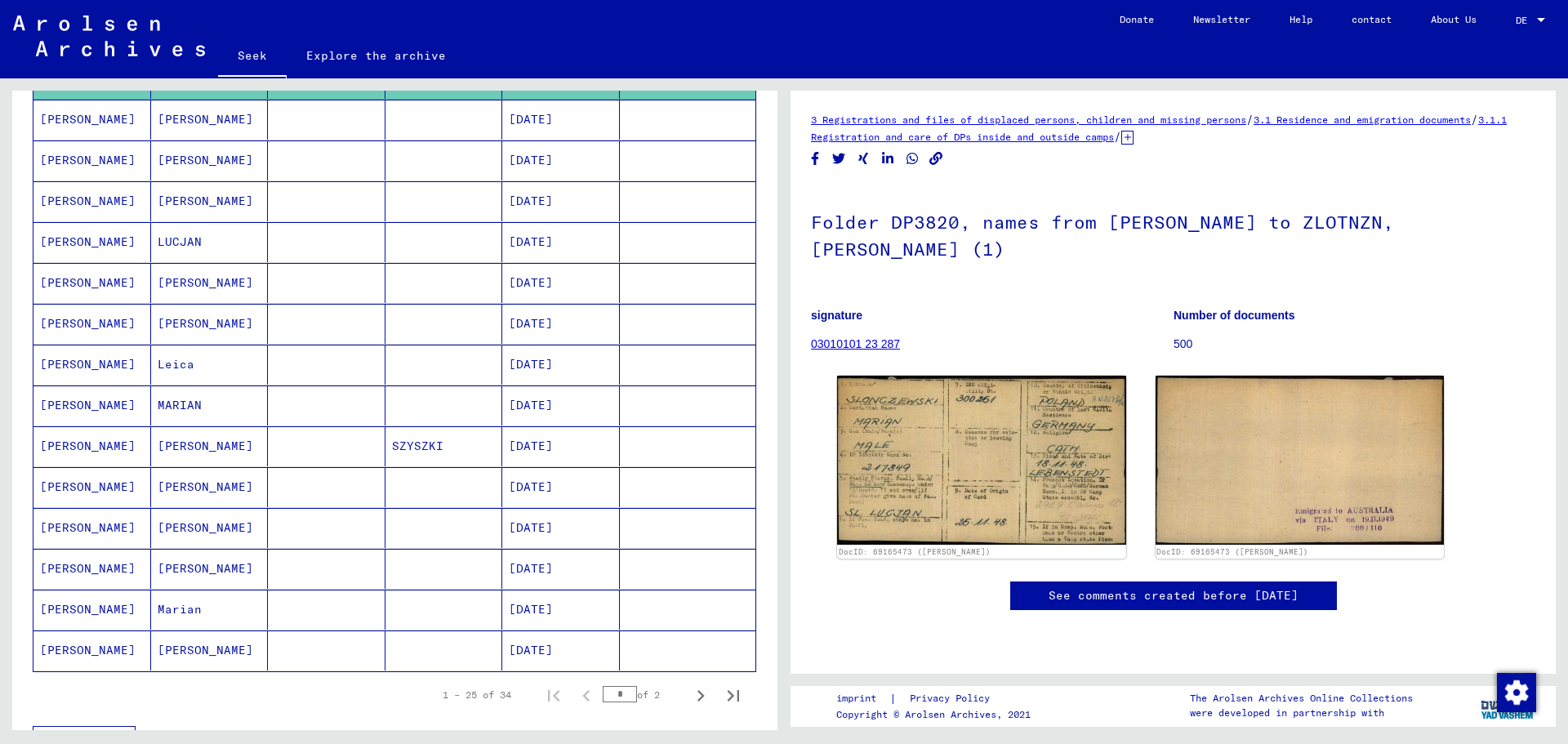
click at [110, 409] on font "SLONCZEWSKI" at bounding box center [88, 405] width 96 height 15
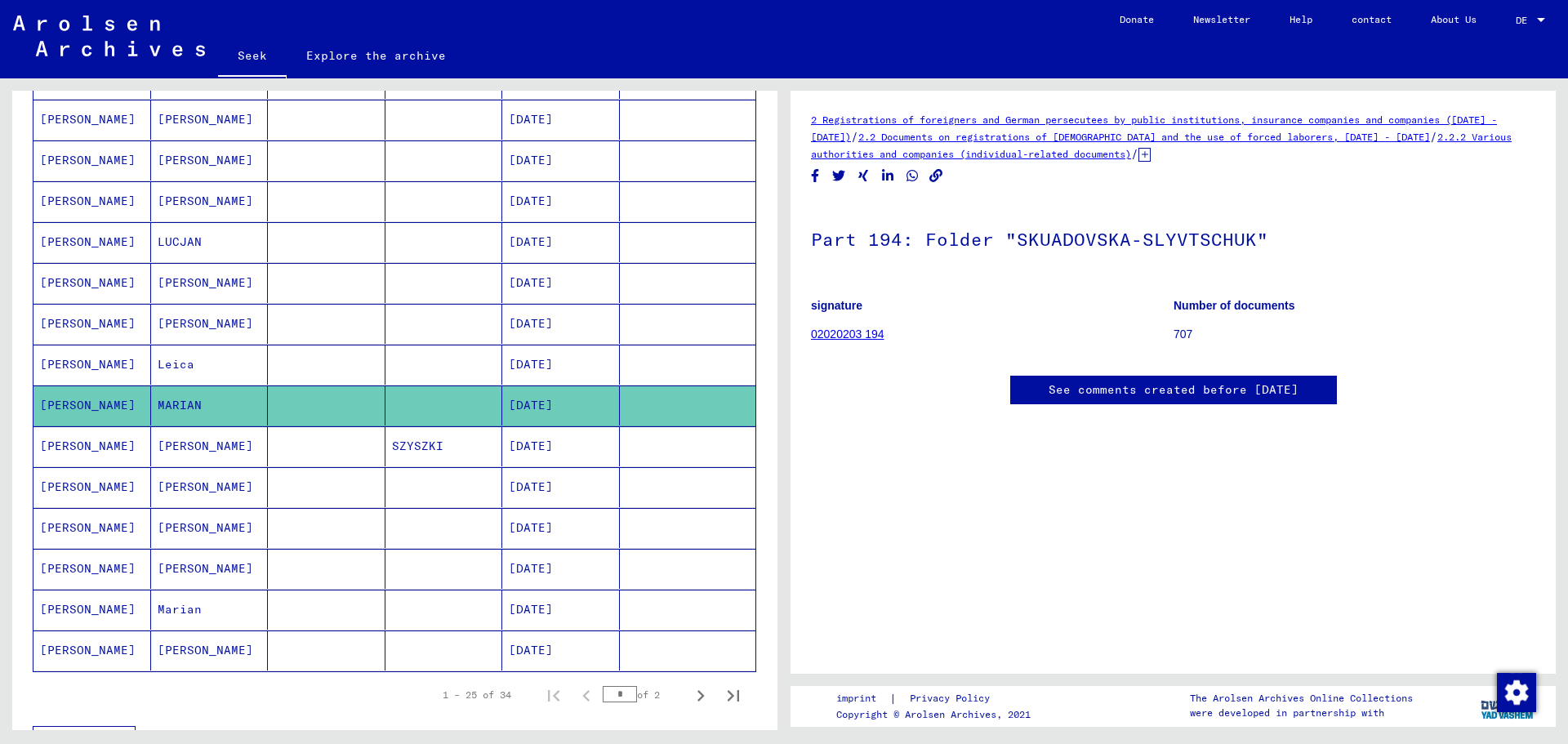
click at [92, 573] on font "SLONCZEWSKI" at bounding box center [88, 568] width 96 height 15
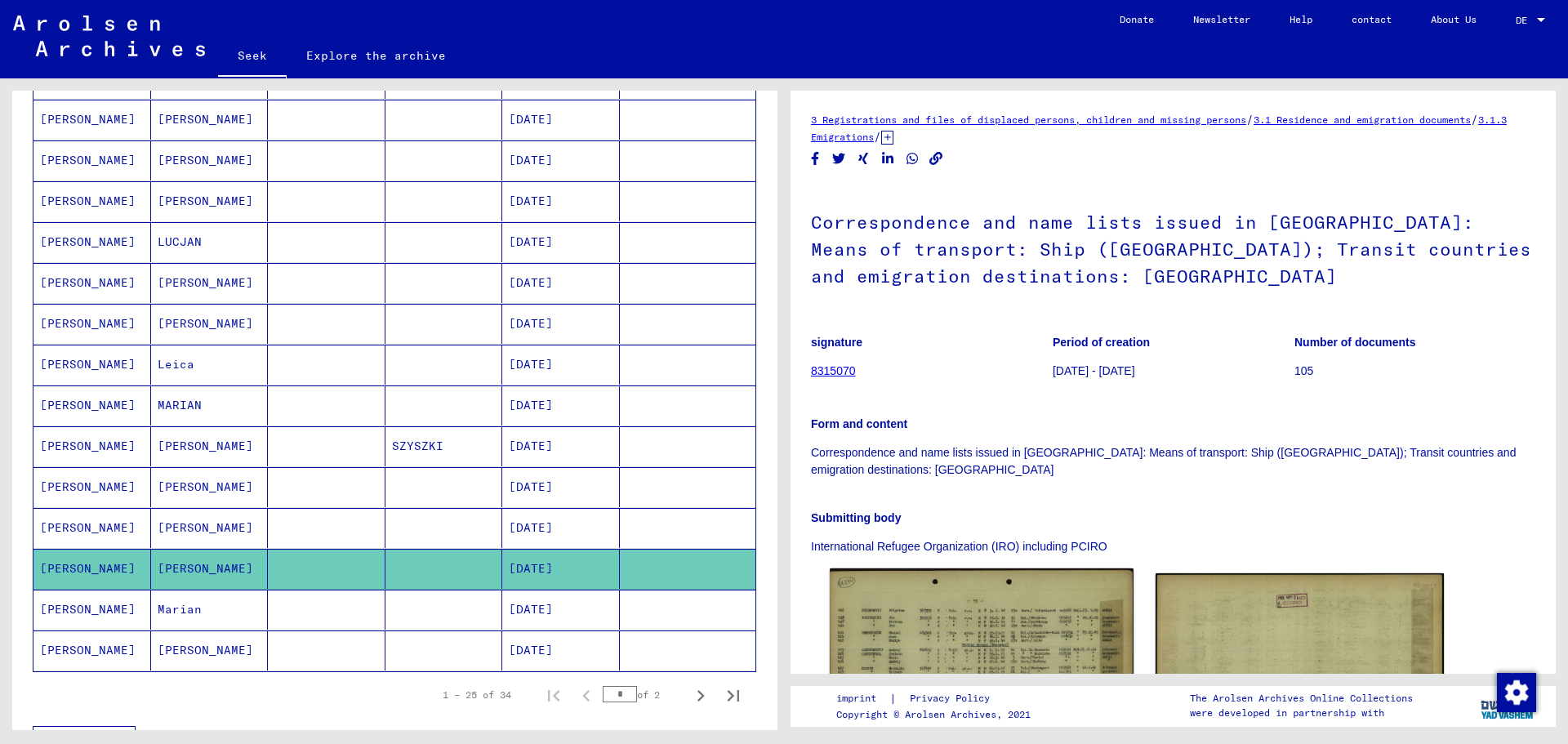
click at [944, 626] on img at bounding box center [981, 665] width 303 height 193
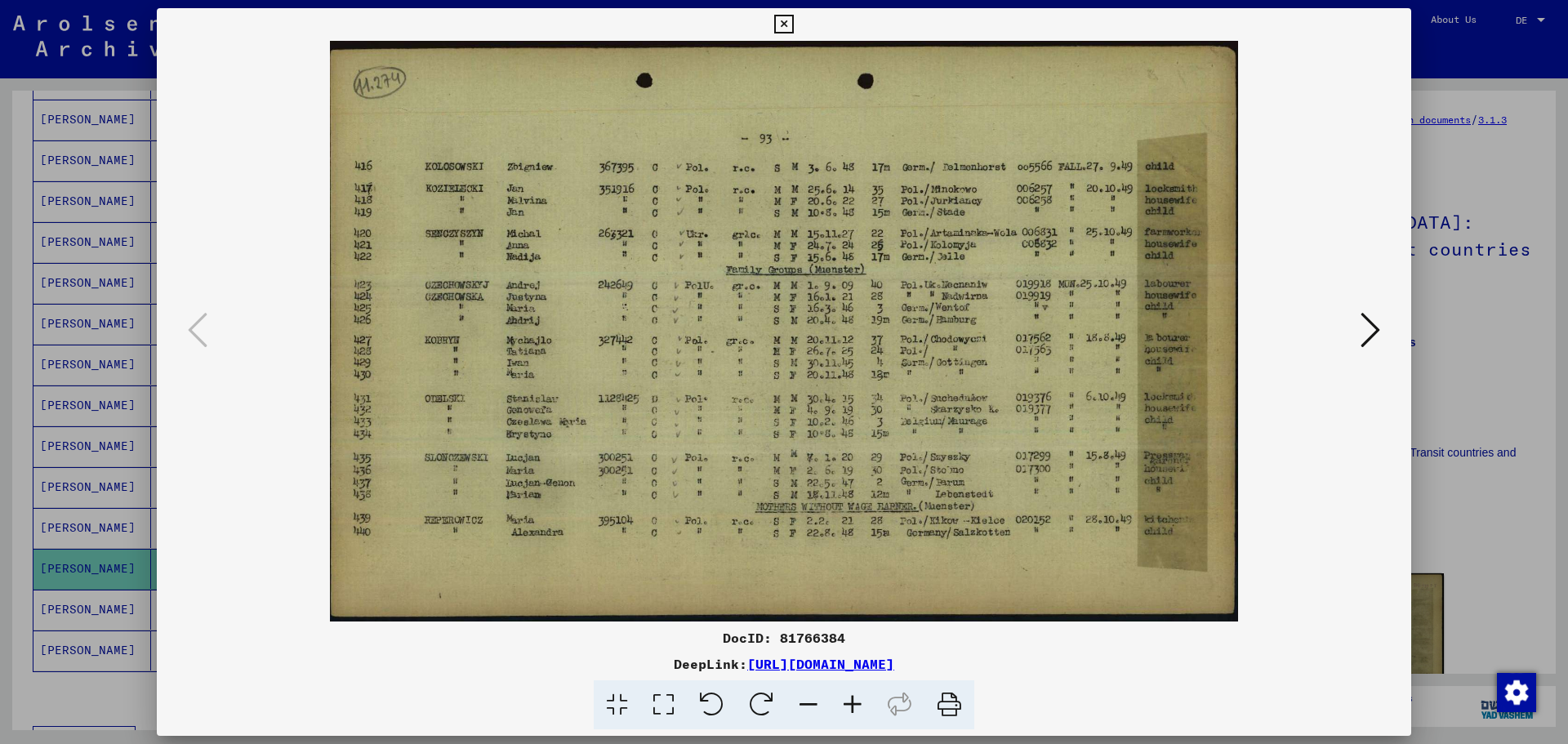
click at [857, 696] on icon at bounding box center [853, 706] width 44 height 49
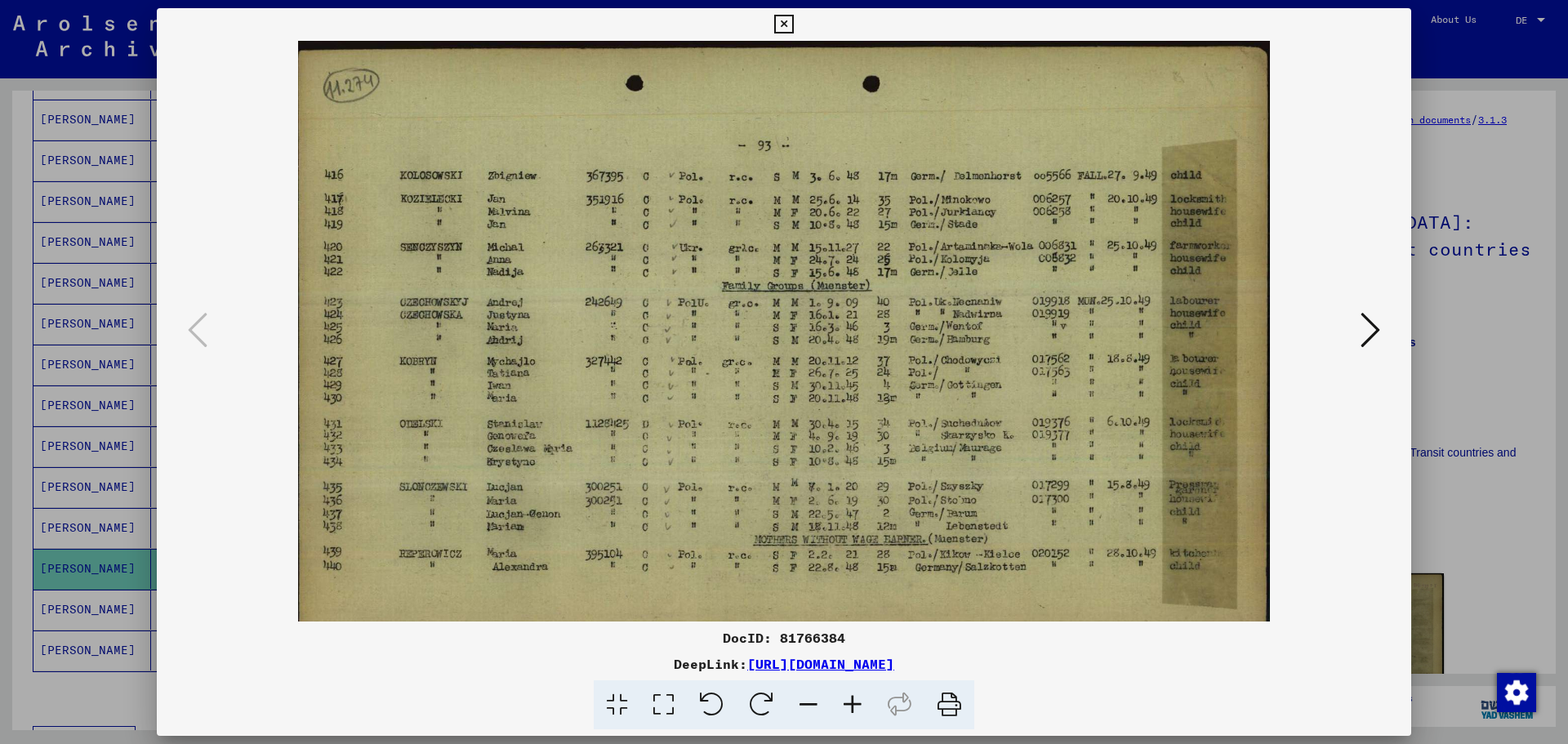
click at [851, 703] on icon at bounding box center [853, 706] width 44 height 49
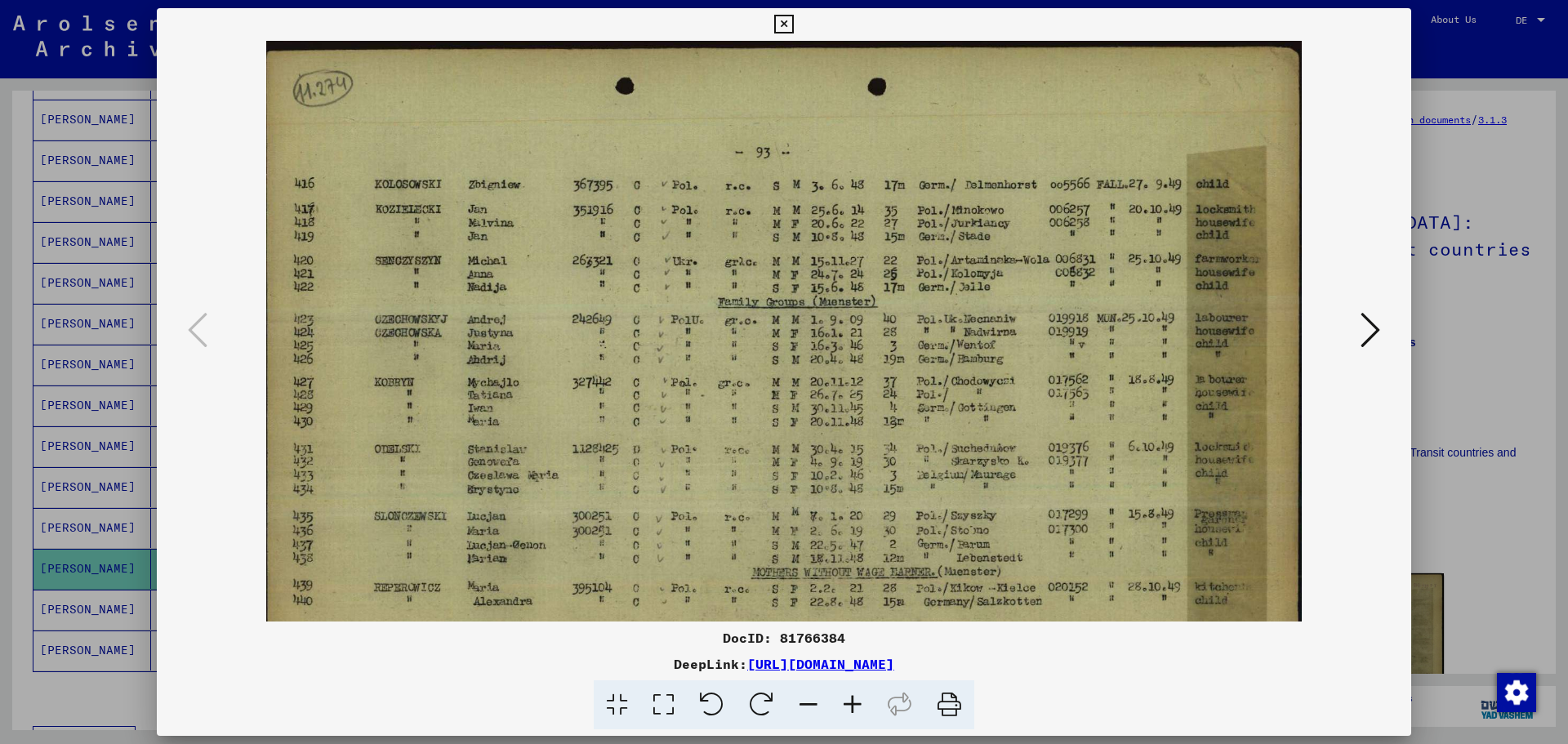
click at [851, 703] on icon at bounding box center [853, 706] width 44 height 49
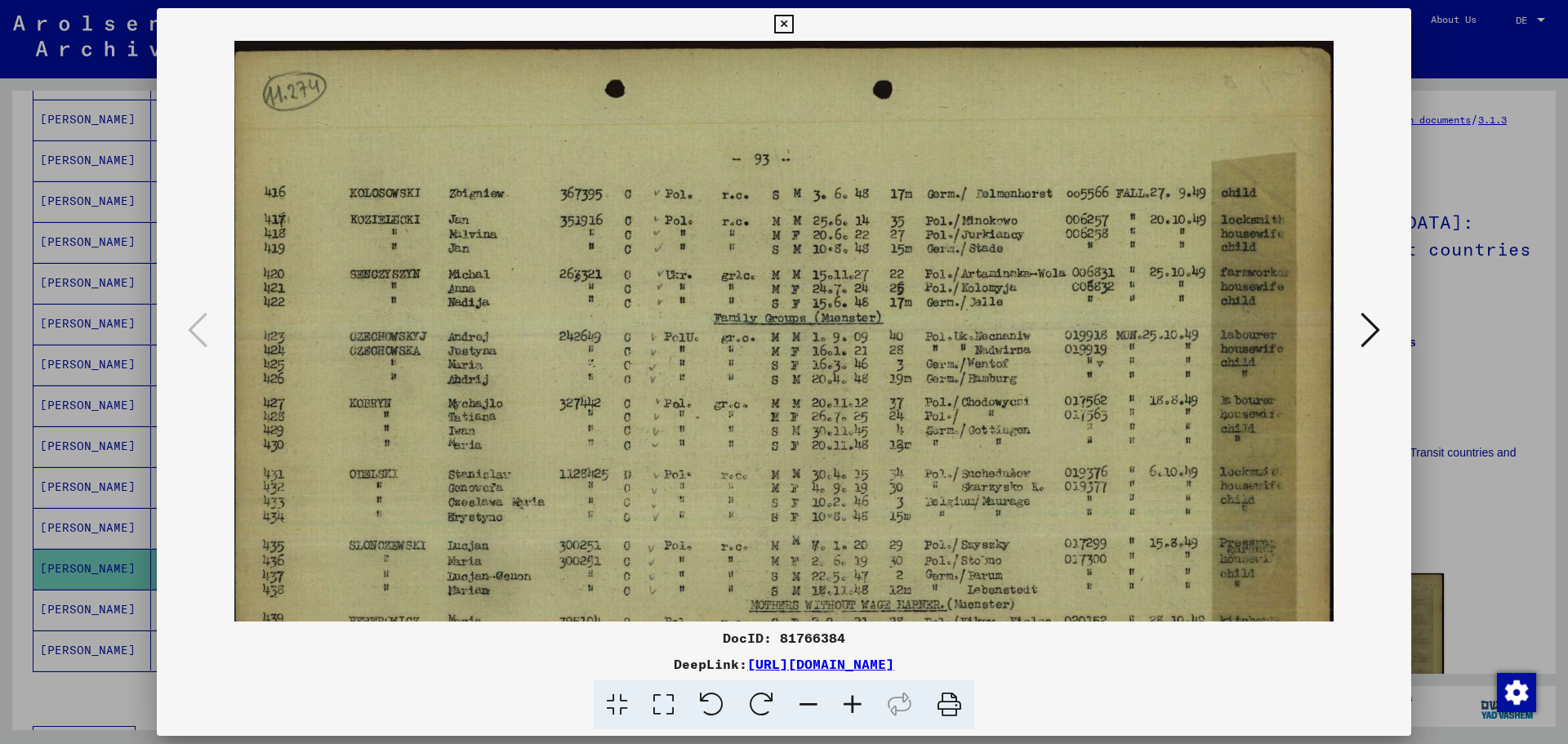
click at [602, 562] on img at bounding box center [784, 392] width 1100 height 704
click at [1491, 195] on div at bounding box center [784, 372] width 1568 height 744
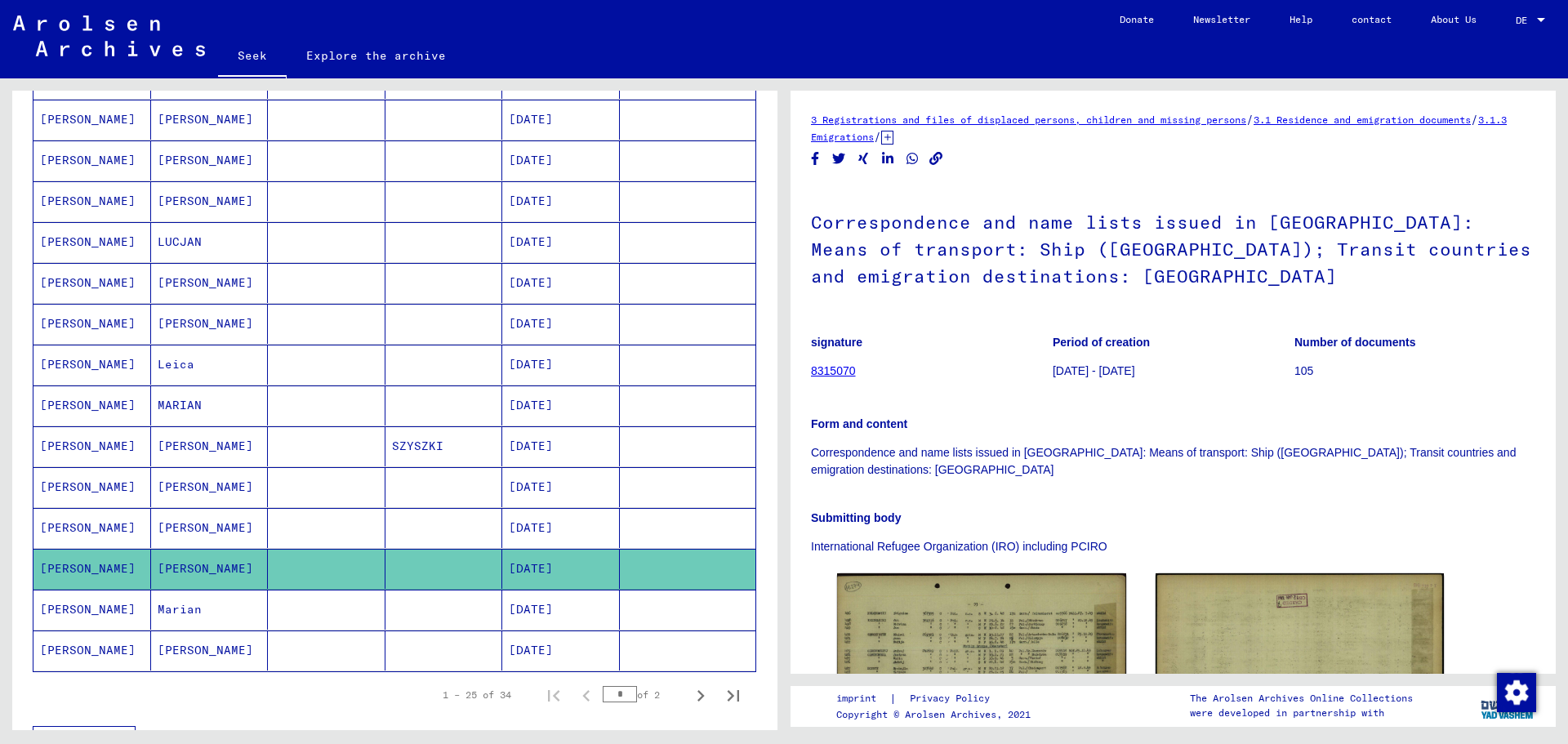
click at [91, 612] on font "SLONCZEWSKI" at bounding box center [88, 609] width 96 height 15
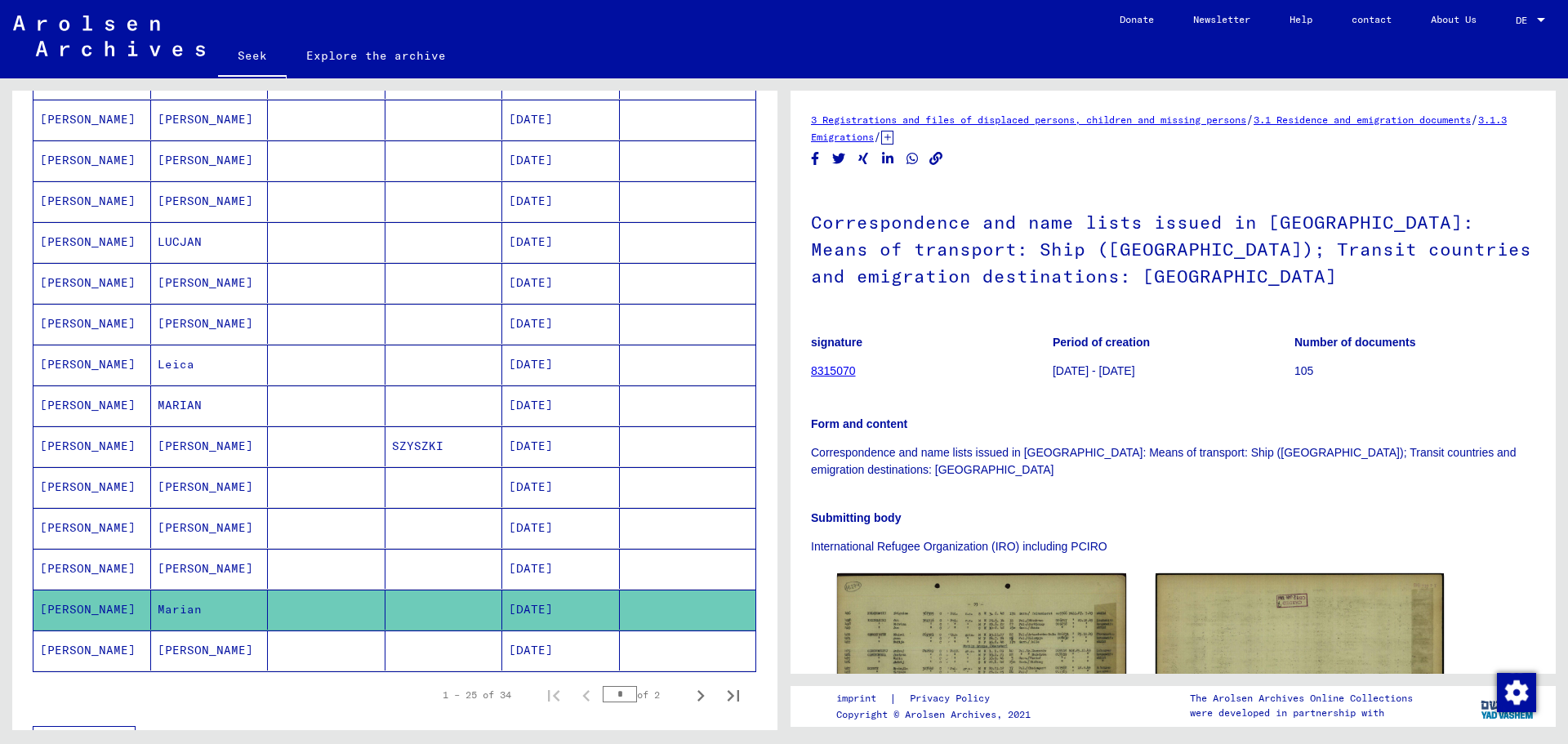
click at [107, 571] on font "SLONCZEWSKI" at bounding box center [88, 568] width 96 height 15
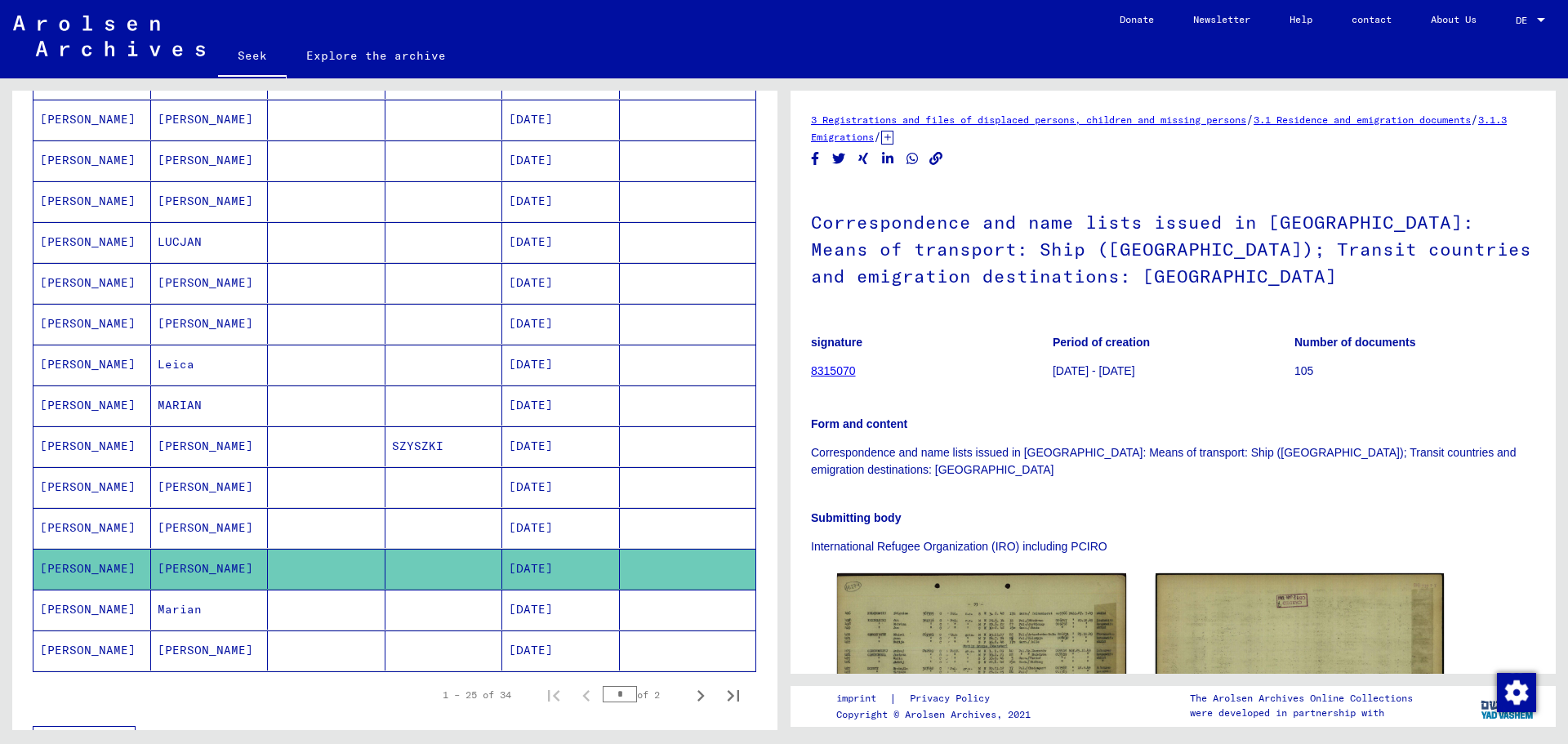
click at [93, 519] on font "SLONCZEWSKI" at bounding box center [88, 527] width 96 height 17
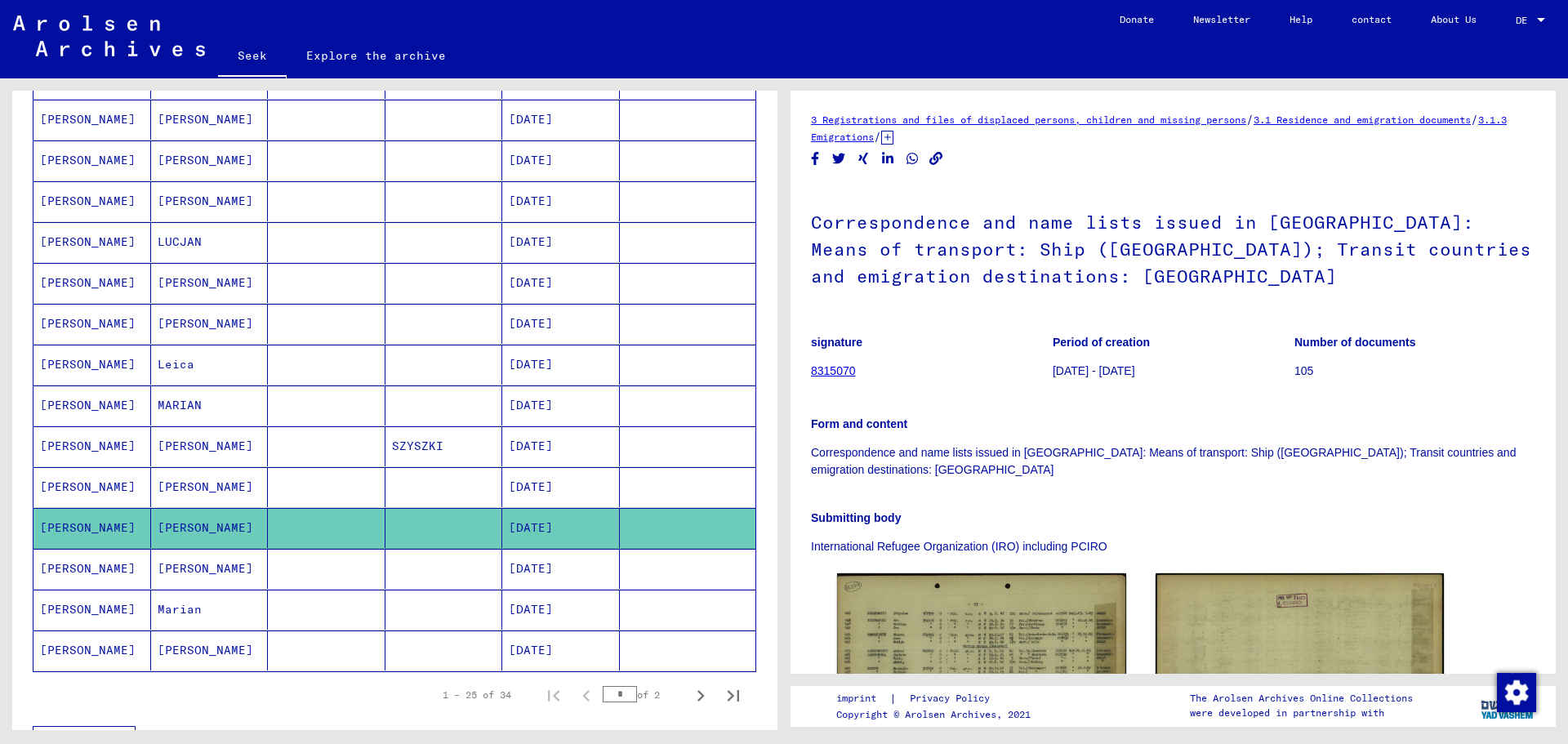
click at [110, 611] on font "SLONCZEWSKI" at bounding box center [88, 609] width 96 height 15
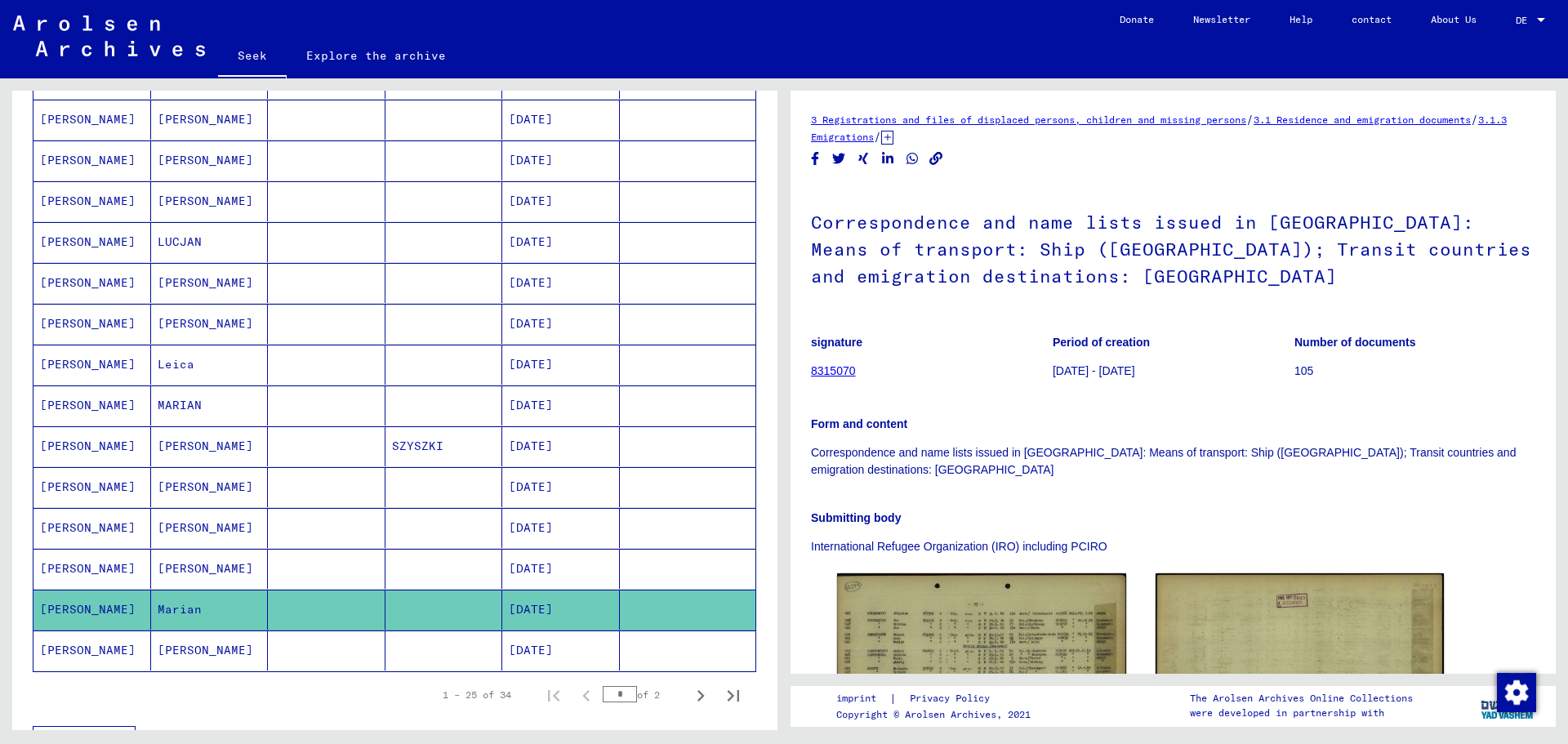
click at [117, 655] on font "SLONCZEWSKI" at bounding box center [88, 649] width 96 height 15
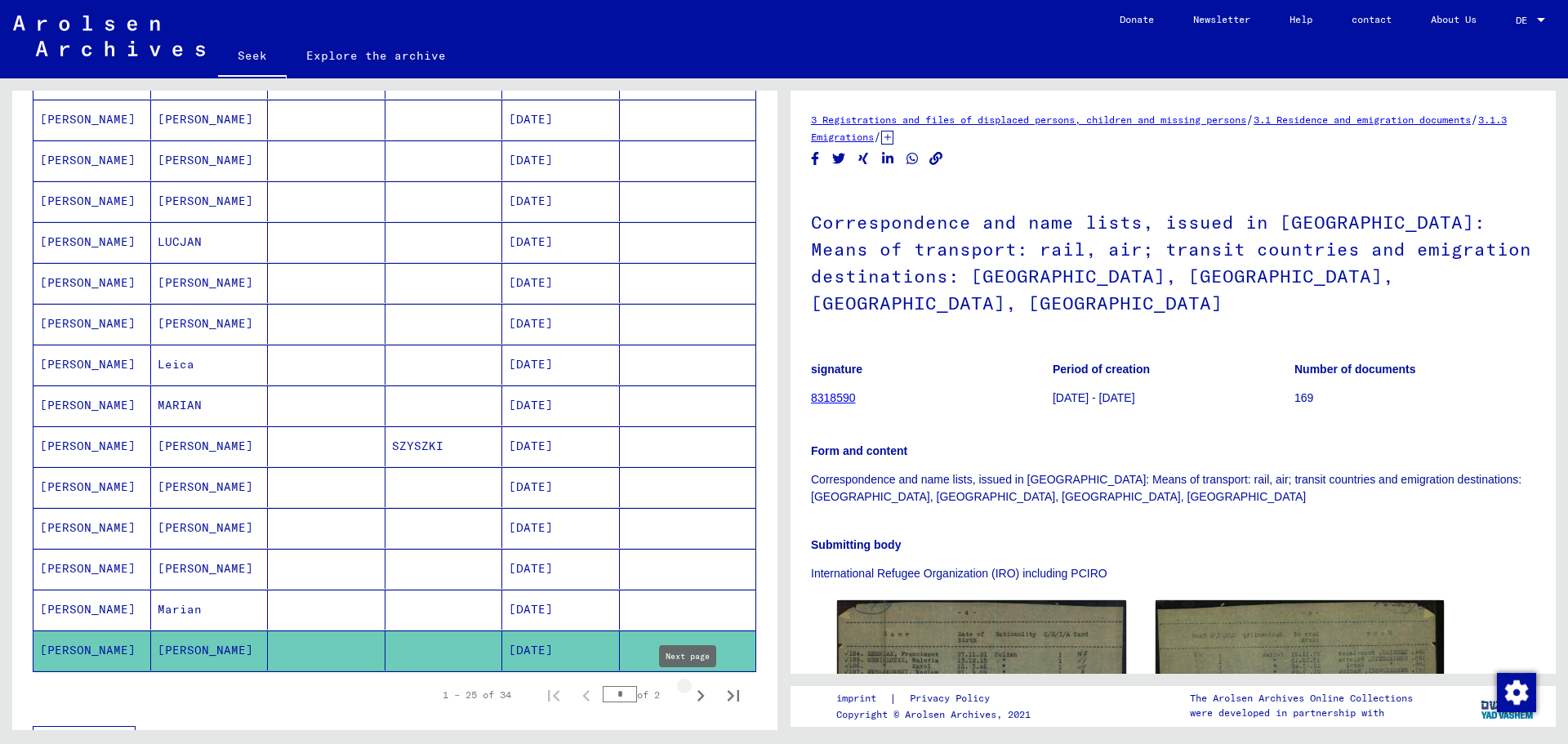
click at [698, 695] on icon "Next page" at bounding box center [701, 696] width 7 height 12
type input "*"
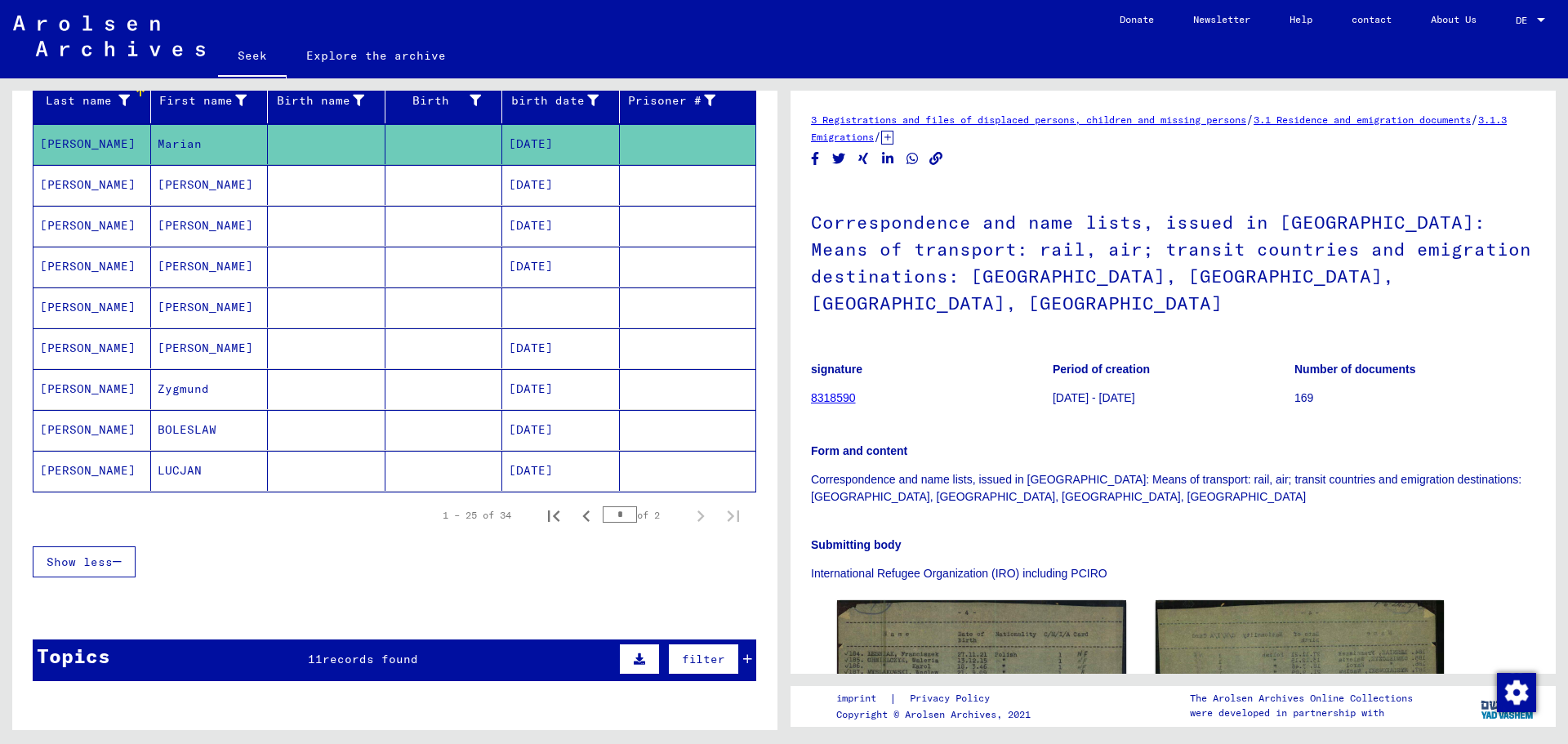
scroll to position [190, 0]
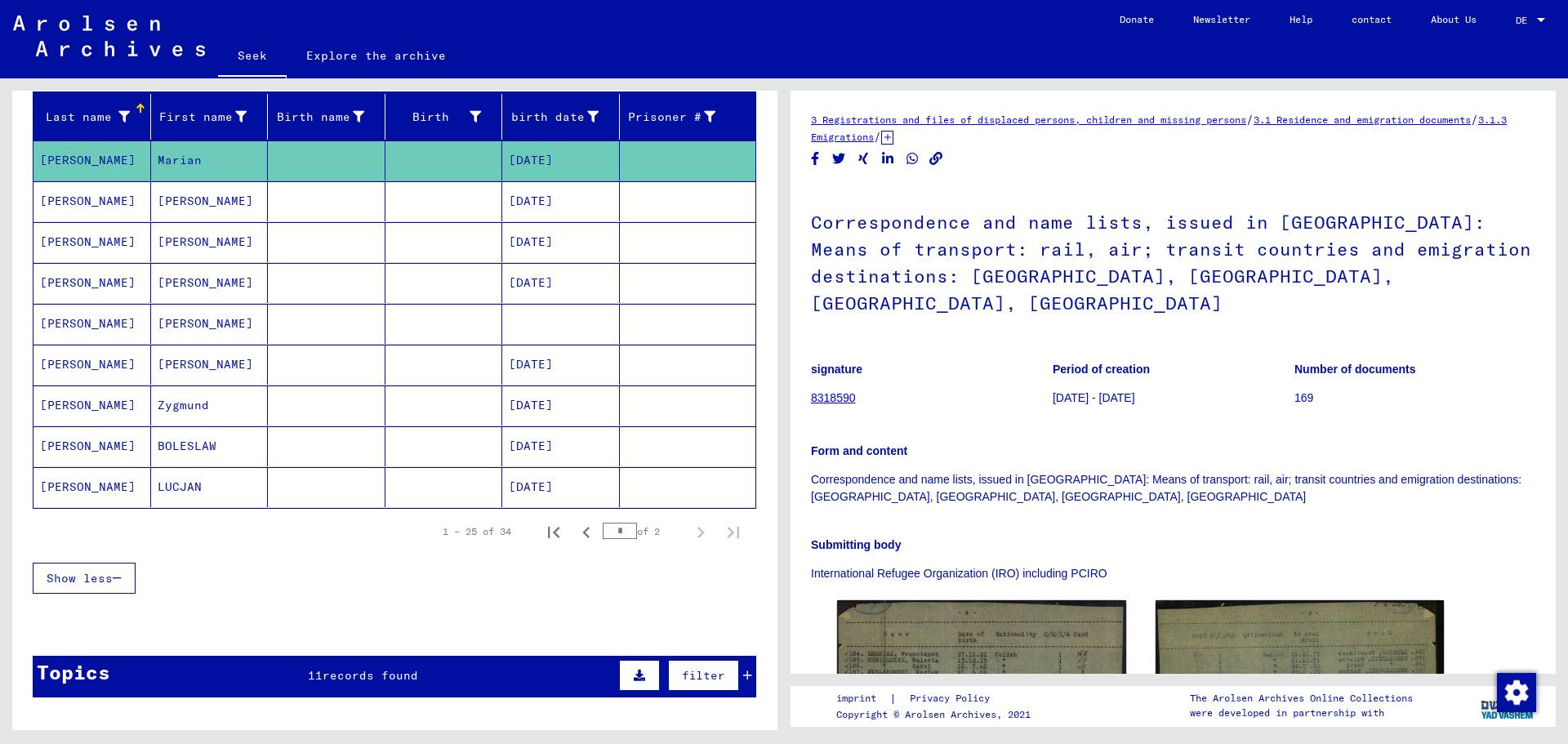
click at [112, 156] on font "SLONCZEWSKI" at bounding box center [88, 160] width 96 height 15
click at [98, 200] on font "SLONCZEWSKI" at bounding box center [88, 200] width 96 height 15
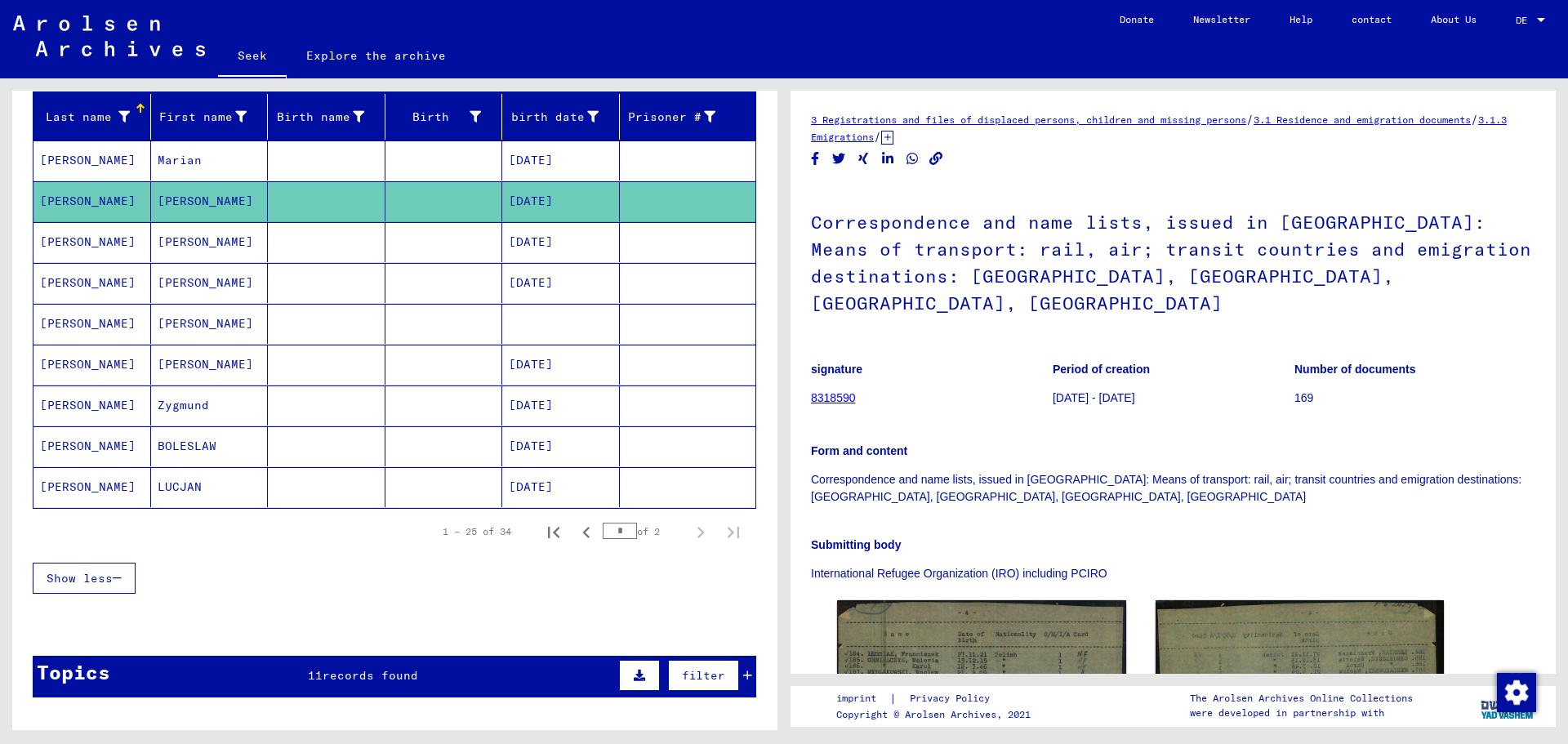
click at [106, 243] on font "SLONCZEWSKI" at bounding box center [88, 242] width 96 height 15
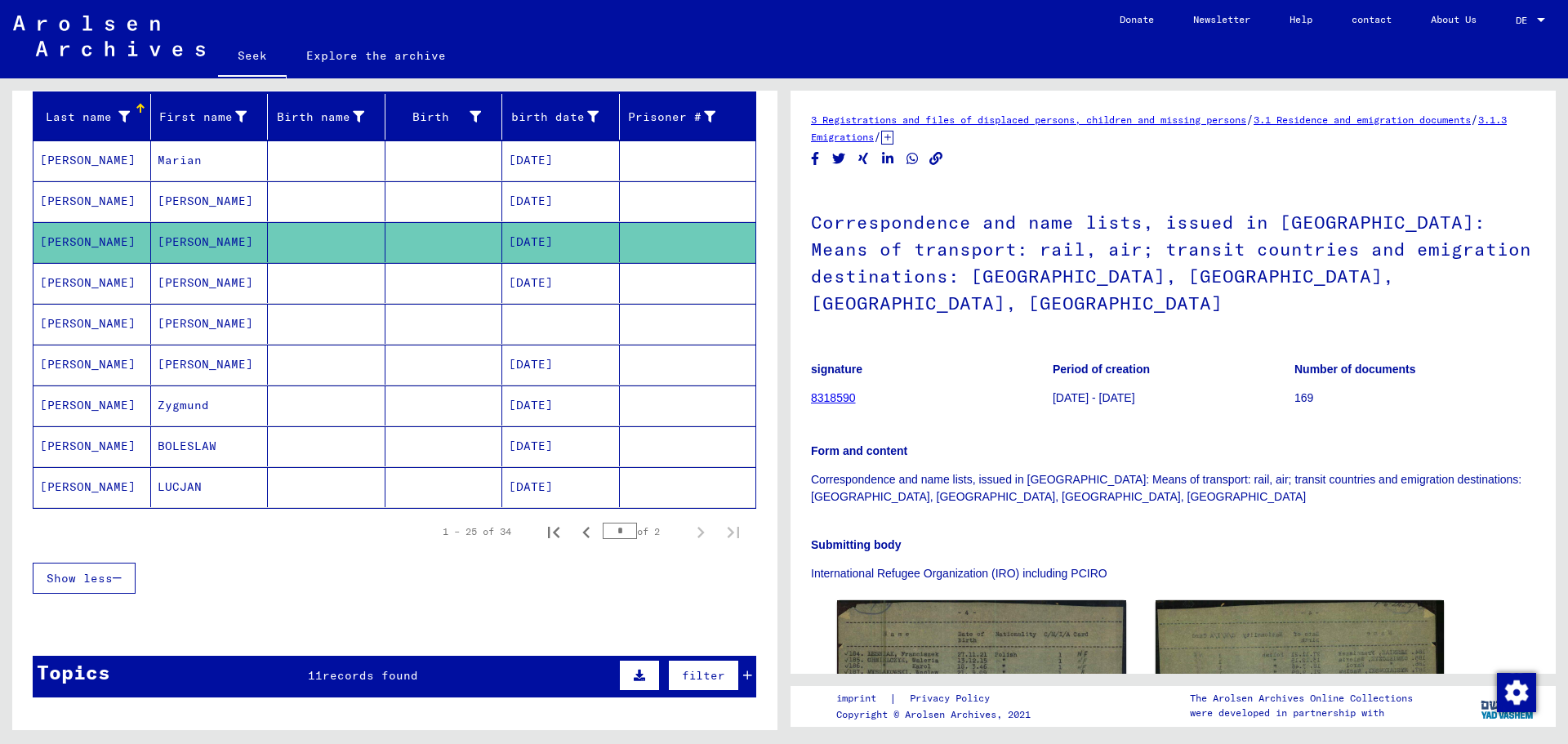
click at [101, 202] on font "SLONCZEWSKI" at bounding box center [88, 200] width 96 height 15
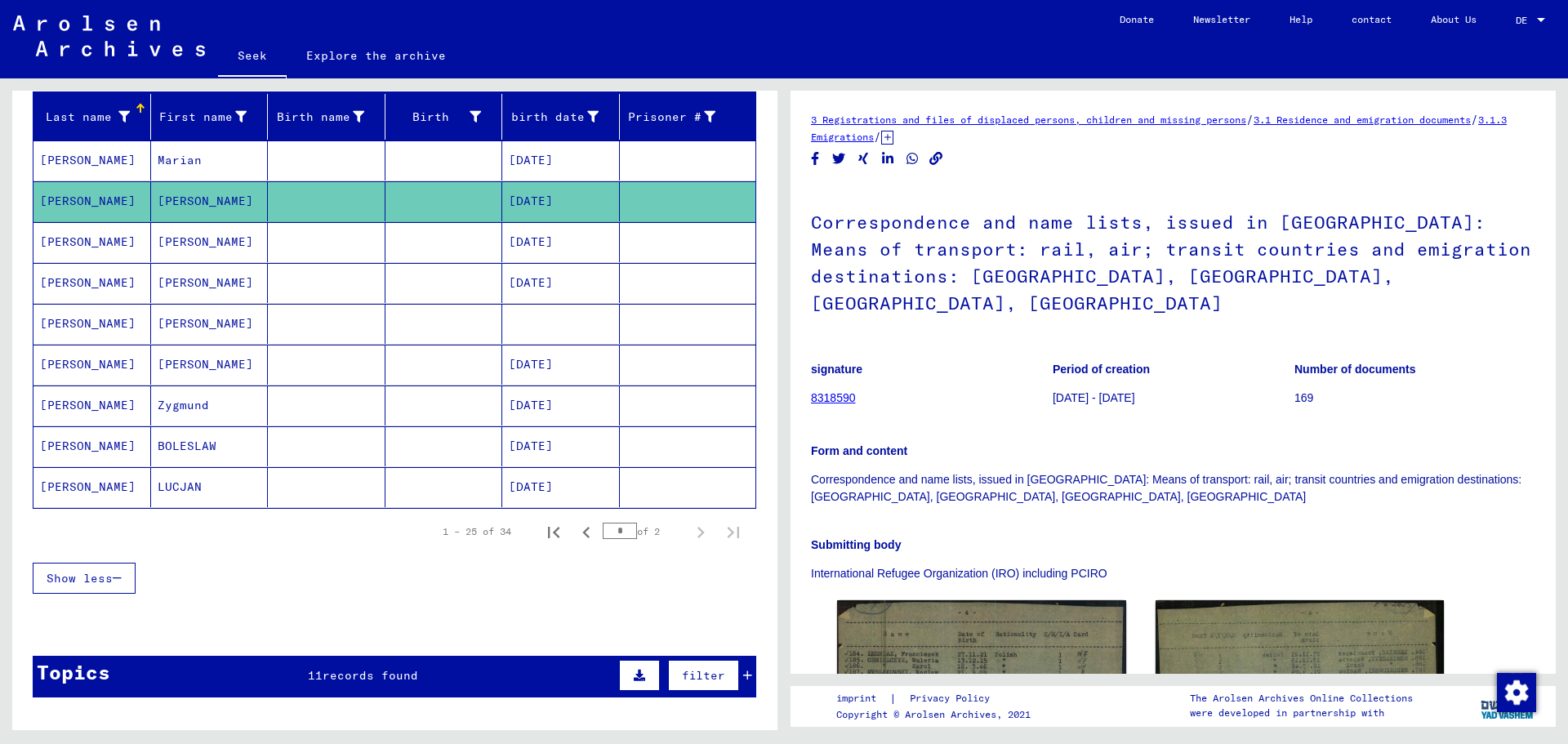
click at [108, 288] on font "SLONCZEWSKI" at bounding box center [88, 282] width 96 height 15
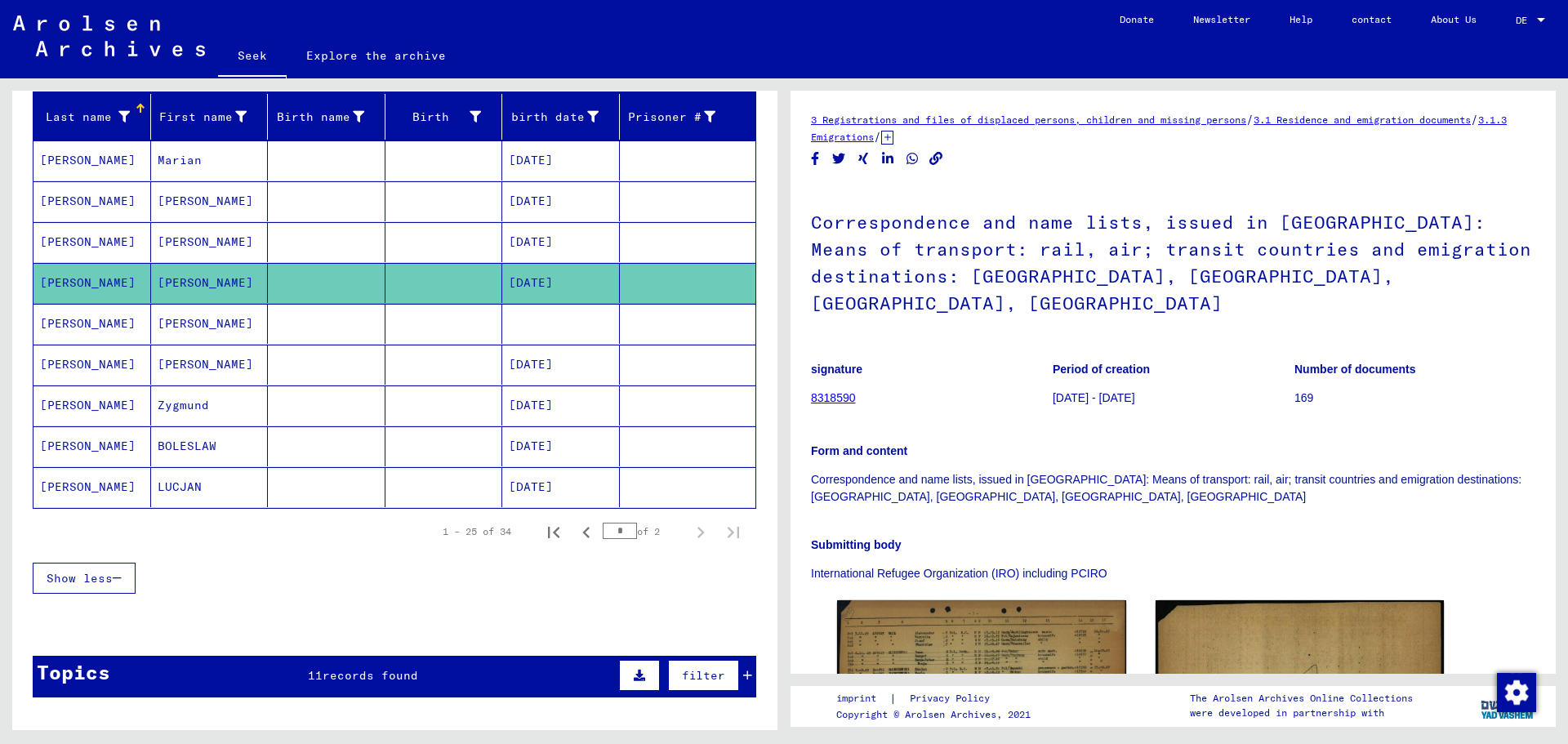
click at [94, 202] on font "SLONCZEWSKI" at bounding box center [88, 200] width 96 height 15
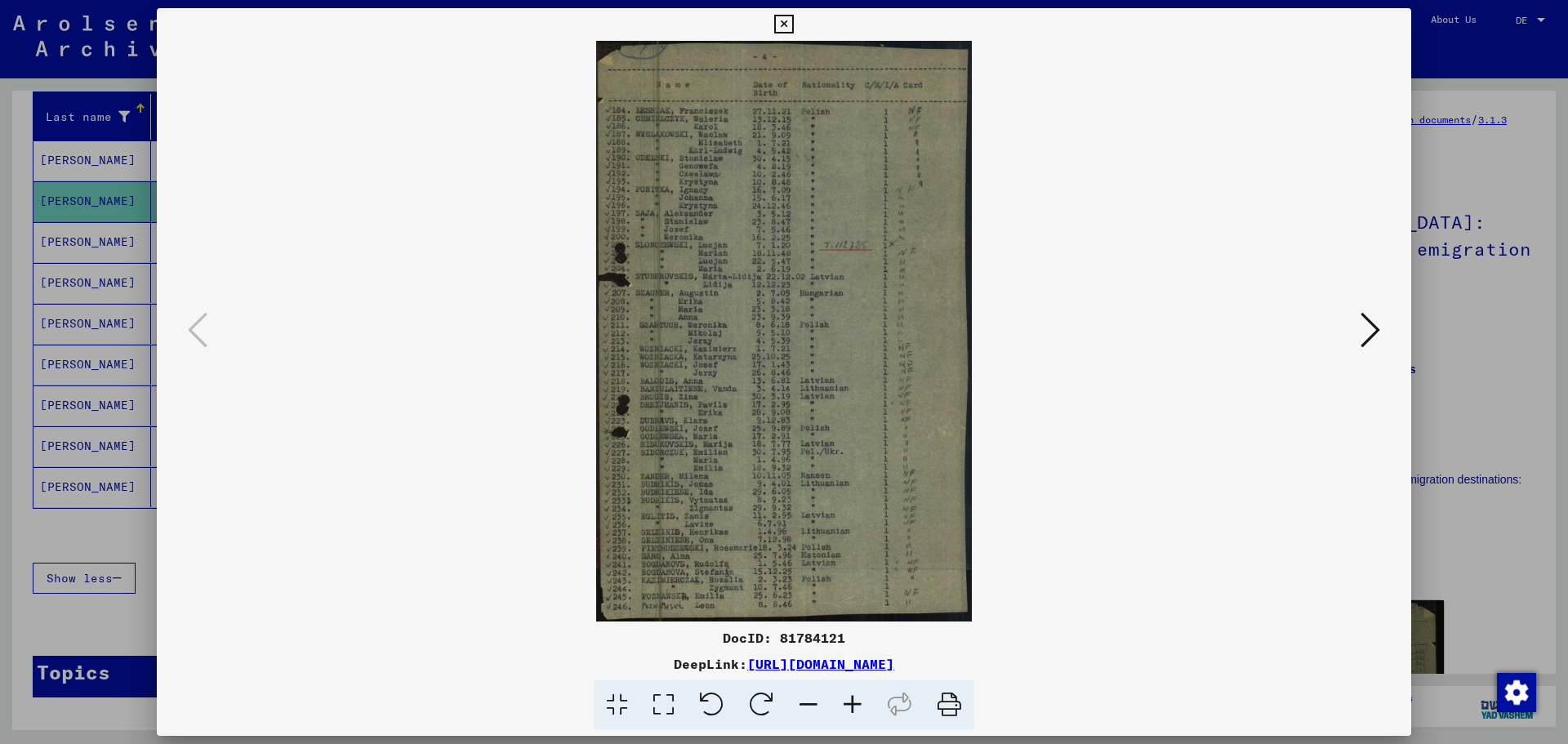
click at [22, 357] on div at bounding box center [784, 372] width 1568 height 744
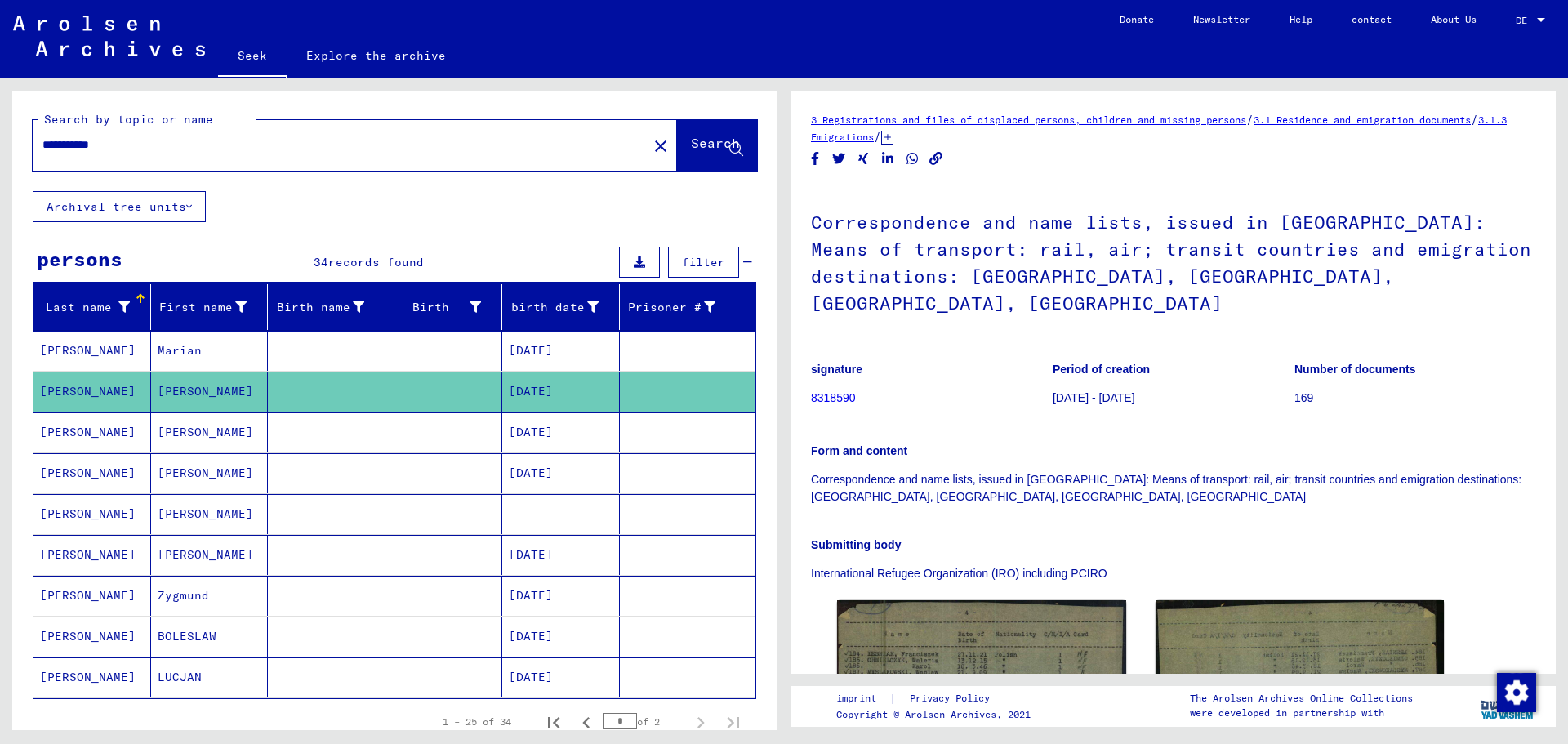
click at [128, 148] on input "**********" at bounding box center [339, 144] width 595 height 17
type input "**********"
click at [691, 138] on font "Search" at bounding box center [715, 143] width 49 height 17
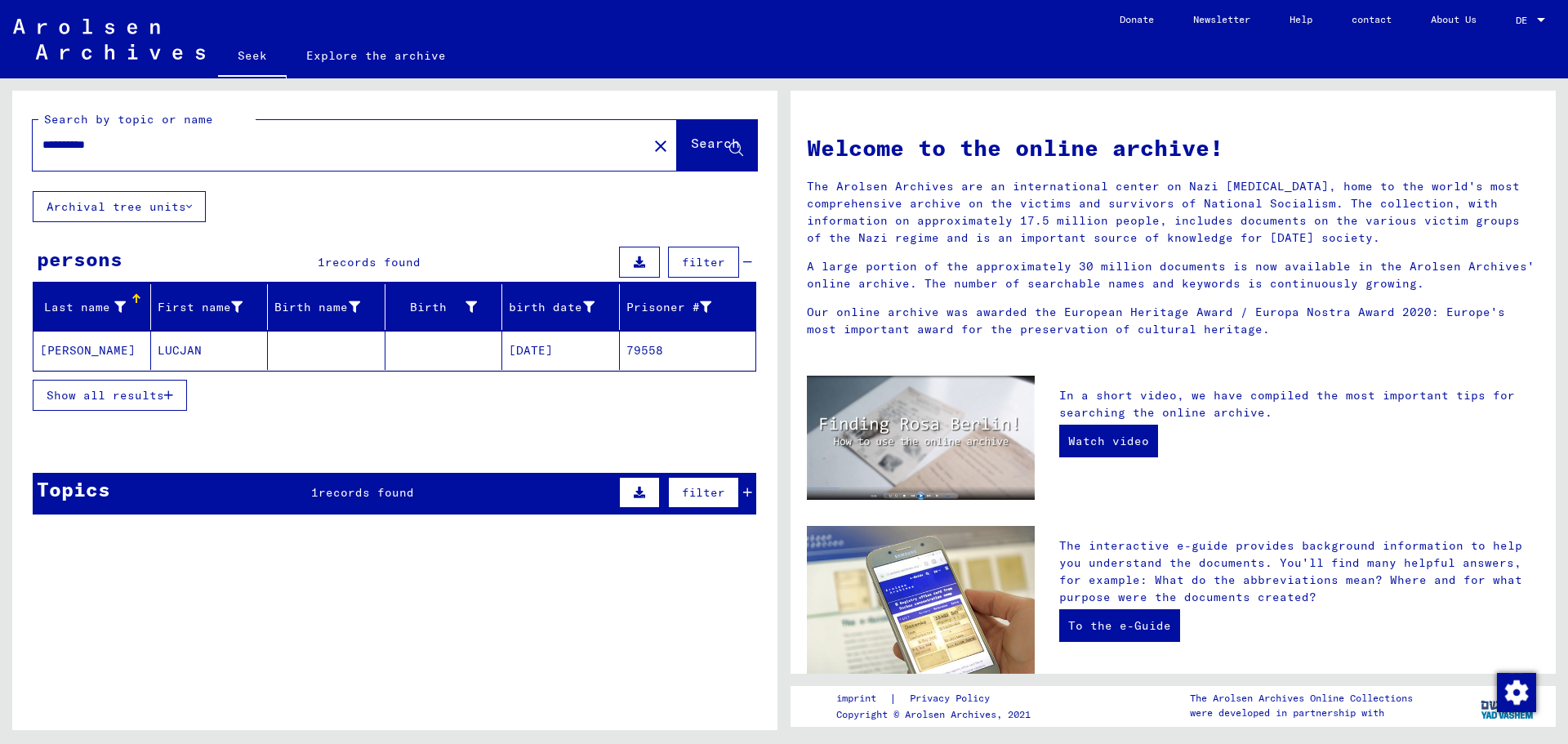
click at [102, 353] on font "SLACZEWSKI" at bounding box center [88, 350] width 96 height 15
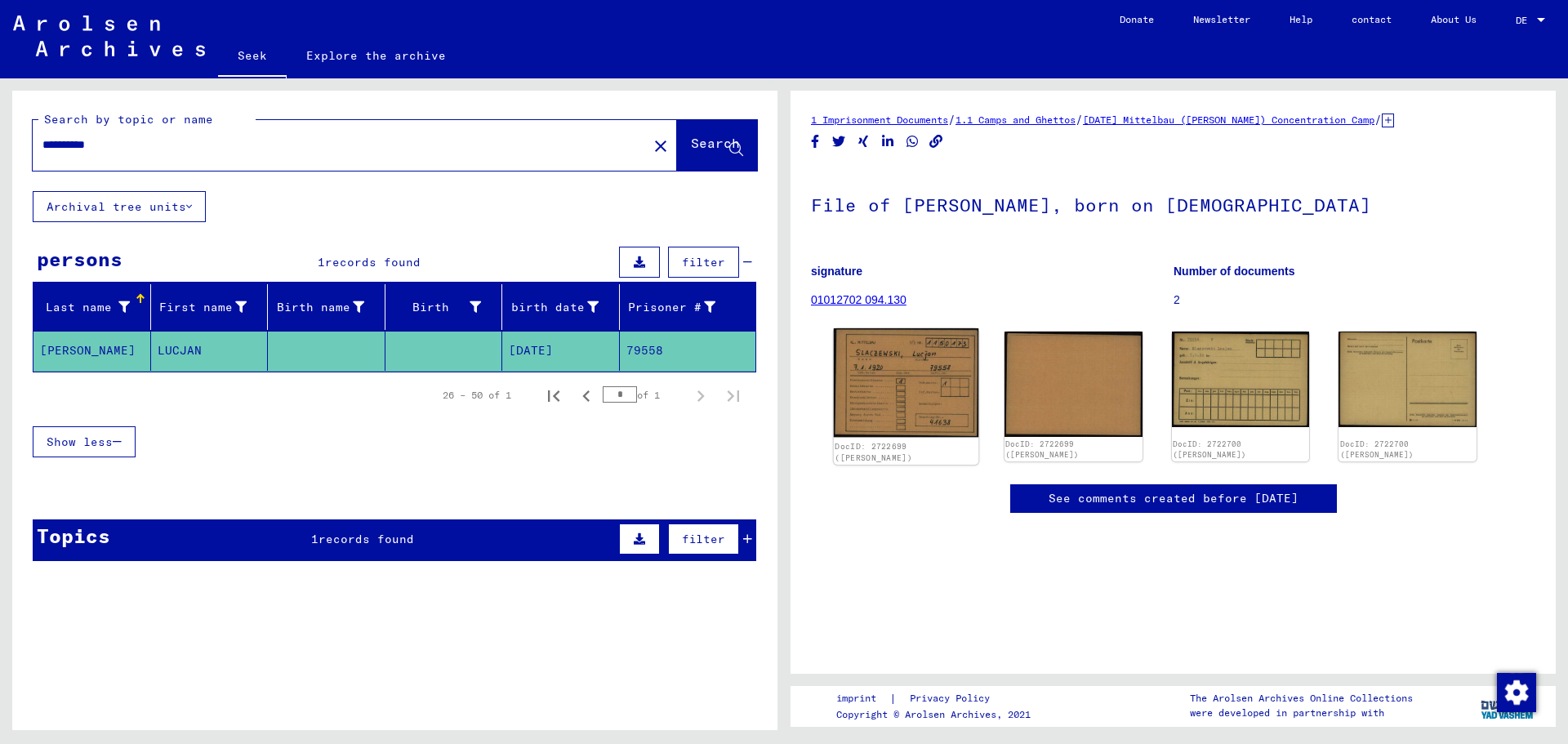
click at [881, 385] on img at bounding box center [906, 383] width 145 height 109
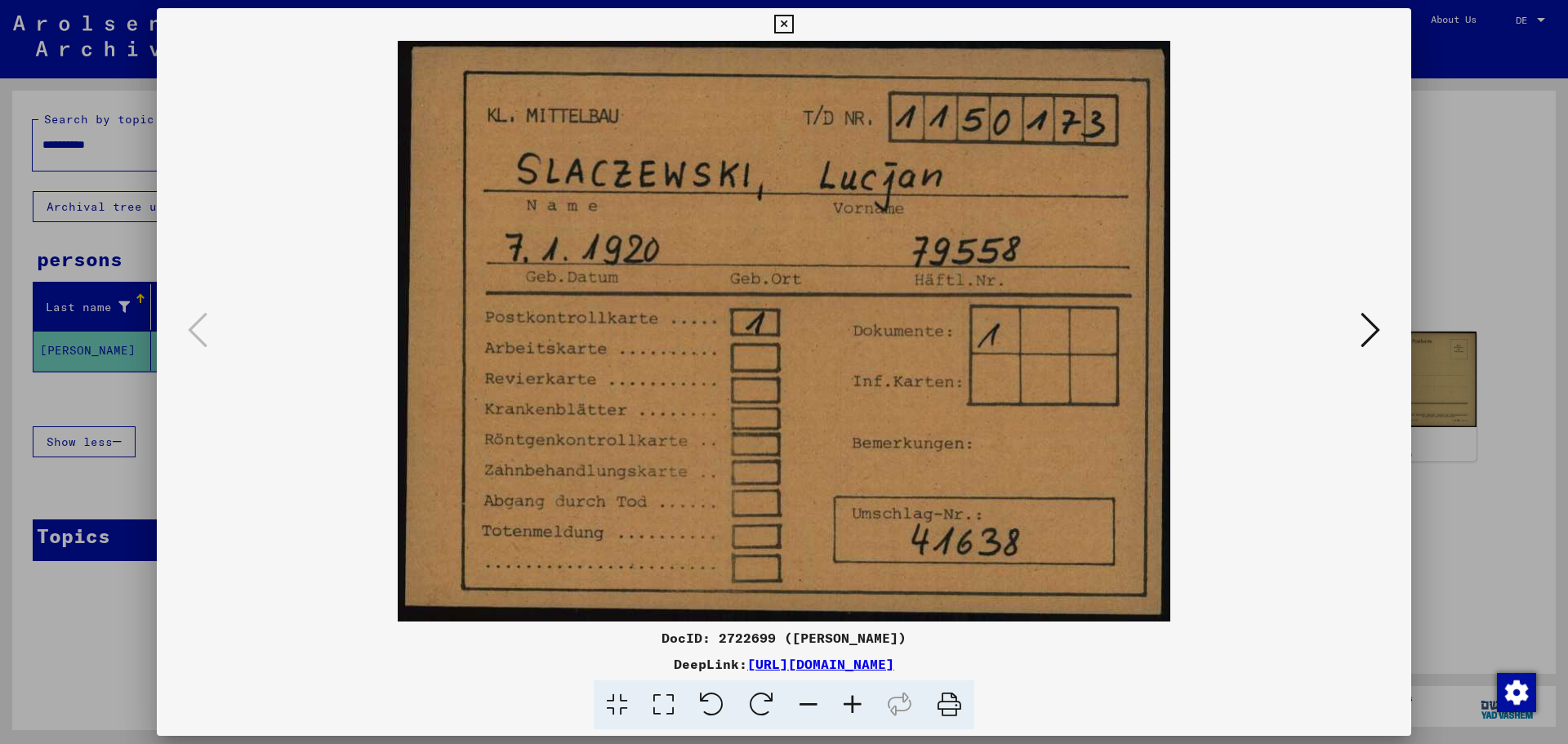
click at [1388, 331] on div at bounding box center [784, 331] width 1255 height 581
click at [1373, 334] on icon at bounding box center [1371, 331] width 20 height 39
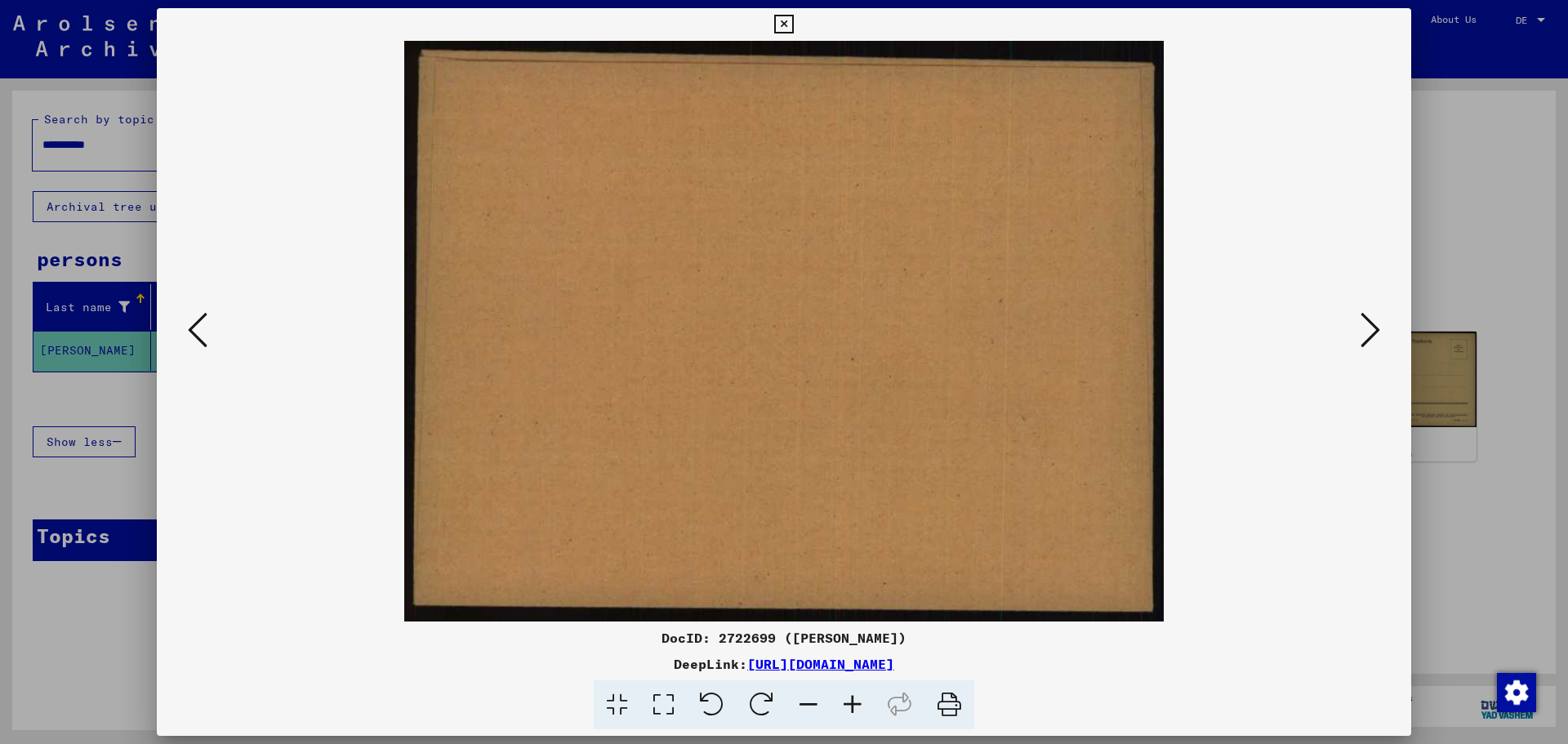
click at [1373, 334] on icon at bounding box center [1371, 331] width 20 height 39
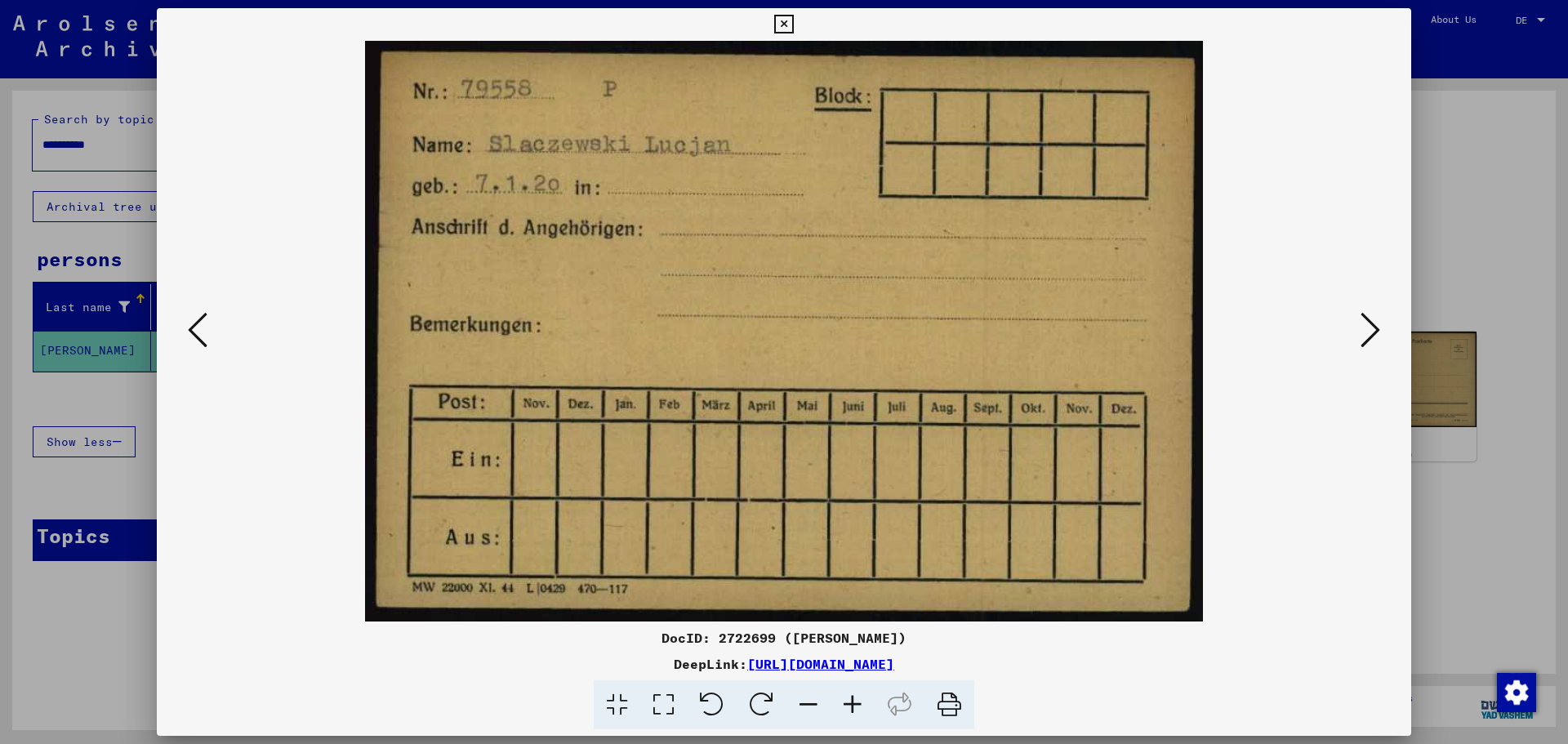
click at [1373, 334] on icon at bounding box center [1371, 331] width 20 height 39
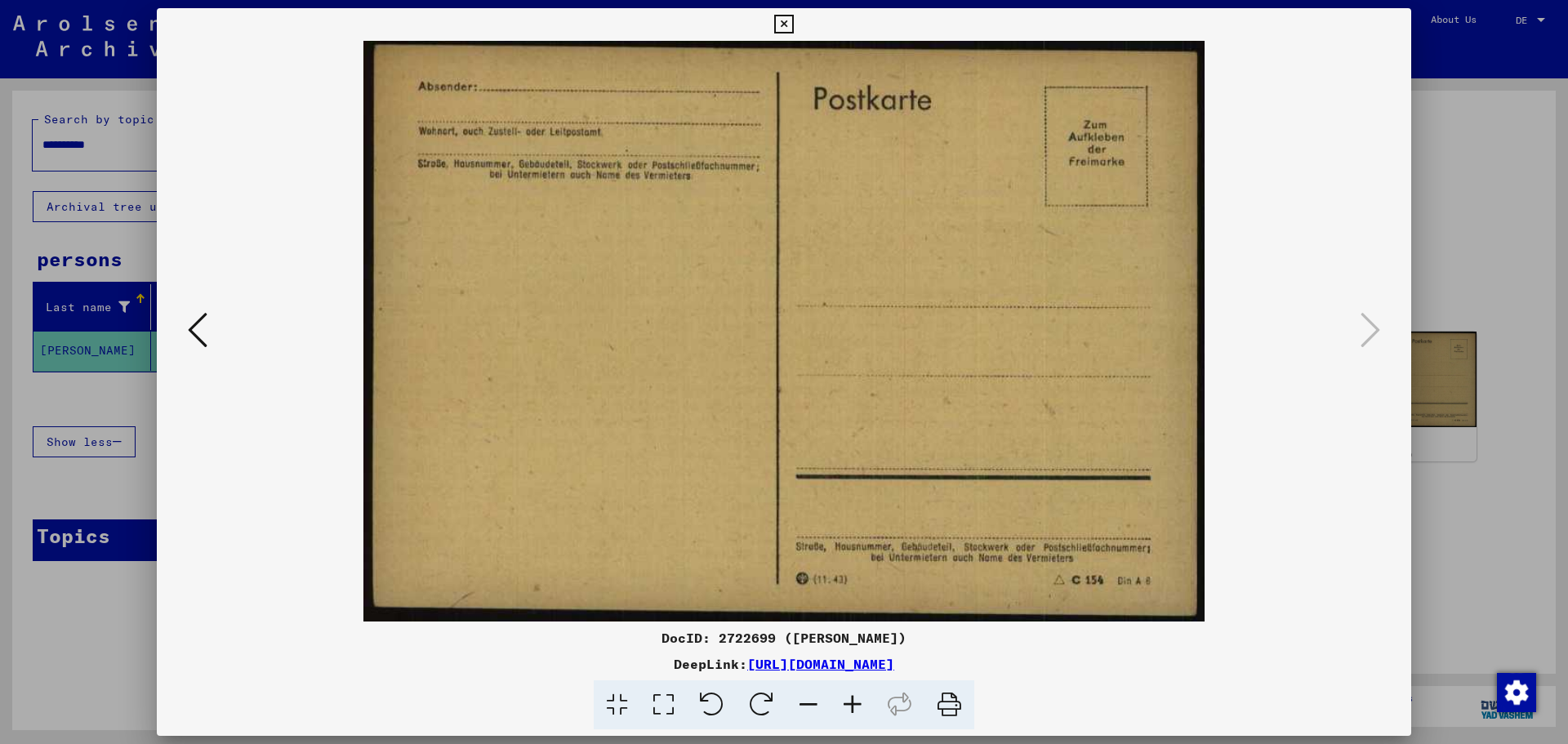
click at [82, 663] on div at bounding box center [784, 372] width 1568 height 744
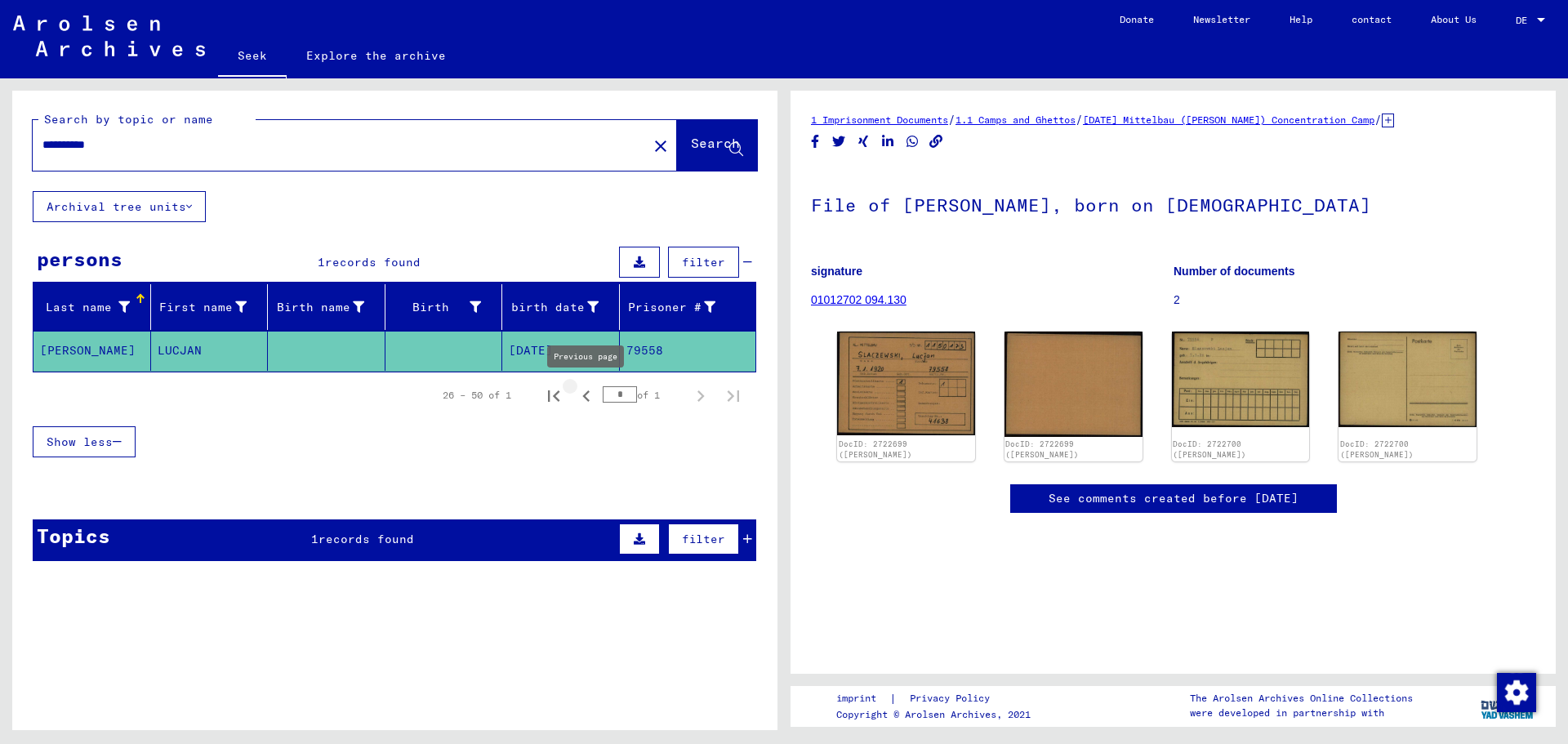
click at [588, 396] on icon "Previous page" at bounding box center [586, 396] width 23 height 23
type input "*"
click at [147, 149] on input "**********" at bounding box center [339, 144] width 595 height 17
click at [709, 153] on span "Search" at bounding box center [715, 146] width 49 height 17
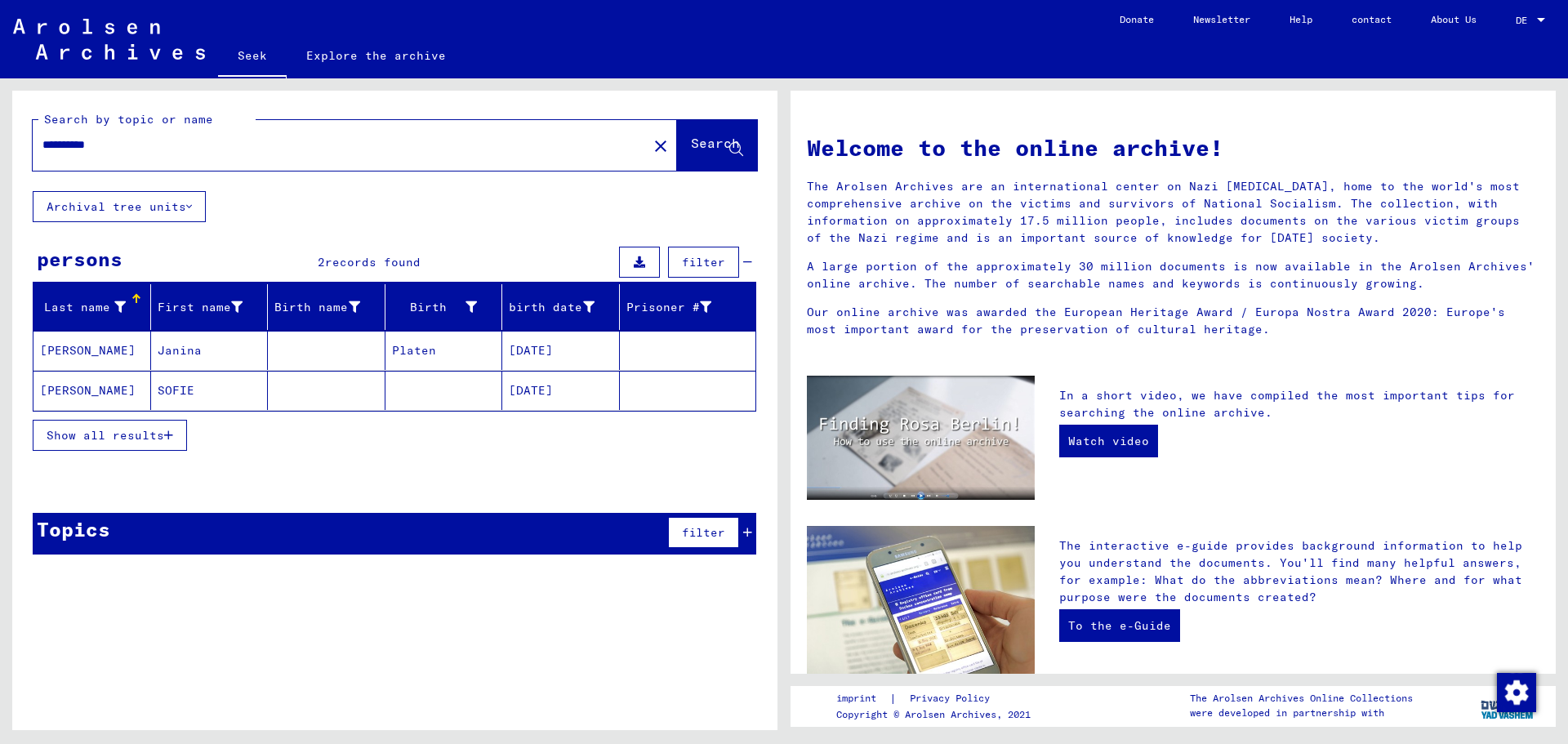
click at [144, 141] on input "**********" at bounding box center [336, 144] width 586 height 17
click at [703, 149] on font "Search" at bounding box center [715, 143] width 49 height 17
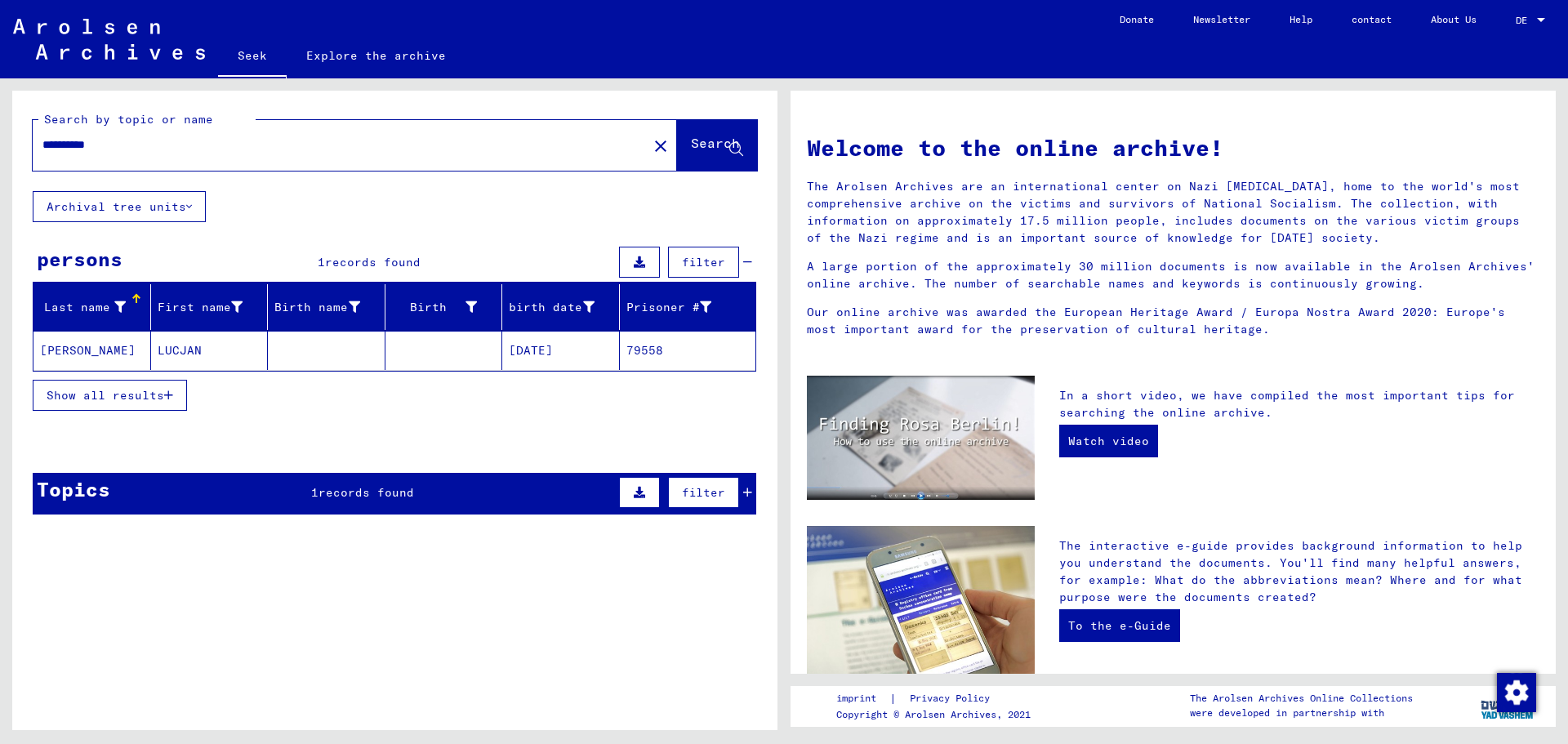
click at [159, 394] on font "Show all results" at bounding box center [105, 395] width 117 height 15
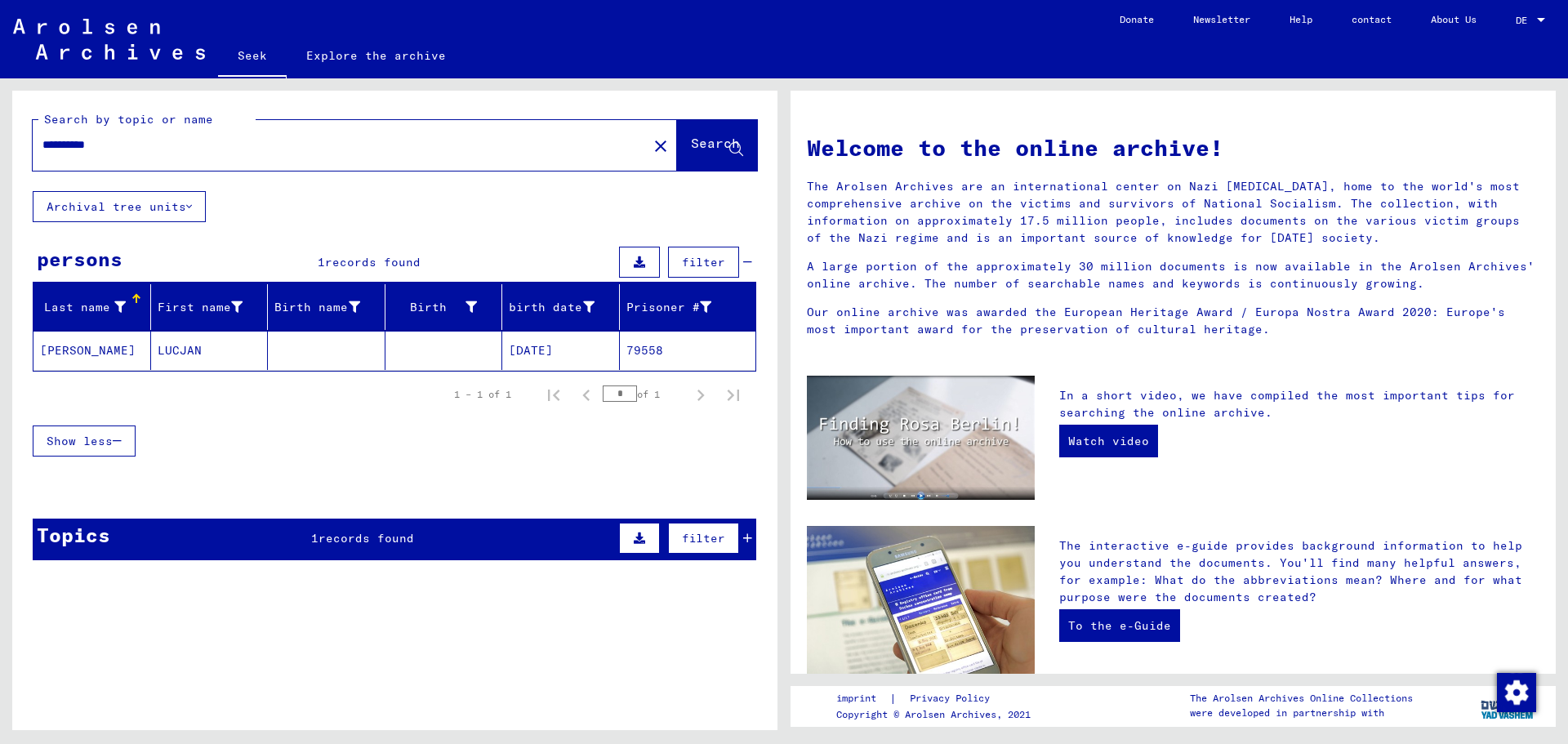
click at [178, 151] on input "**********" at bounding box center [336, 144] width 586 height 17
click at [702, 157] on button "Search" at bounding box center [716, 145] width 80 height 50
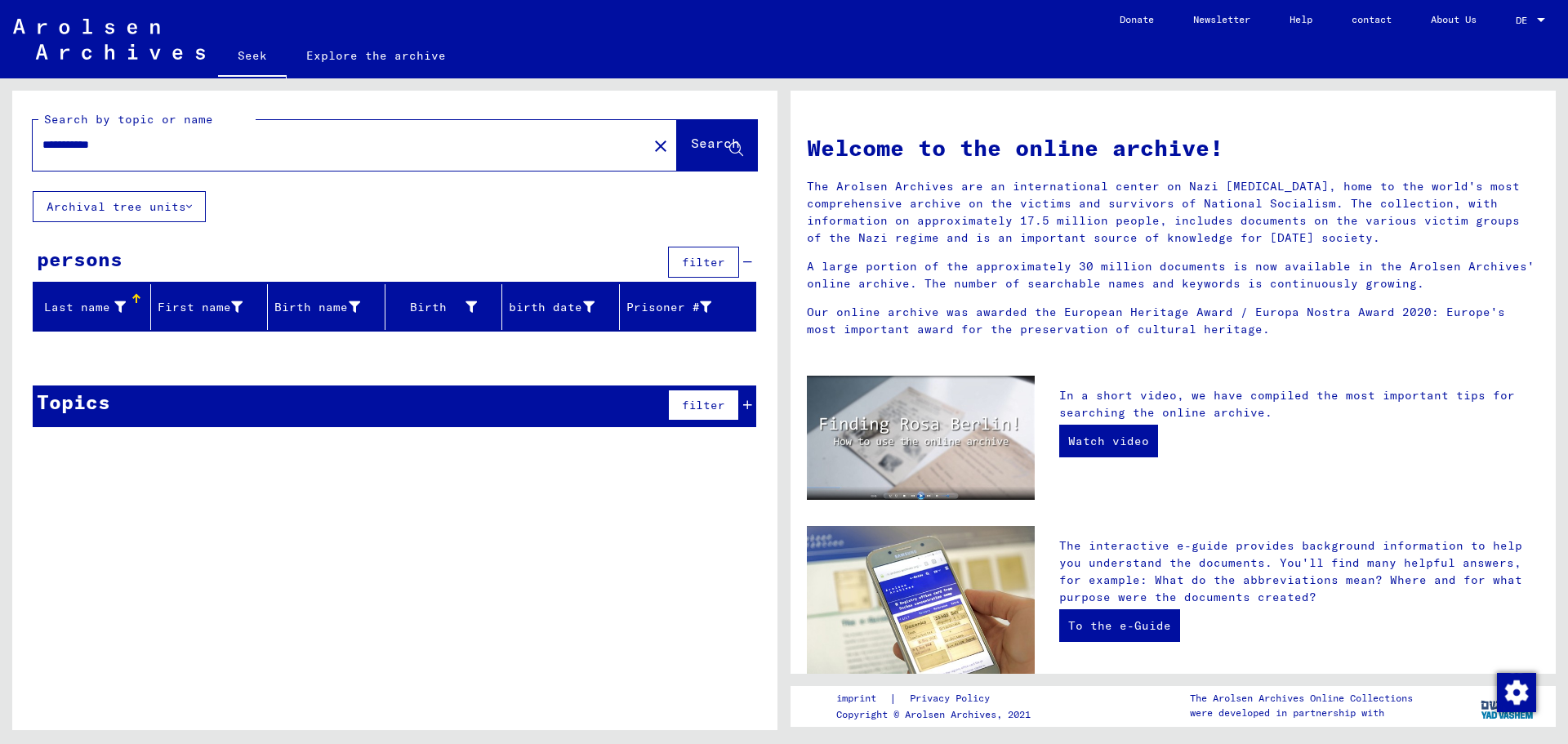
click at [187, 209] on icon at bounding box center [189, 207] width 6 height 12
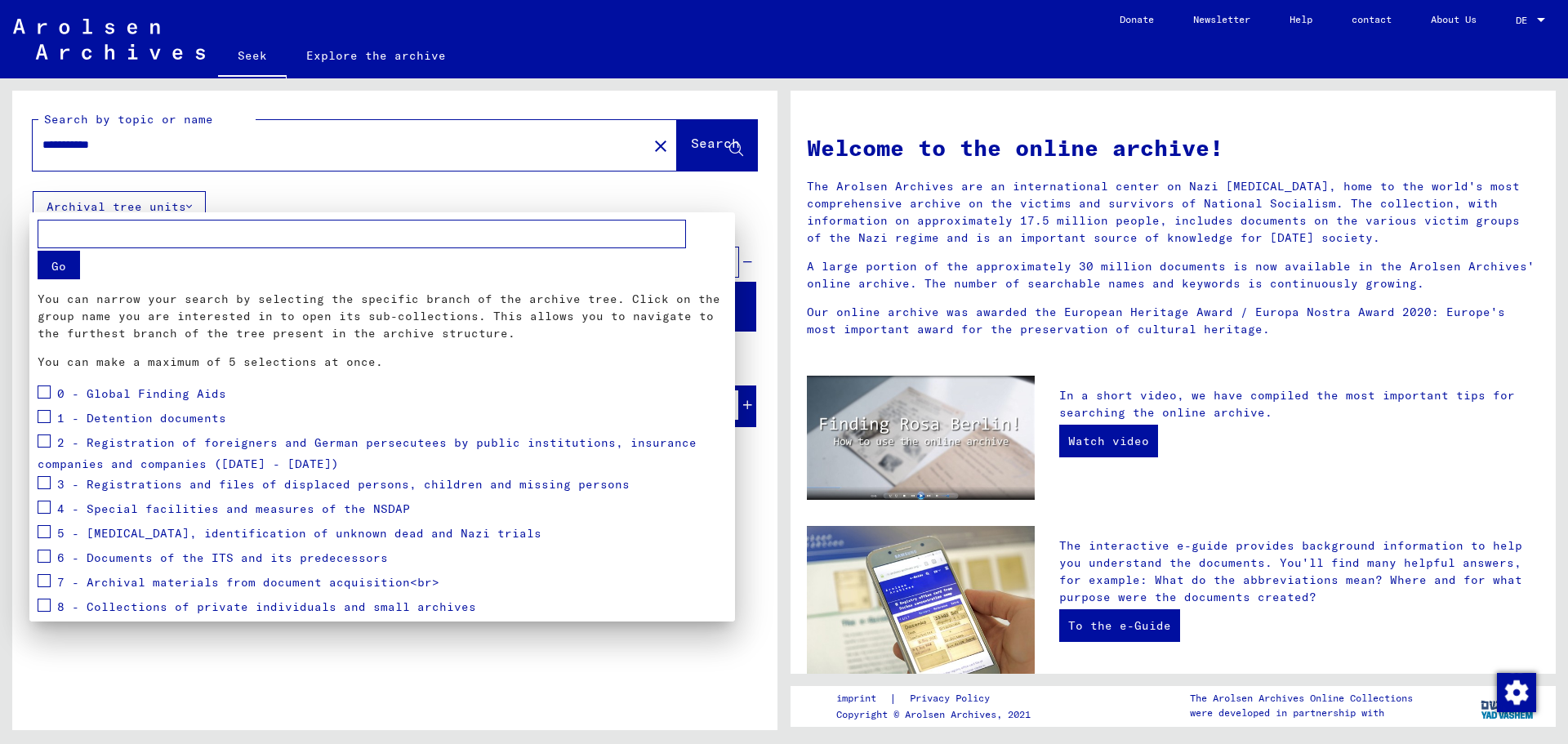
click at [538, 204] on div at bounding box center [784, 372] width 1568 height 744
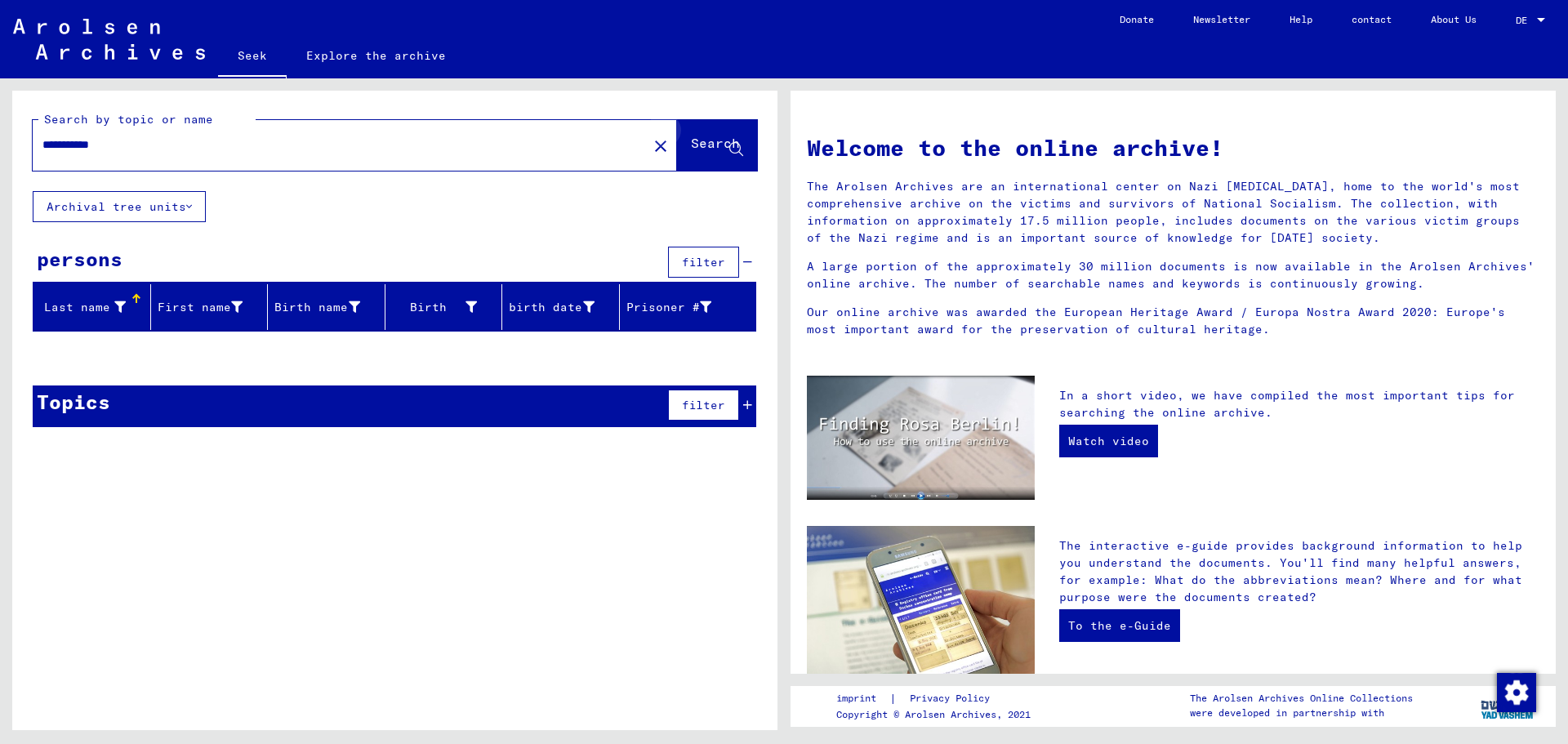
click at [730, 149] on icon at bounding box center [736, 150] width 14 height 14
click at [691, 149] on font "Search" at bounding box center [715, 143] width 49 height 17
click at [100, 145] on input "**********" at bounding box center [336, 144] width 586 height 17
click at [697, 147] on font "Search" at bounding box center [715, 143] width 49 height 17
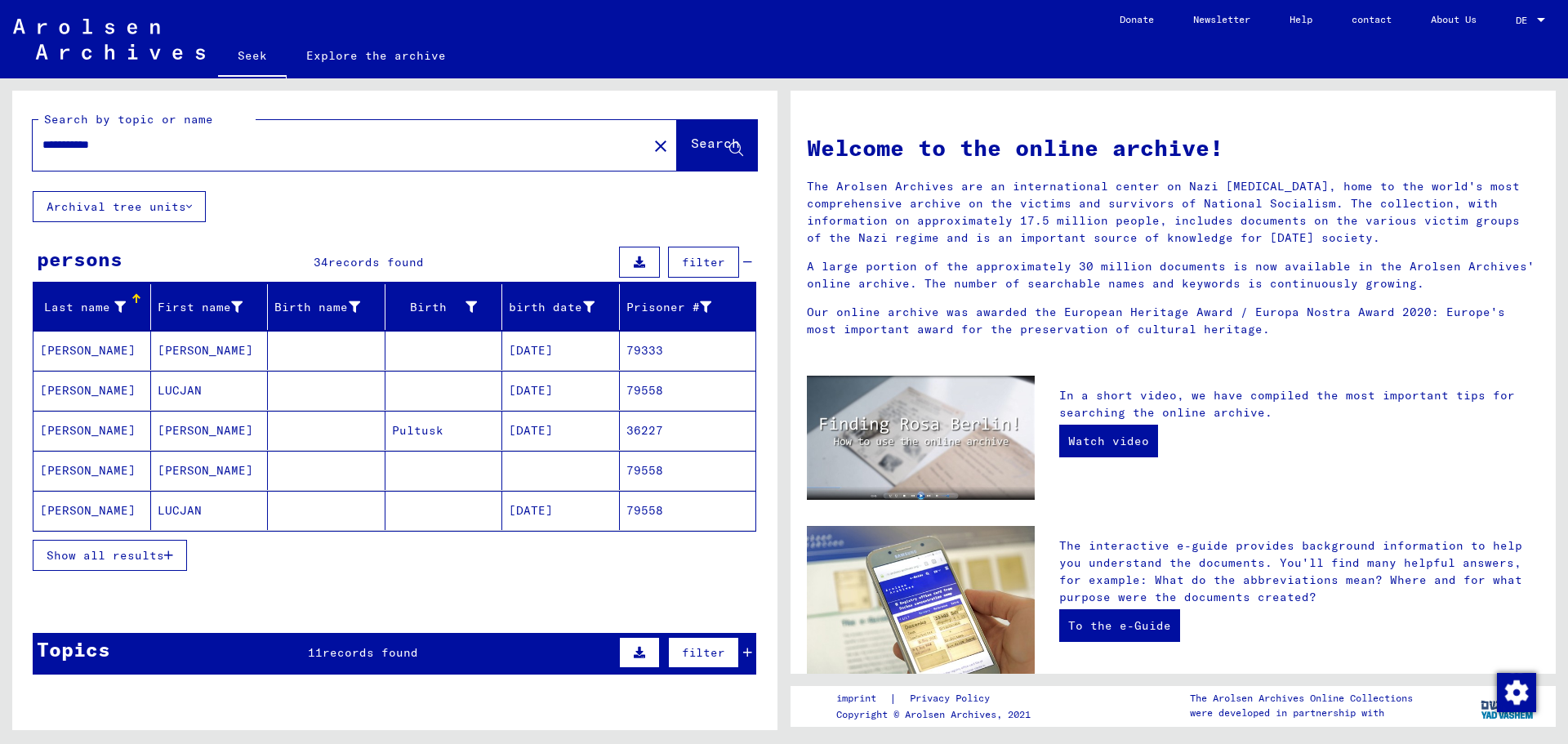
click at [393, 656] on font "records found" at bounding box center [370, 652] width 96 height 15
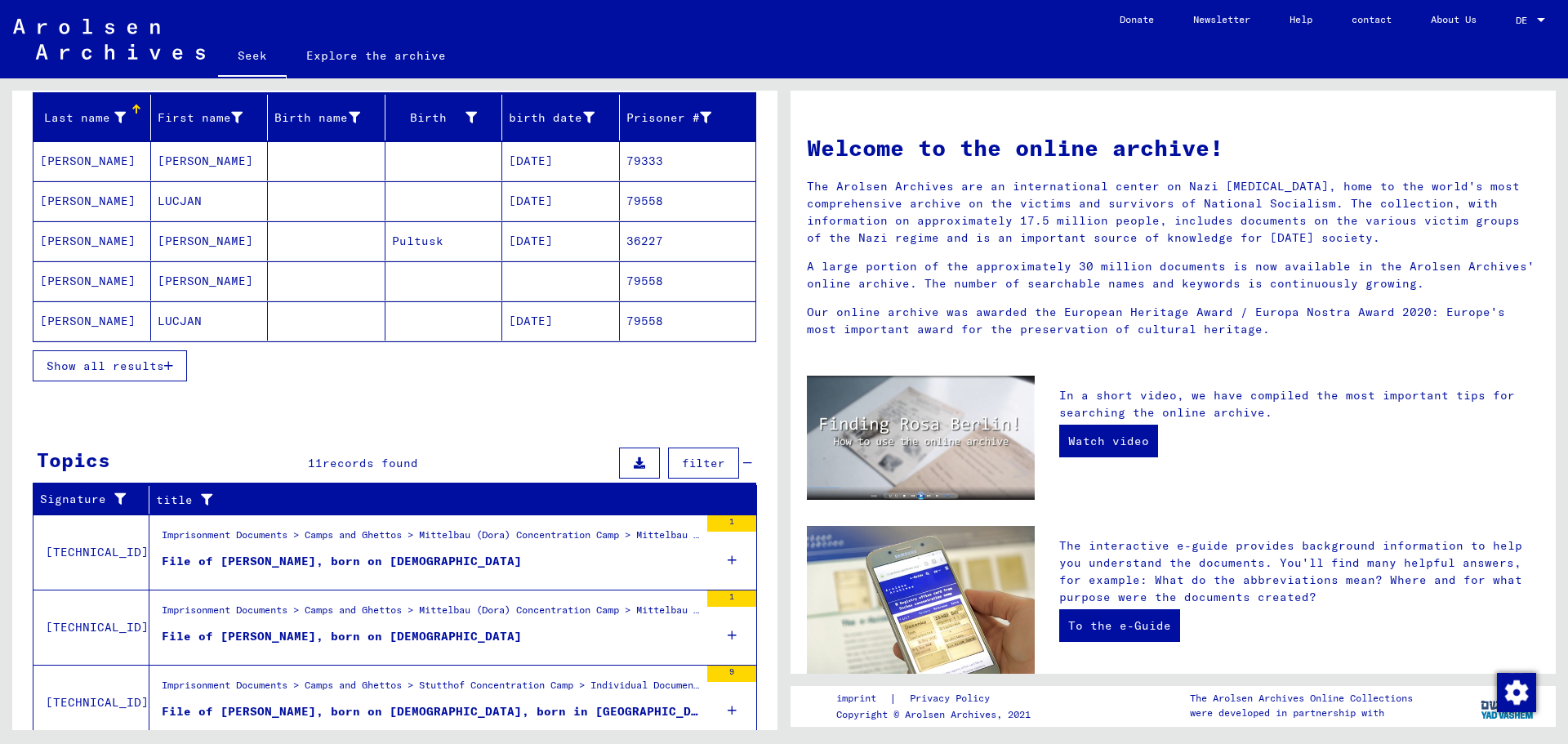
scroll to position [245, 0]
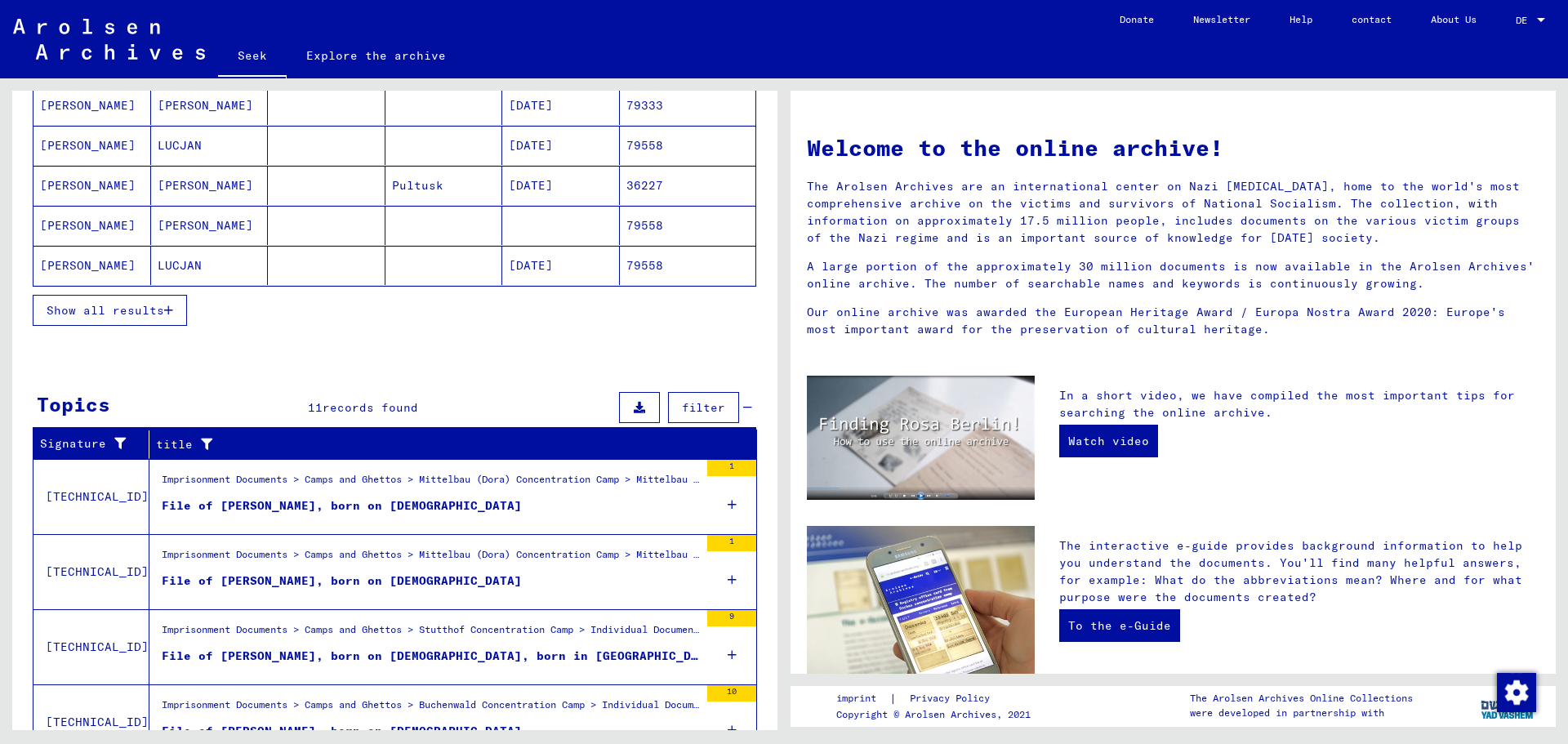
click at [728, 578] on icon at bounding box center [732, 580] width 9 height 57
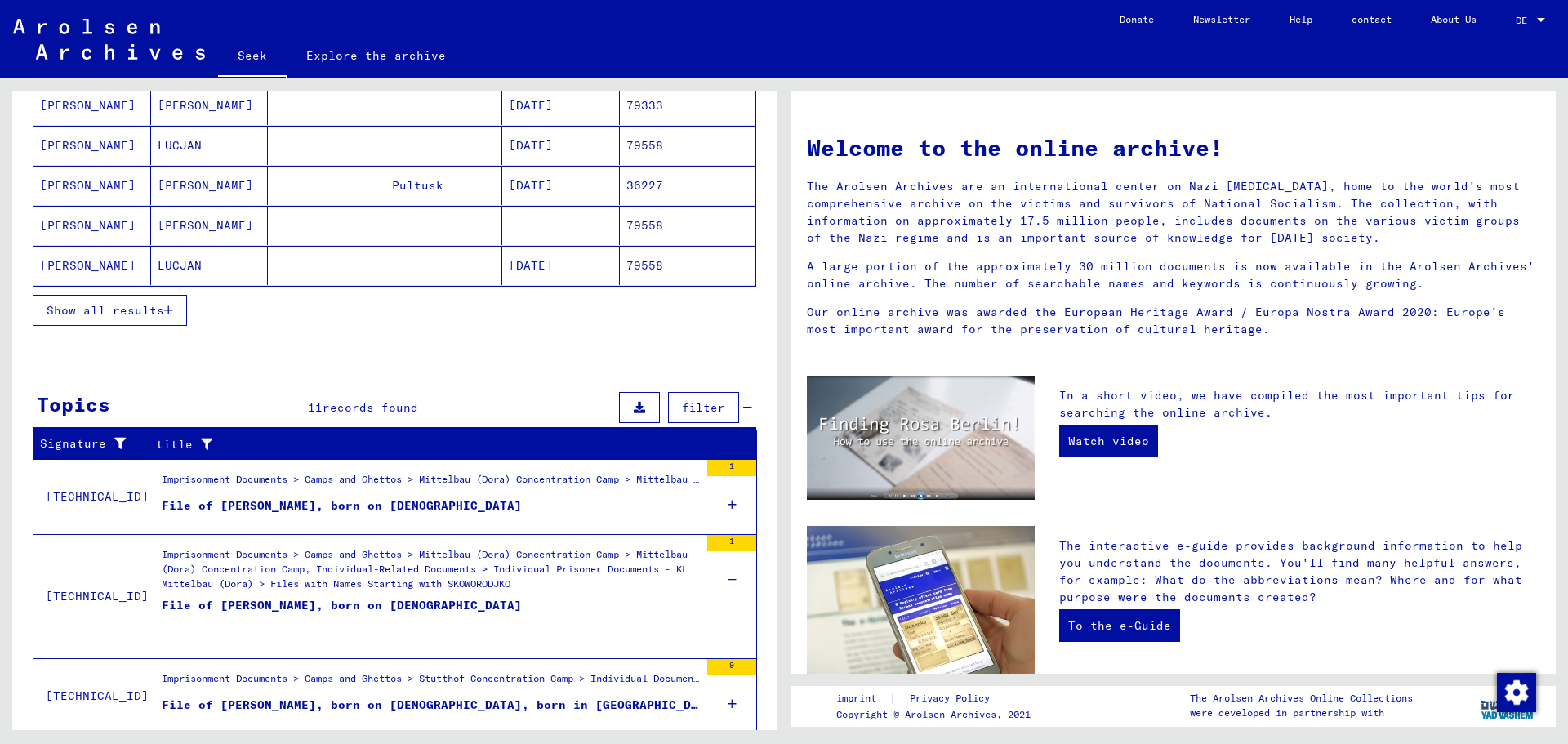
click at [344, 610] on font "File of SLONCZEWSKI, LUCJAN, born on January 7th, 1920" at bounding box center [341, 605] width 360 height 15
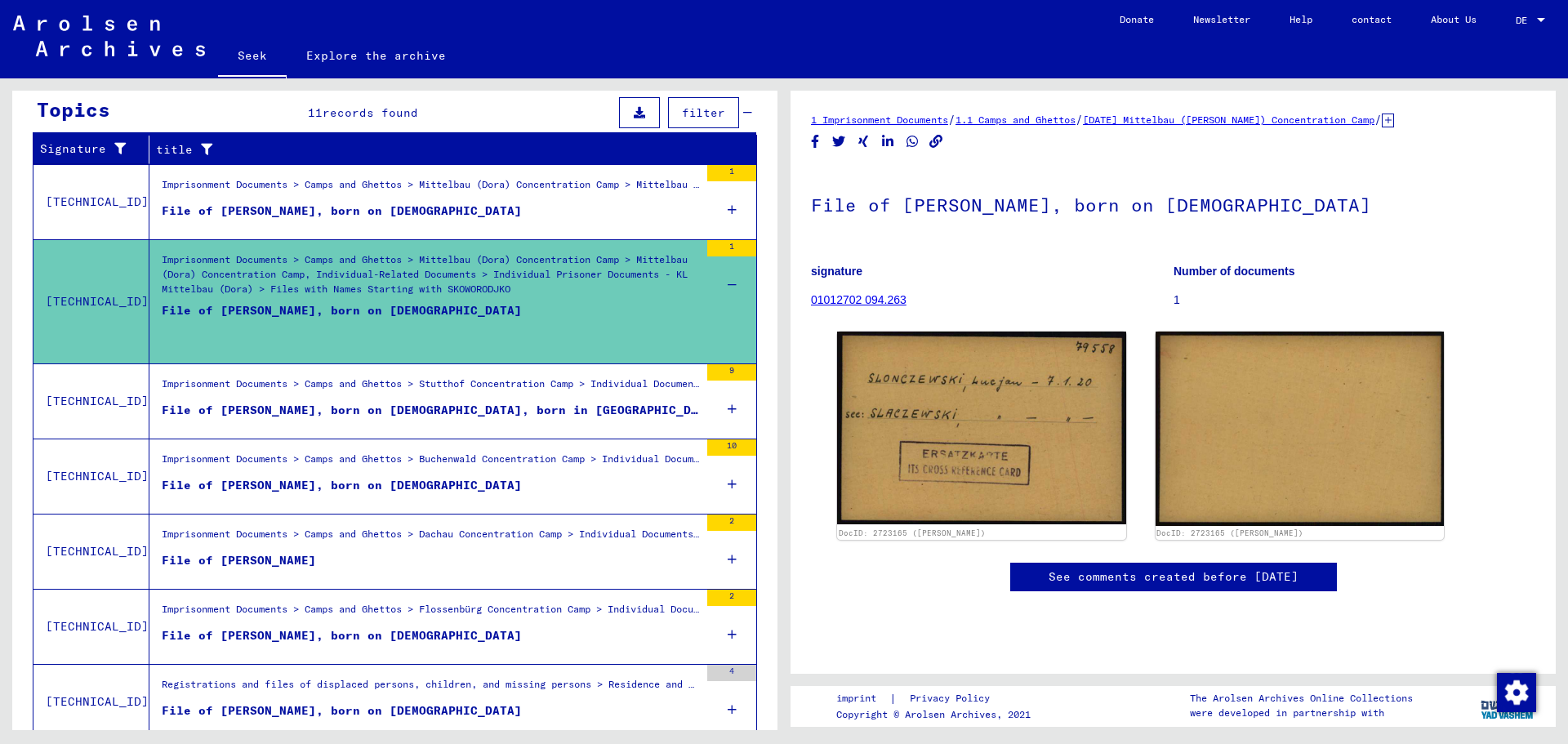
click at [728, 486] on icon at bounding box center [732, 484] width 9 height 57
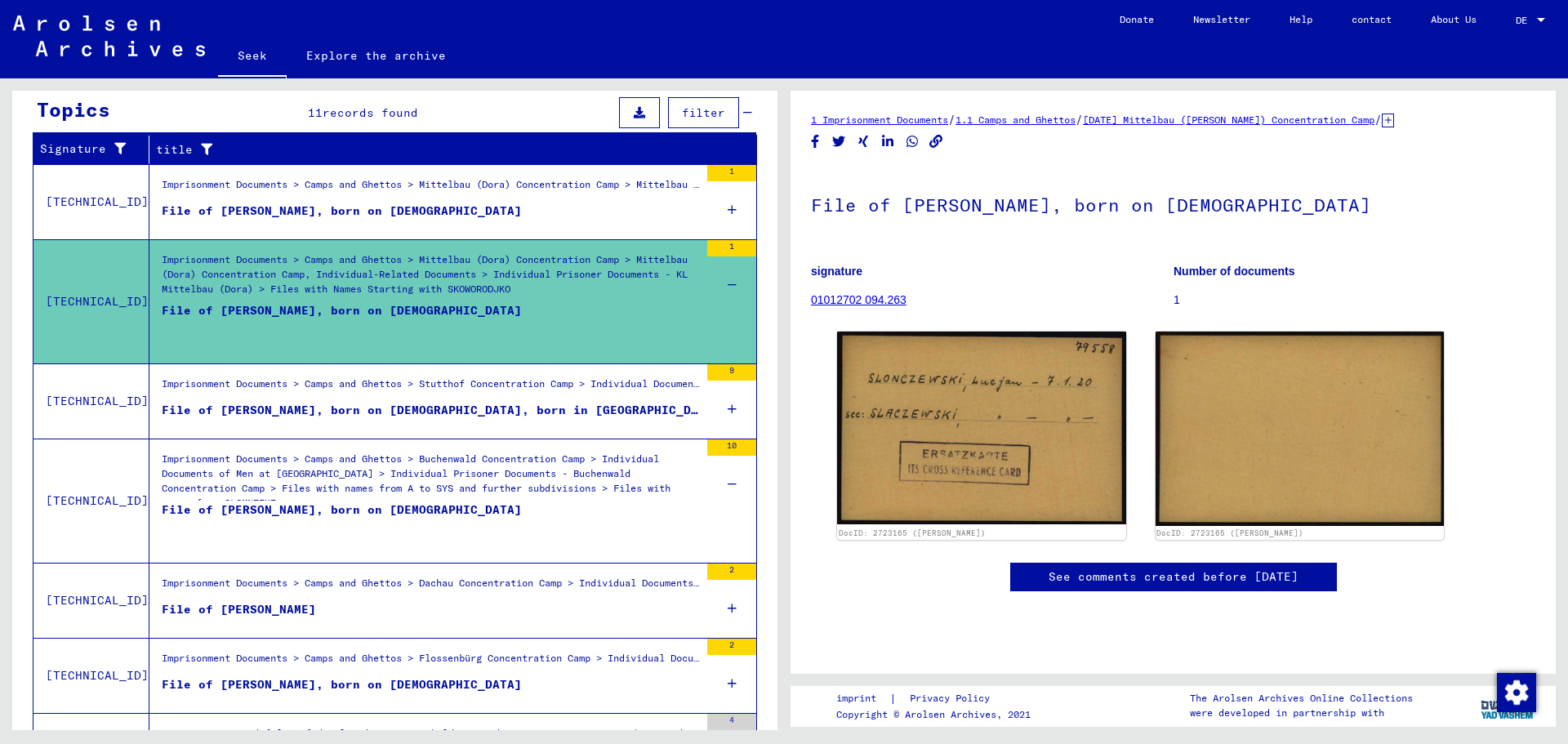
click at [503, 514] on font "File of SLONCZEWSKI, LUCJAN, born on January 7th, 1920" at bounding box center [341, 509] width 360 height 15
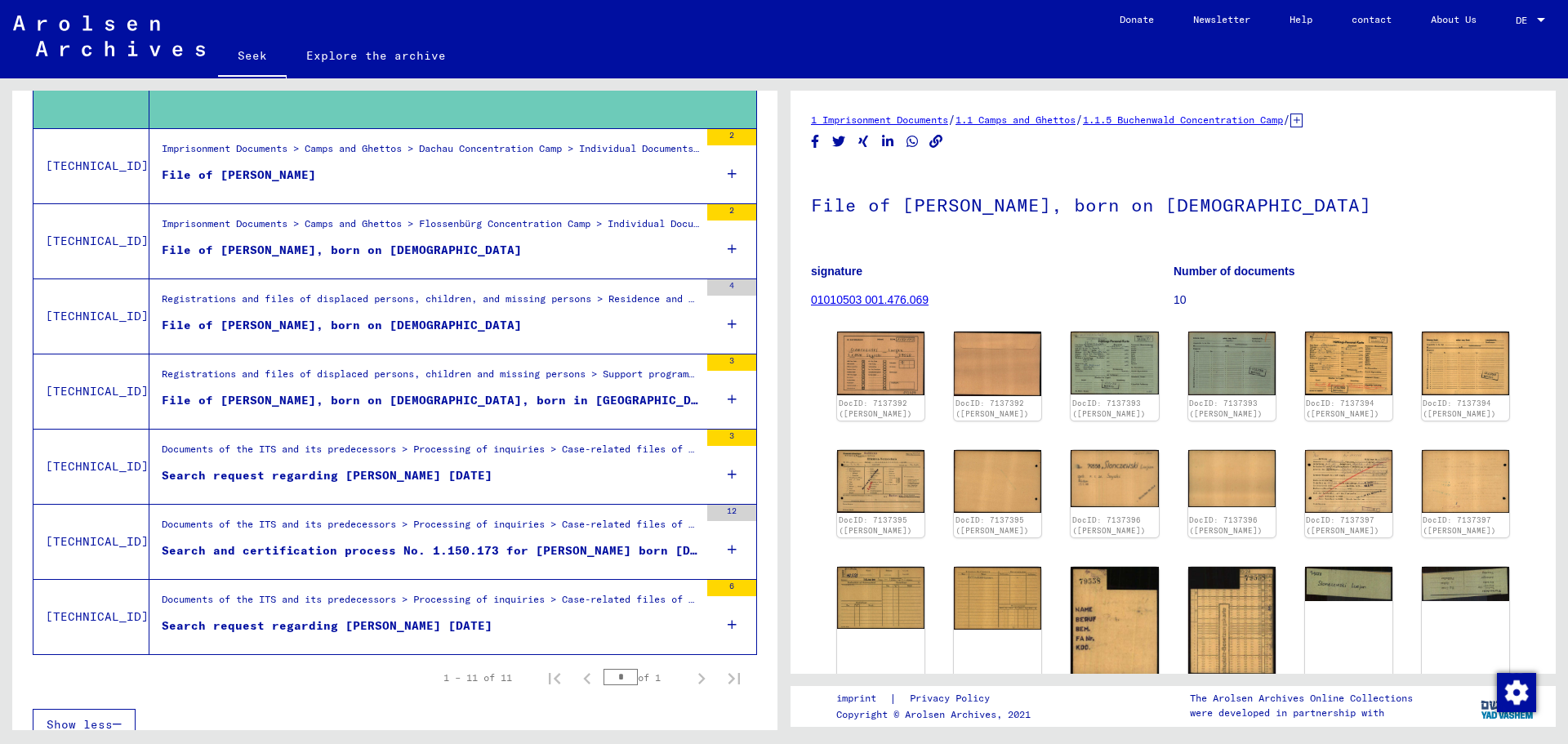
scroll to position [699, 0]
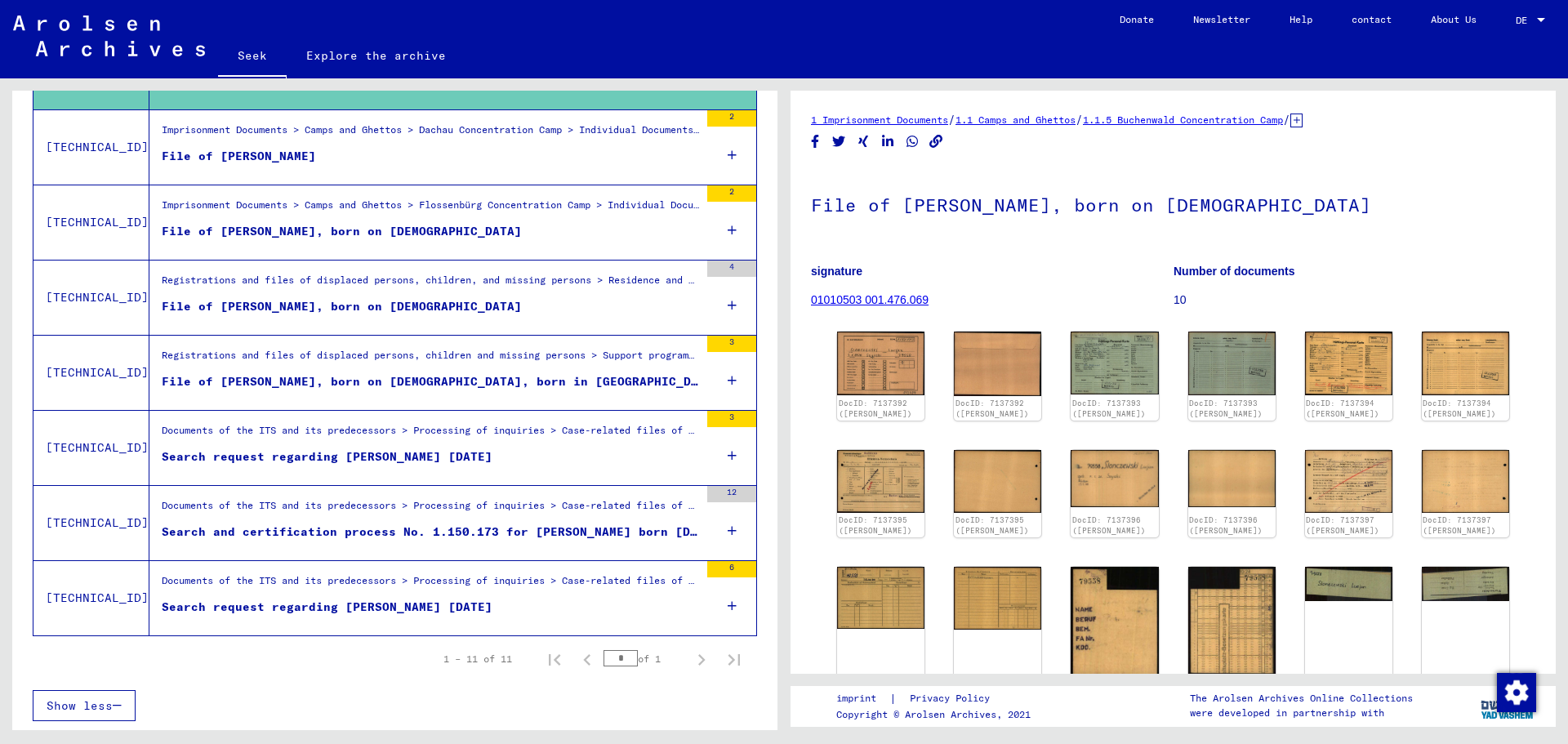
click at [728, 457] on icon at bounding box center [732, 456] width 9 height 57
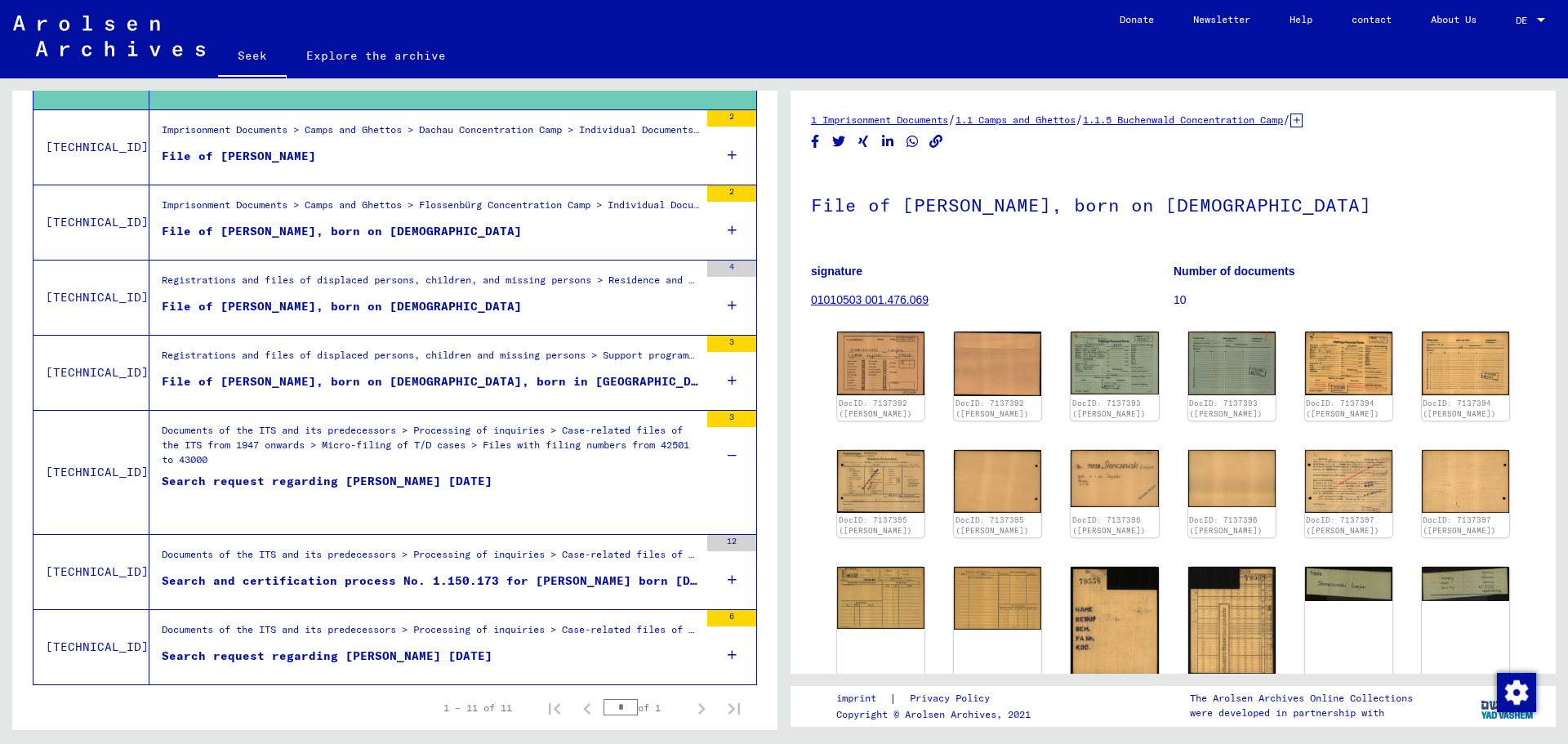
click at [492, 480] on font "Search request regarding SLONCZEWSKI LUCJAN 07.01.1920" at bounding box center [327, 481] width 331 height 15
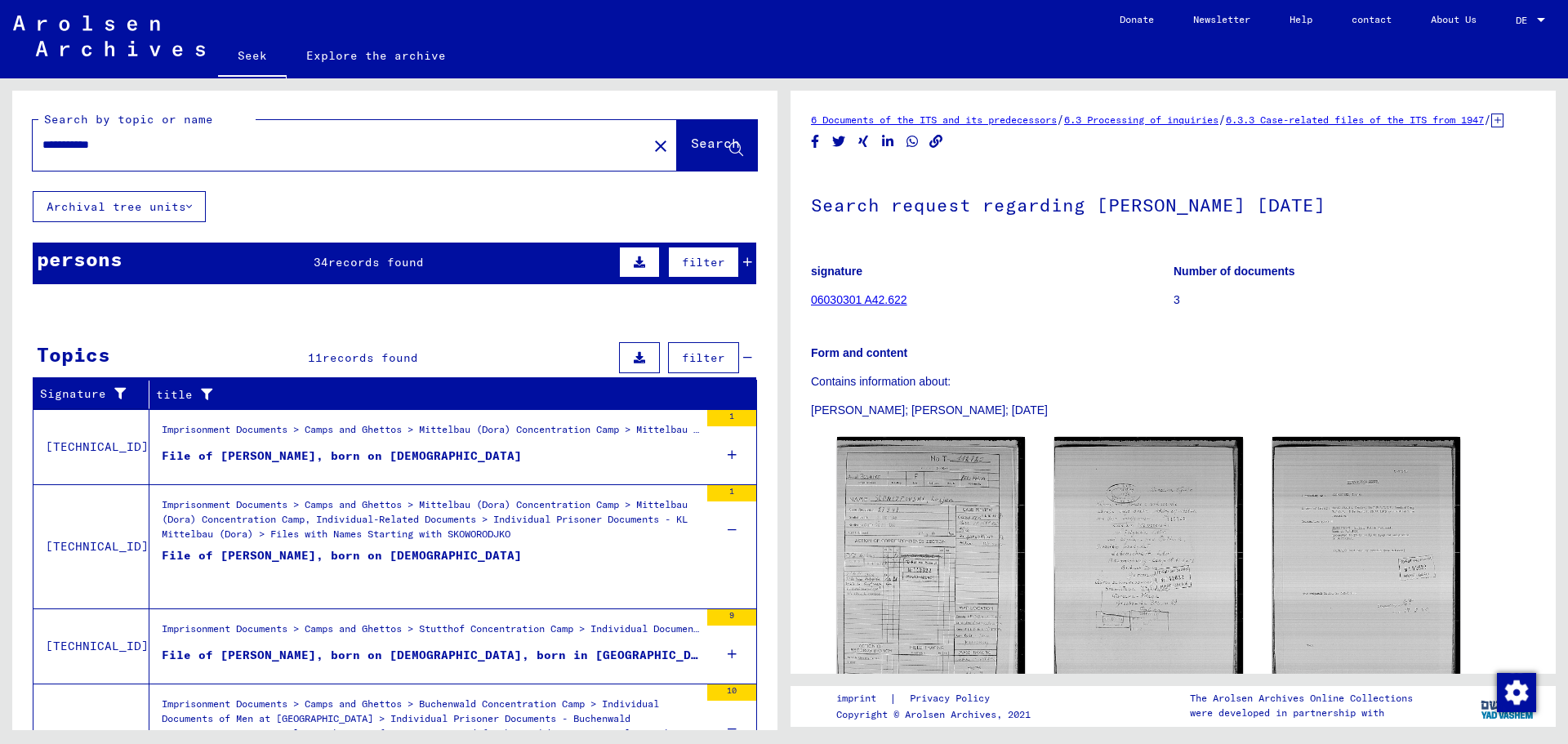
drag, startPoint x: 162, startPoint y: 145, endPoint x: 164, endPoint y: 122, distance: 23.1
click at [163, 142] on input "**********" at bounding box center [339, 144] width 595 height 17
type input "*"
type input "*****"
click at [691, 140] on font "Search" at bounding box center [715, 143] width 49 height 17
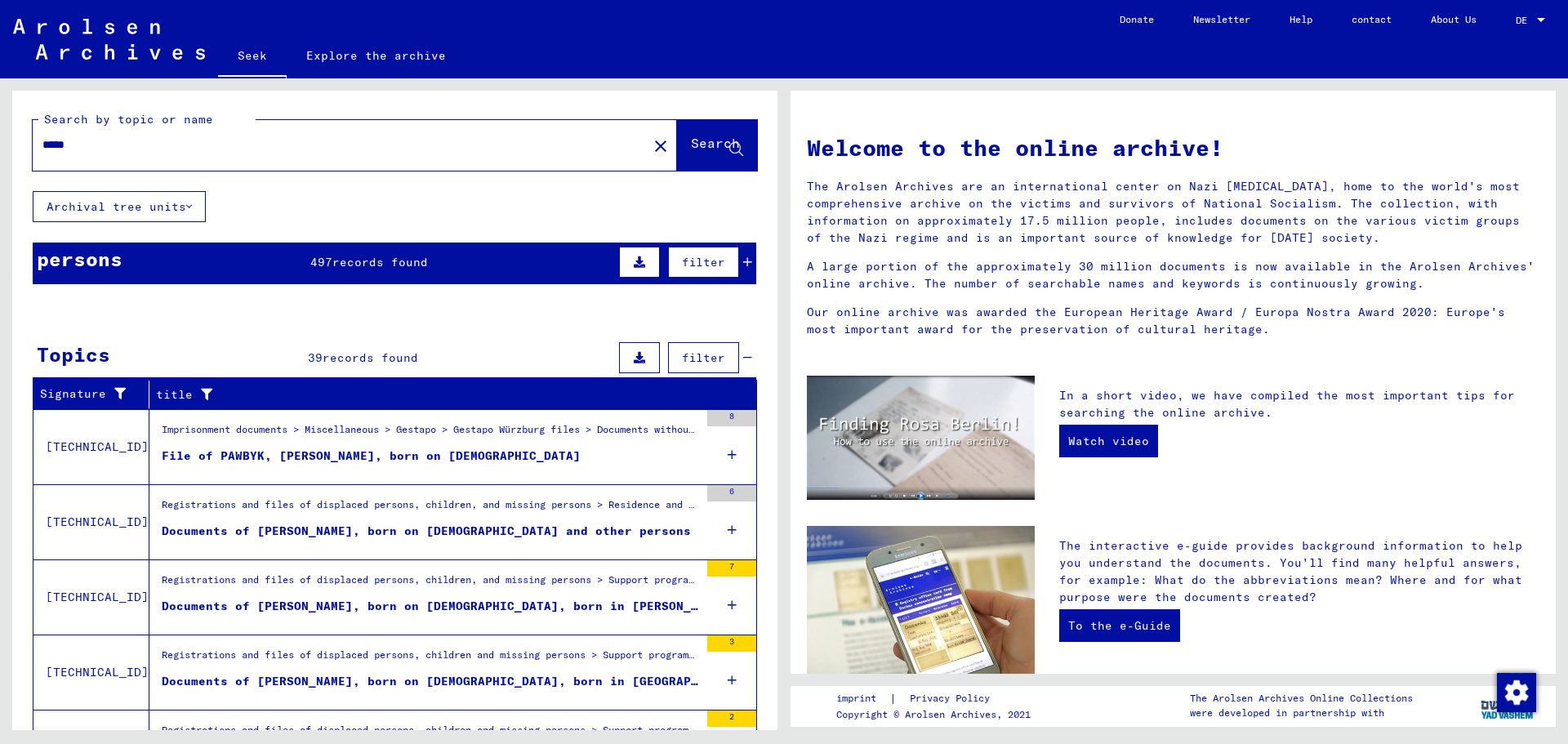
click at [320, 262] on font "497" at bounding box center [322, 261] width 22 height 15
